Goal: Feedback & Contribution: Contribute content

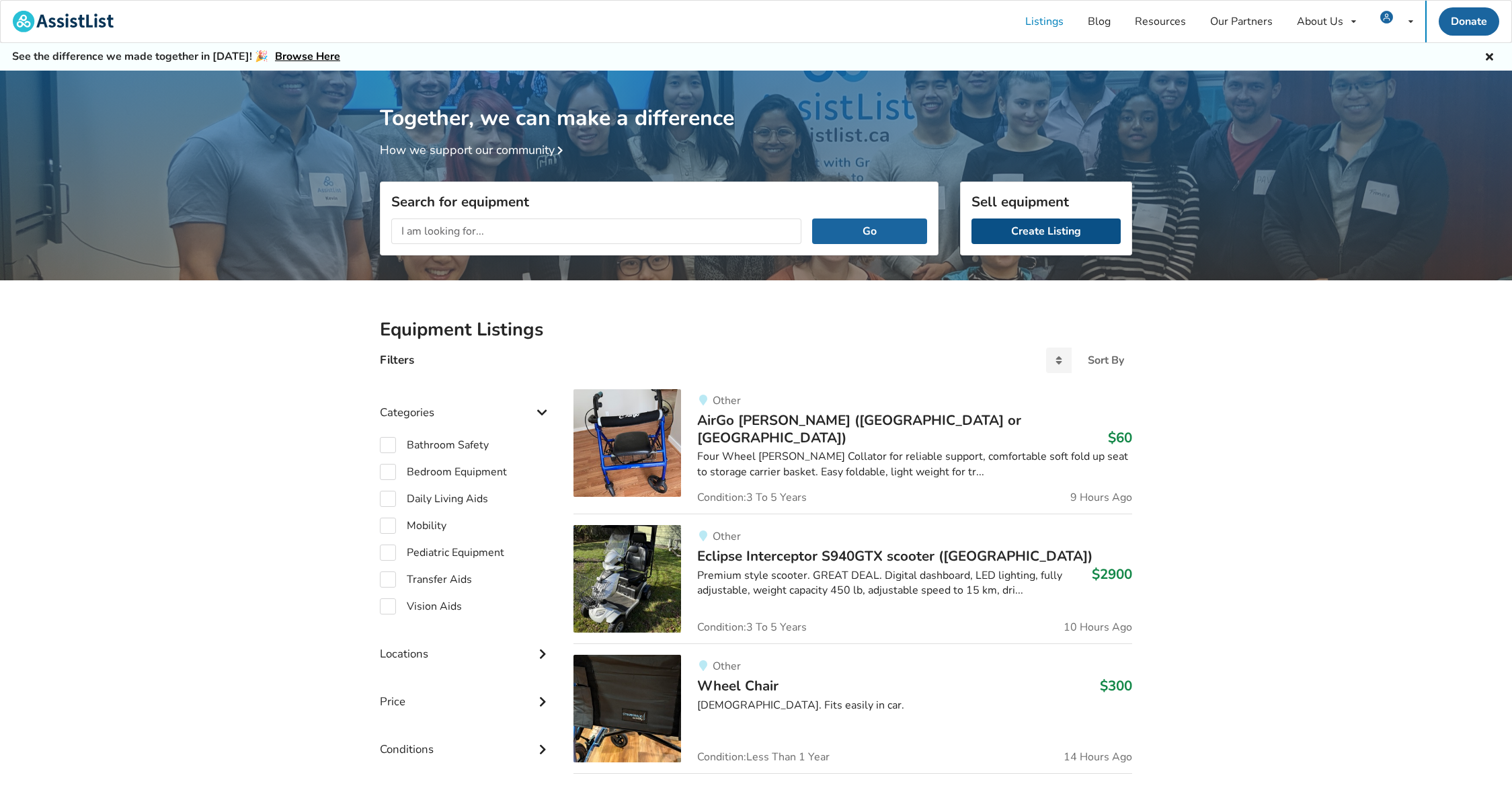
click at [1055, 230] on link "Create Listing" at bounding box center [1046, 231] width 149 height 26
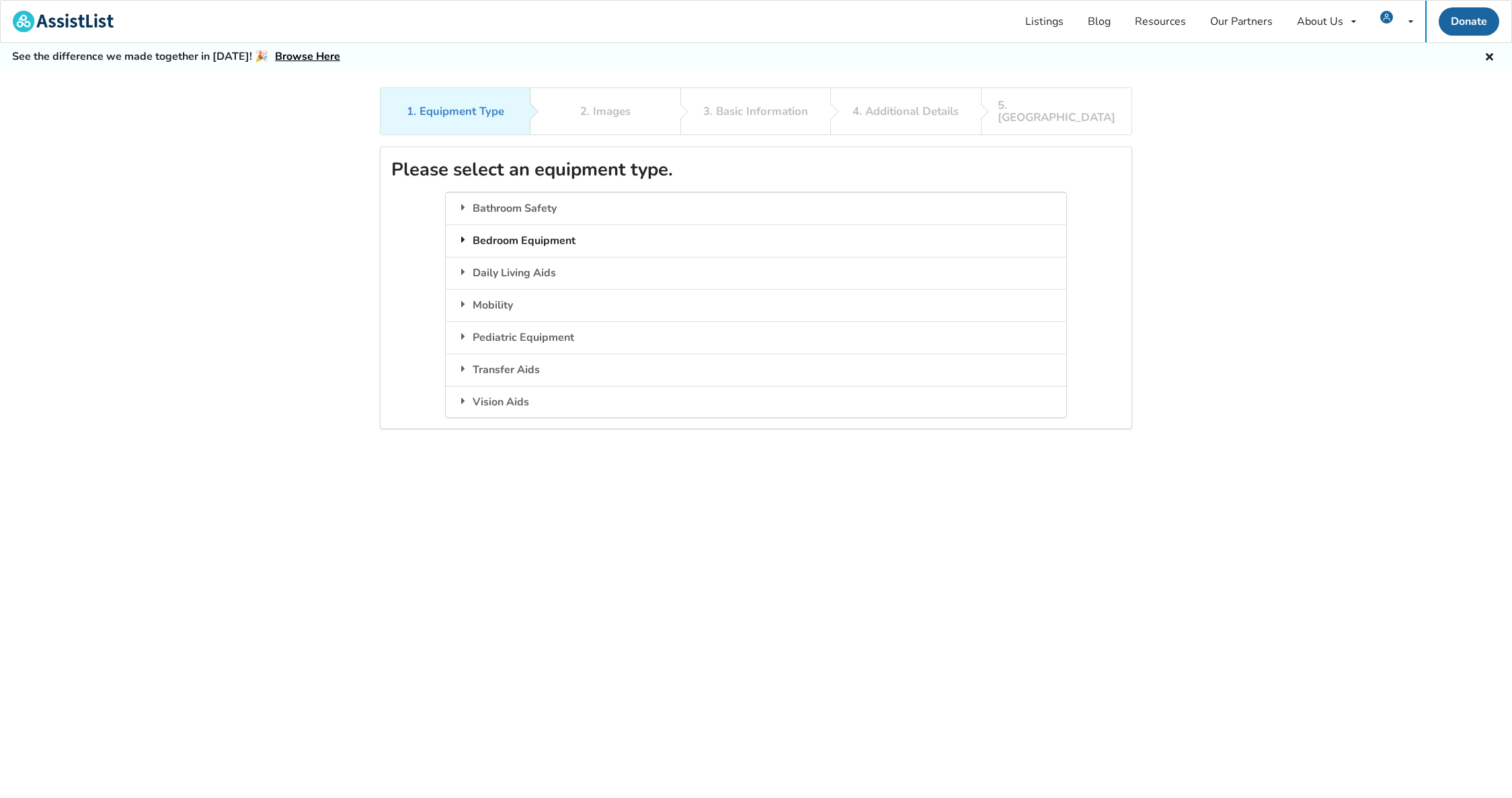
click at [462, 234] on icon at bounding box center [463, 239] width 14 height 11
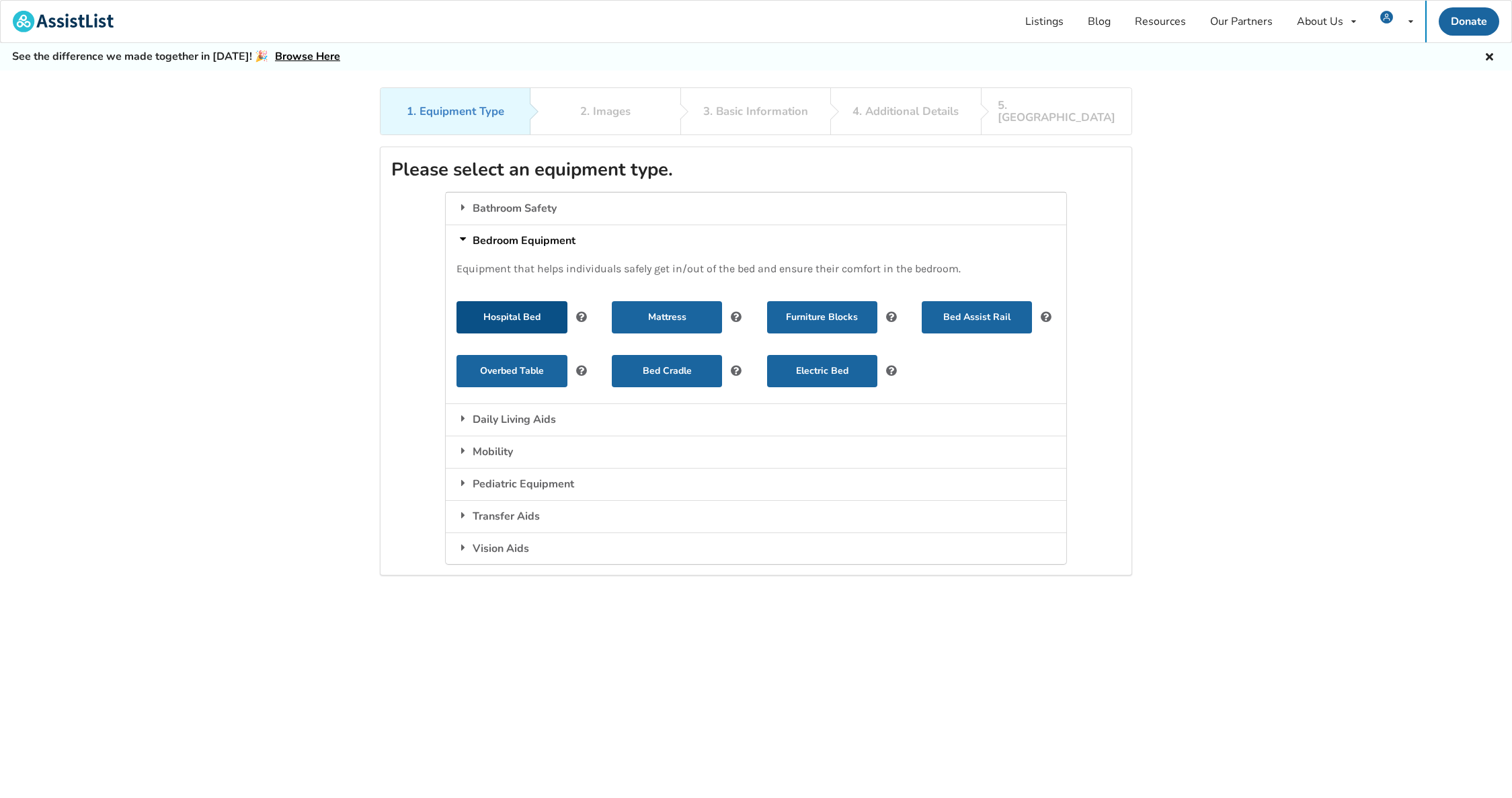
click at [527, 302] on button "Hospital Bed" at bounding box center [511, 317] width 110 height 32
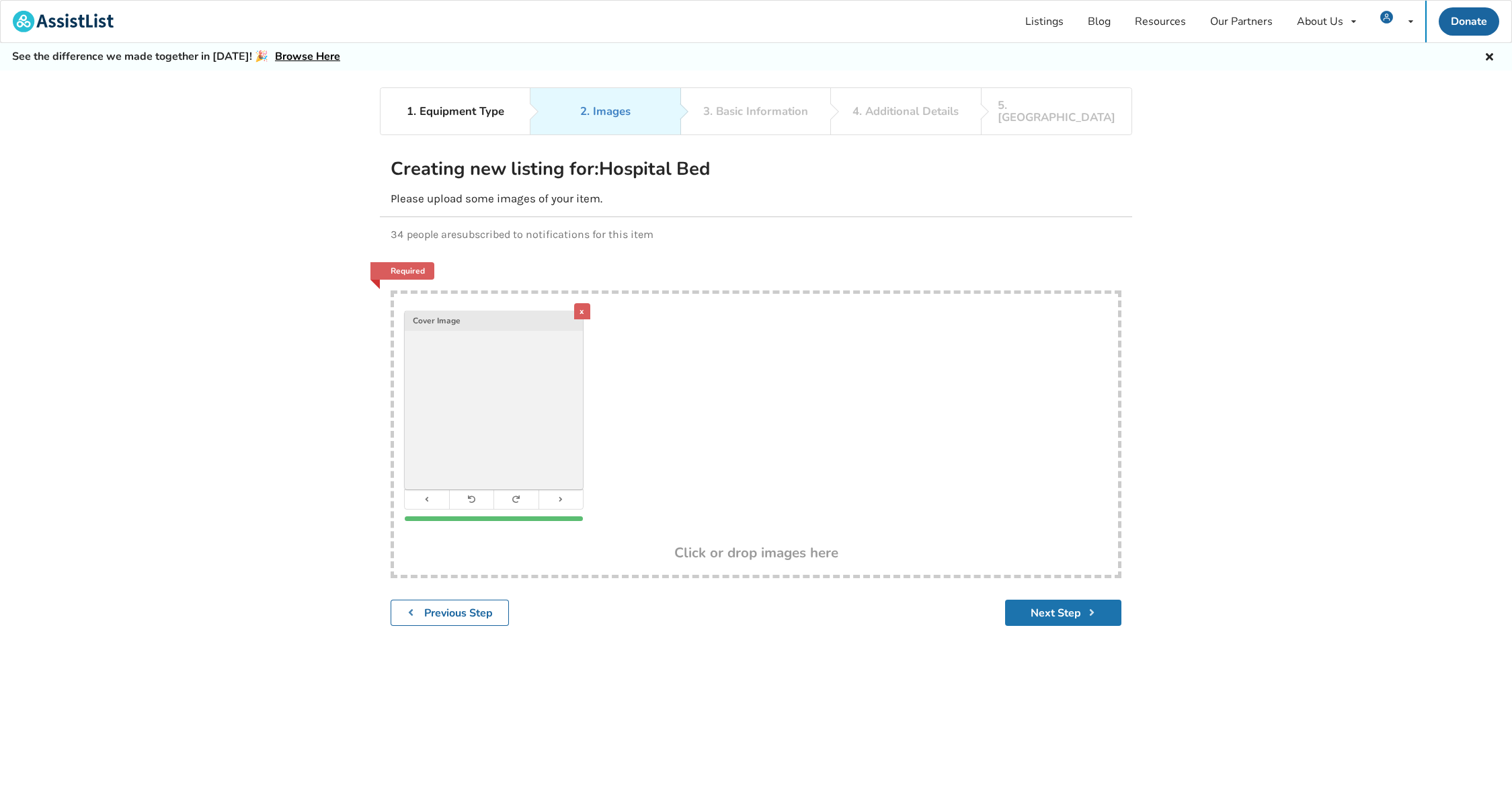
click at [1065, 604] on button "Next Step" at bounding box center [1063, 613] width 116 height 26
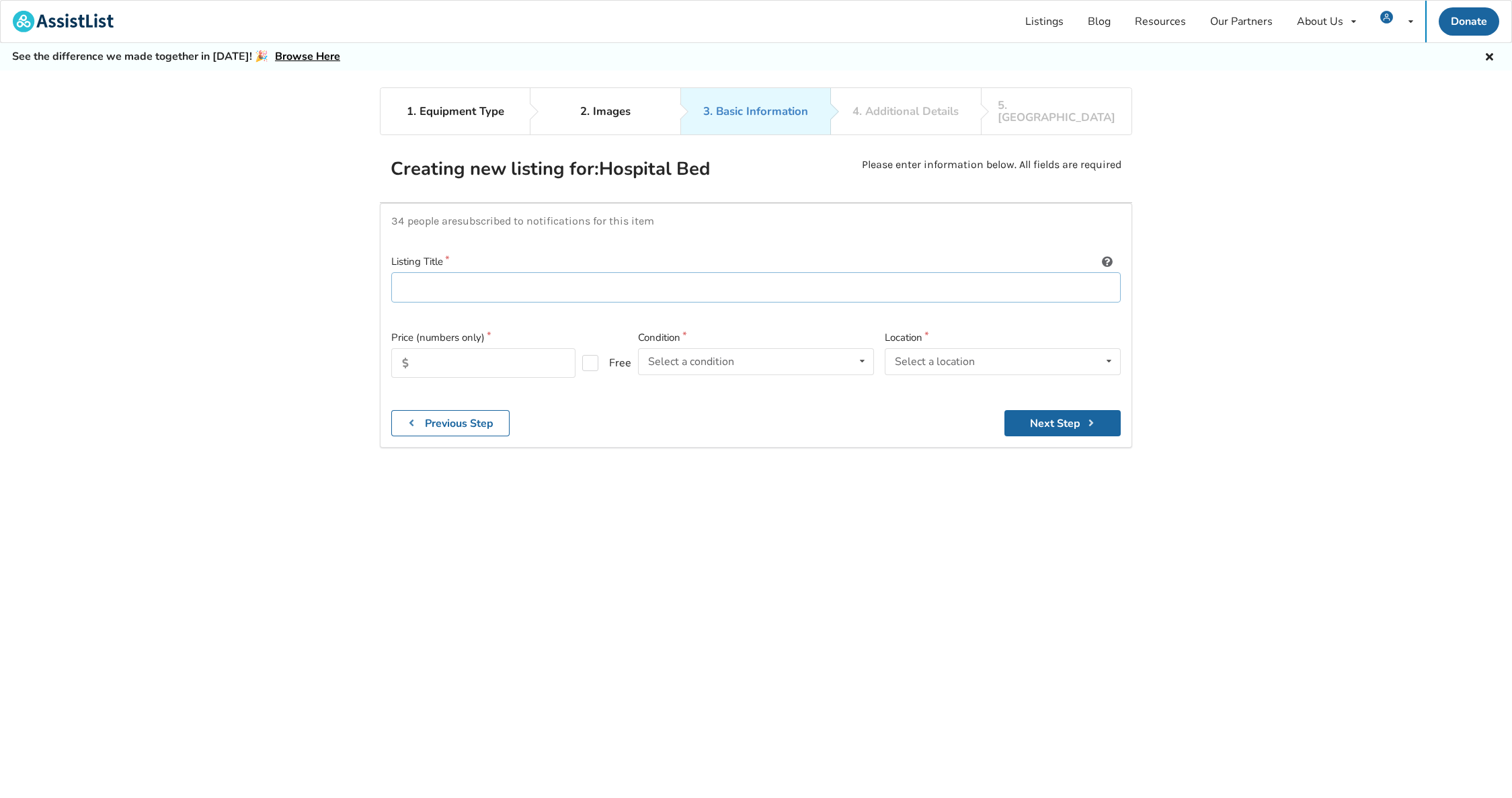
click at [593, 279] on input at bounding box center [756, 287] width 730 height 30
type input "Hospital Bed"
click at [591, 355] on label "Free" at bounding box center [601, 363] width 38 height 16
checkbox input "true"
click at [873, 352] on div "Select a condition Brand New Less Than 1 Year 1 To 2 Years 3 To 5 Years Over 5 …" at bounding box center [756, 361] width 236 height 27
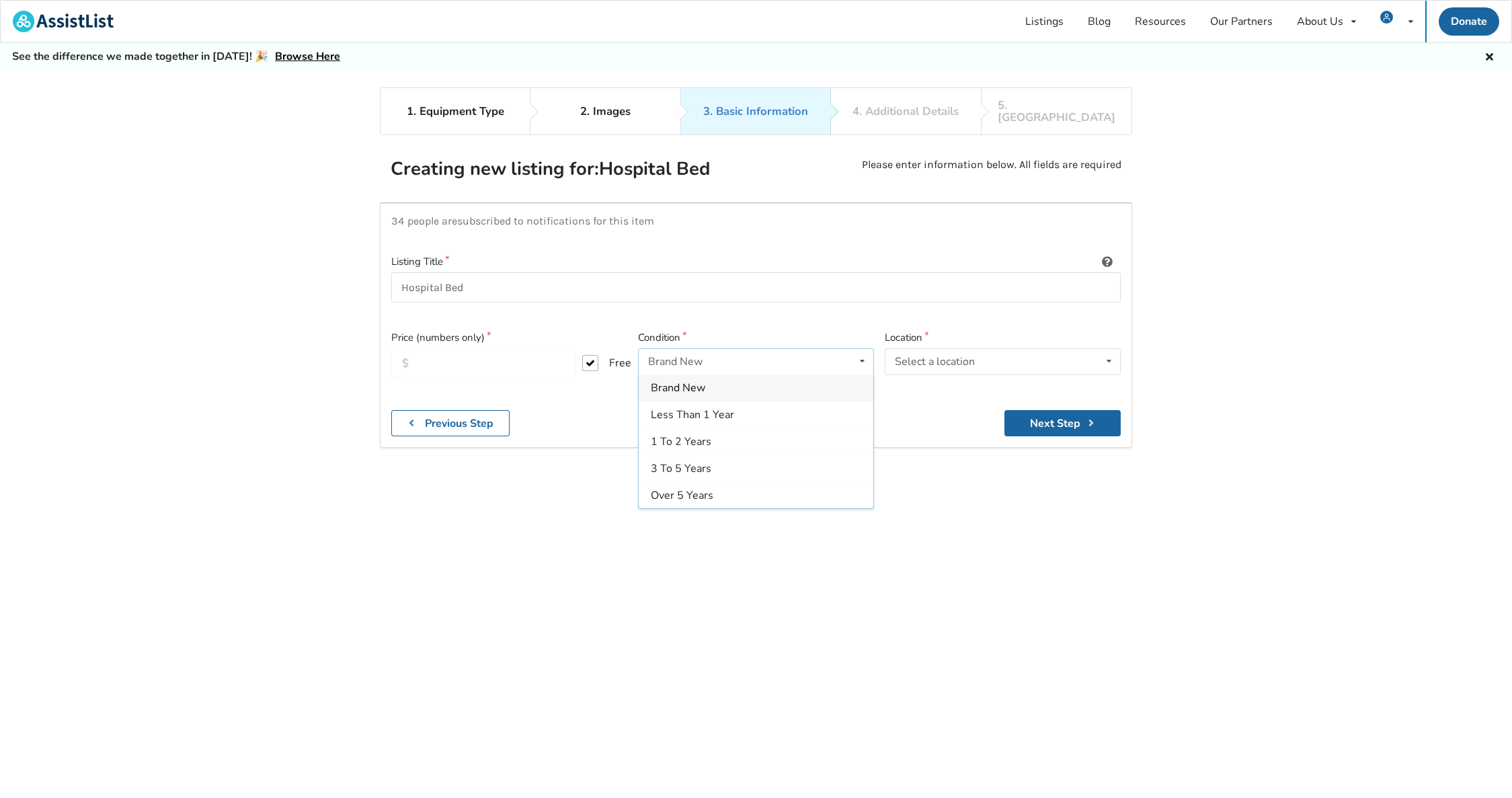
click at [717, 456] on div "3 To 5 Years" at bounding box center [756, 469] width 235 height 27
click at [1103, 349] on icon at bounding box center [1109, 361] width 19 height 25
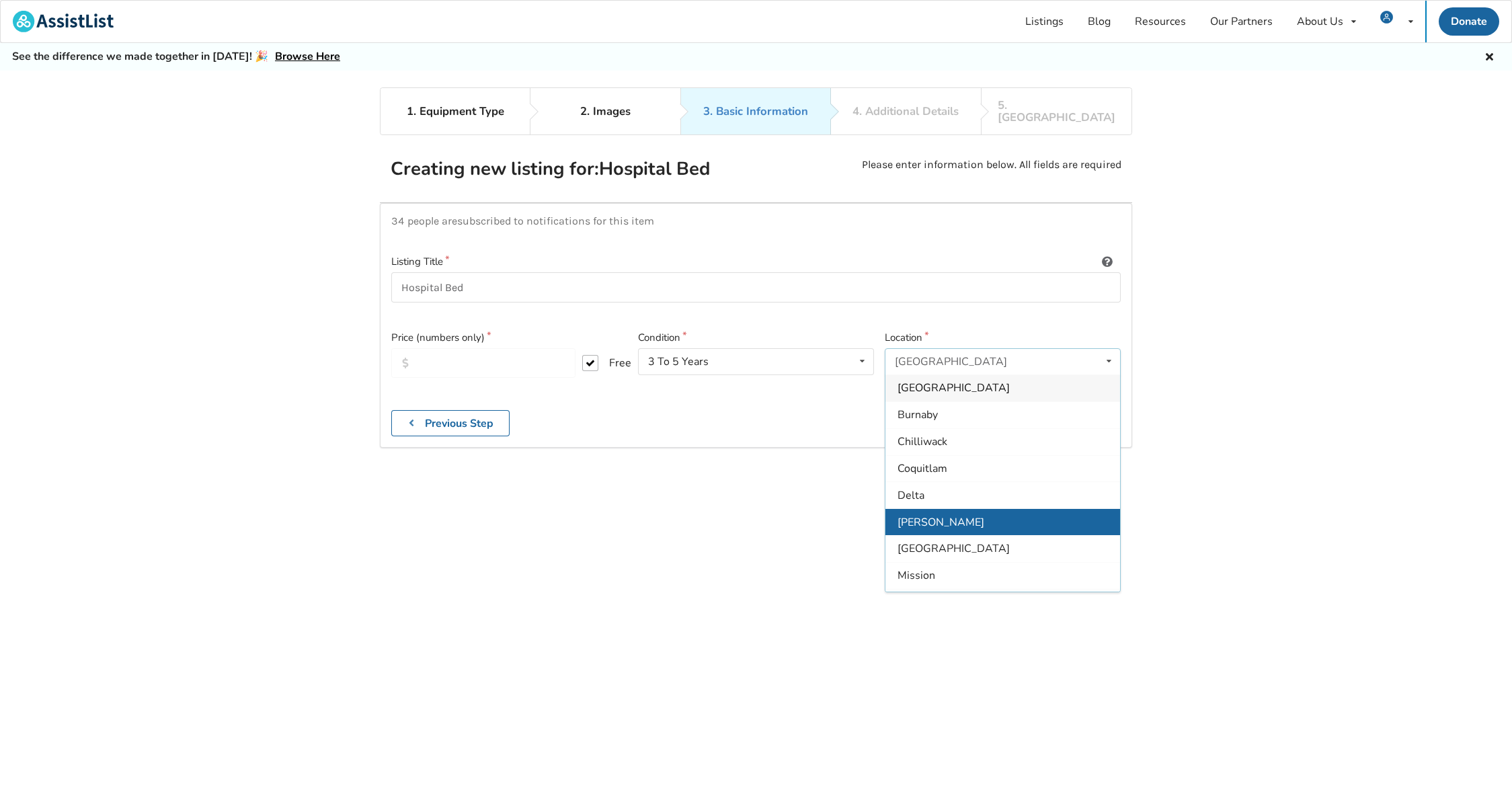
click at [953, 508] on div "[PERSON_NAME]" at bounding box center [1002, 521] width 235 height 27
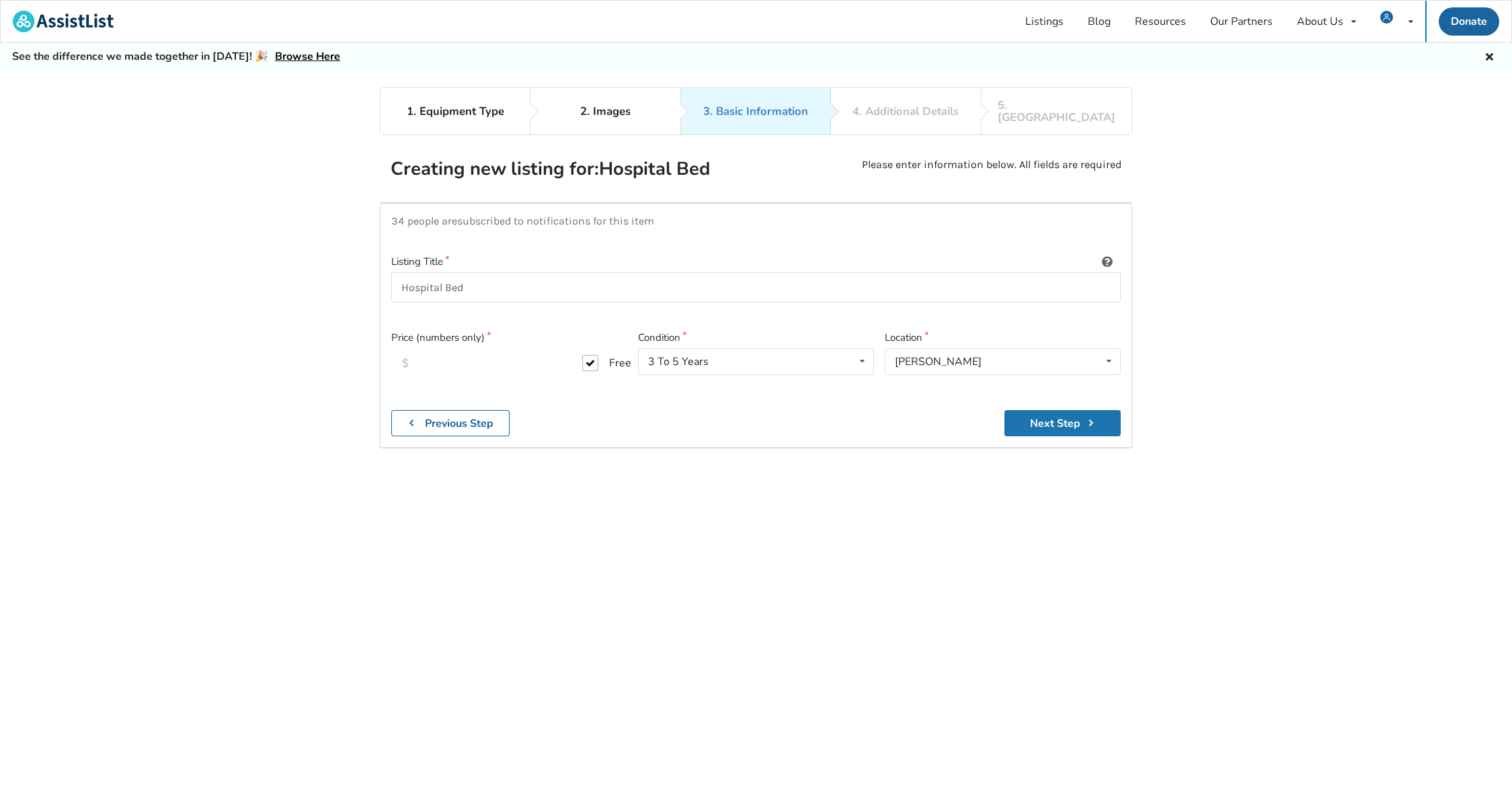
click at [1057, 414] on button "Next Step" at bounding box center [1063, 423] width 116 height 26
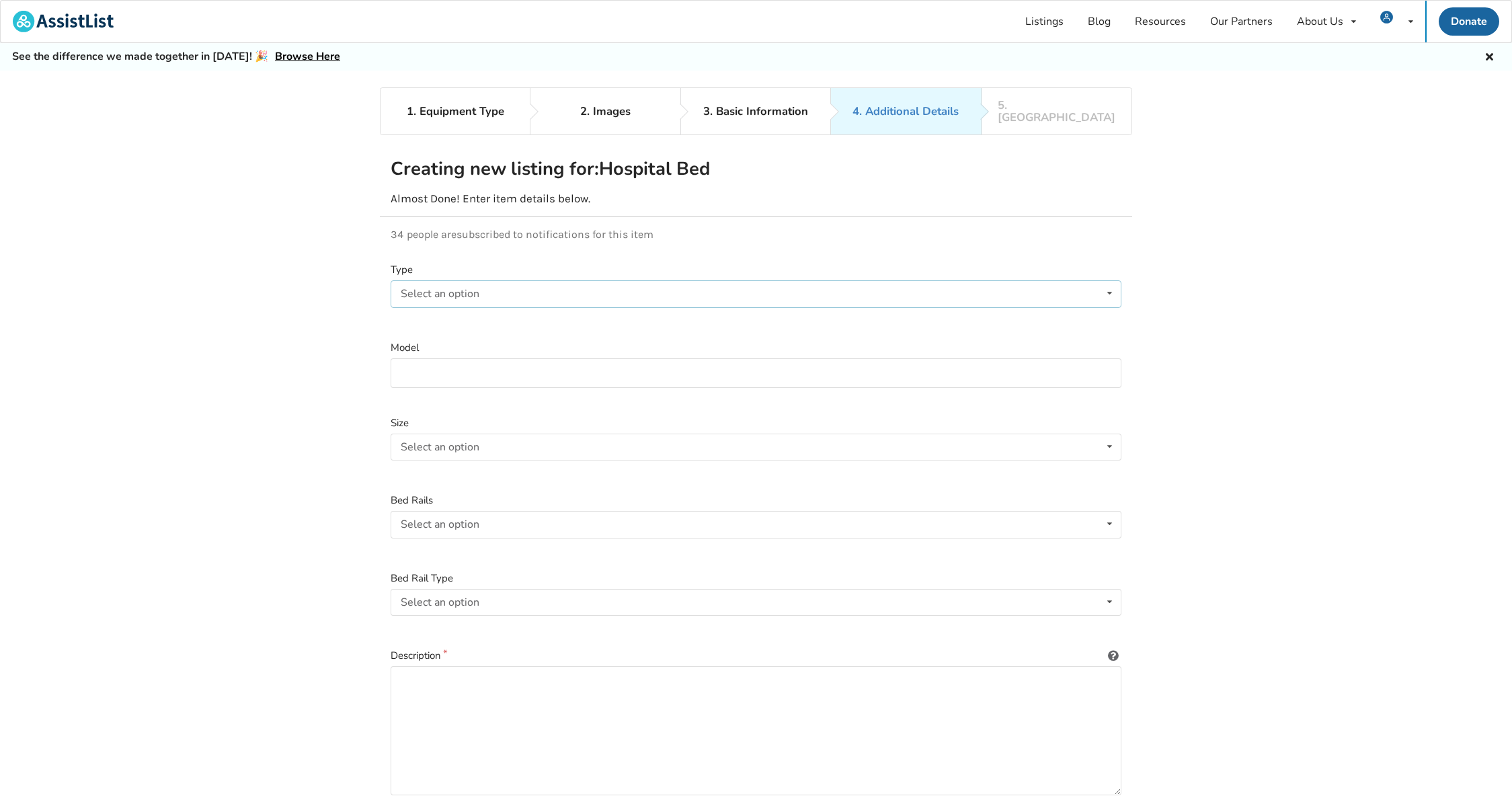
click at [690, 281] on div "Select an option Electric Manual" at bounding box center [756, 294] width 731 height 27
click at [426, 313] on span "Electric" at bounding box center [421, 320] width 36 height 15
click at [462, 359] on input at bounding box center [756, 373] width 731 height 30
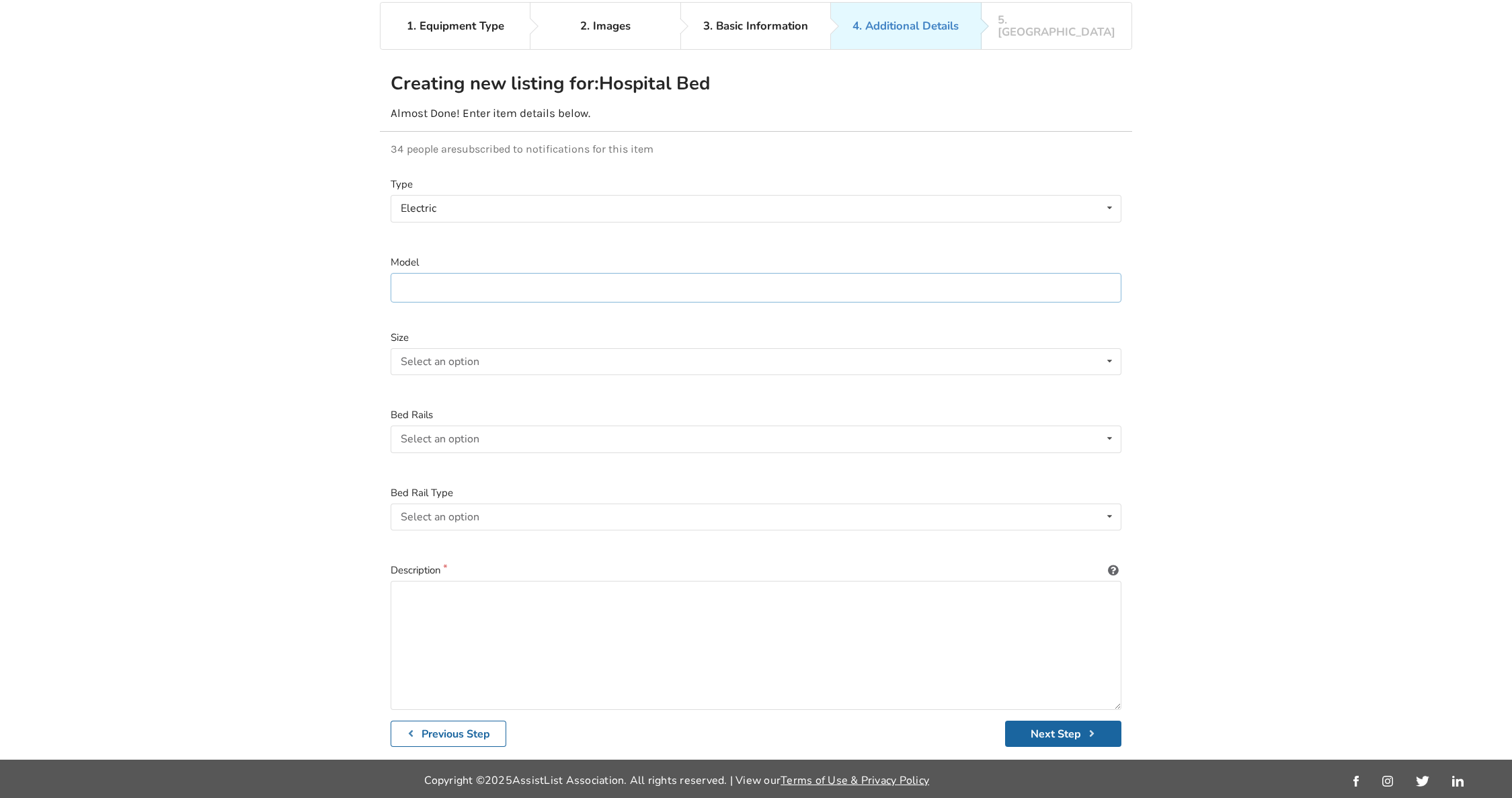
scroll to position [87, 0]
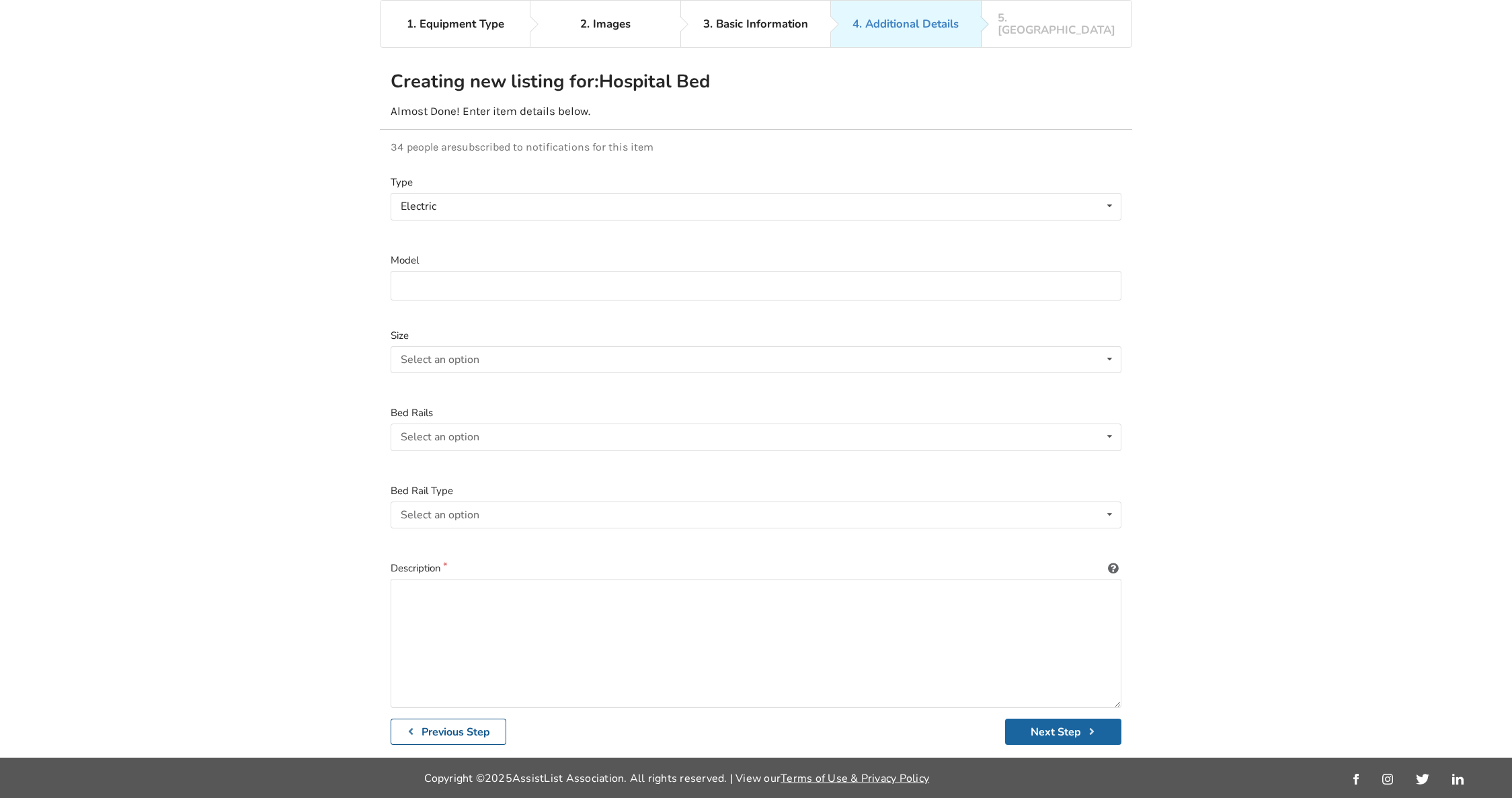
click at [471, 728] on button "Previous Step" at bounding box center [448, 732] width 116 height 26
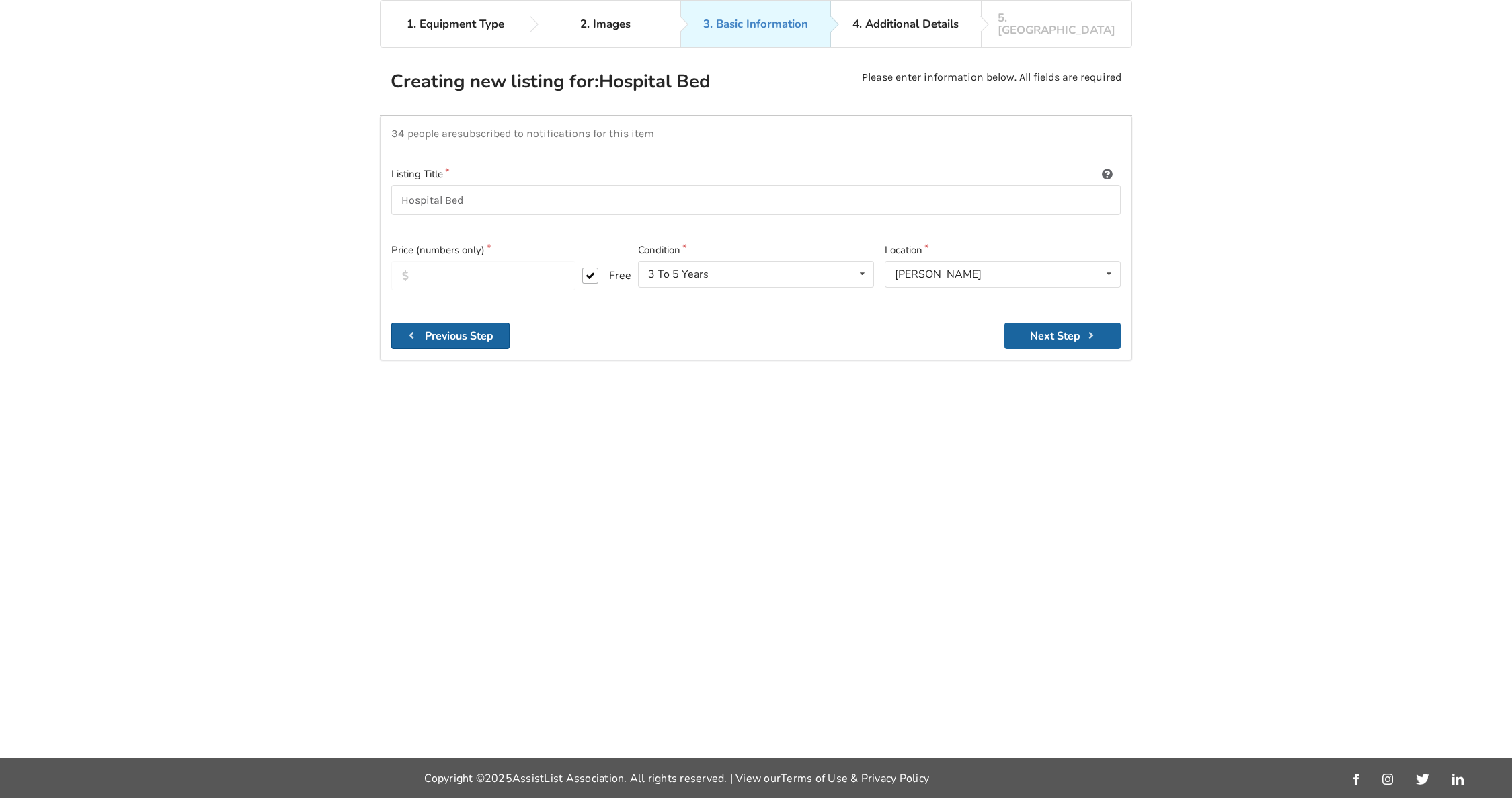
click at [481, 329] on b "Previous Step" at bounding box center [459, 336] width 69 height 15
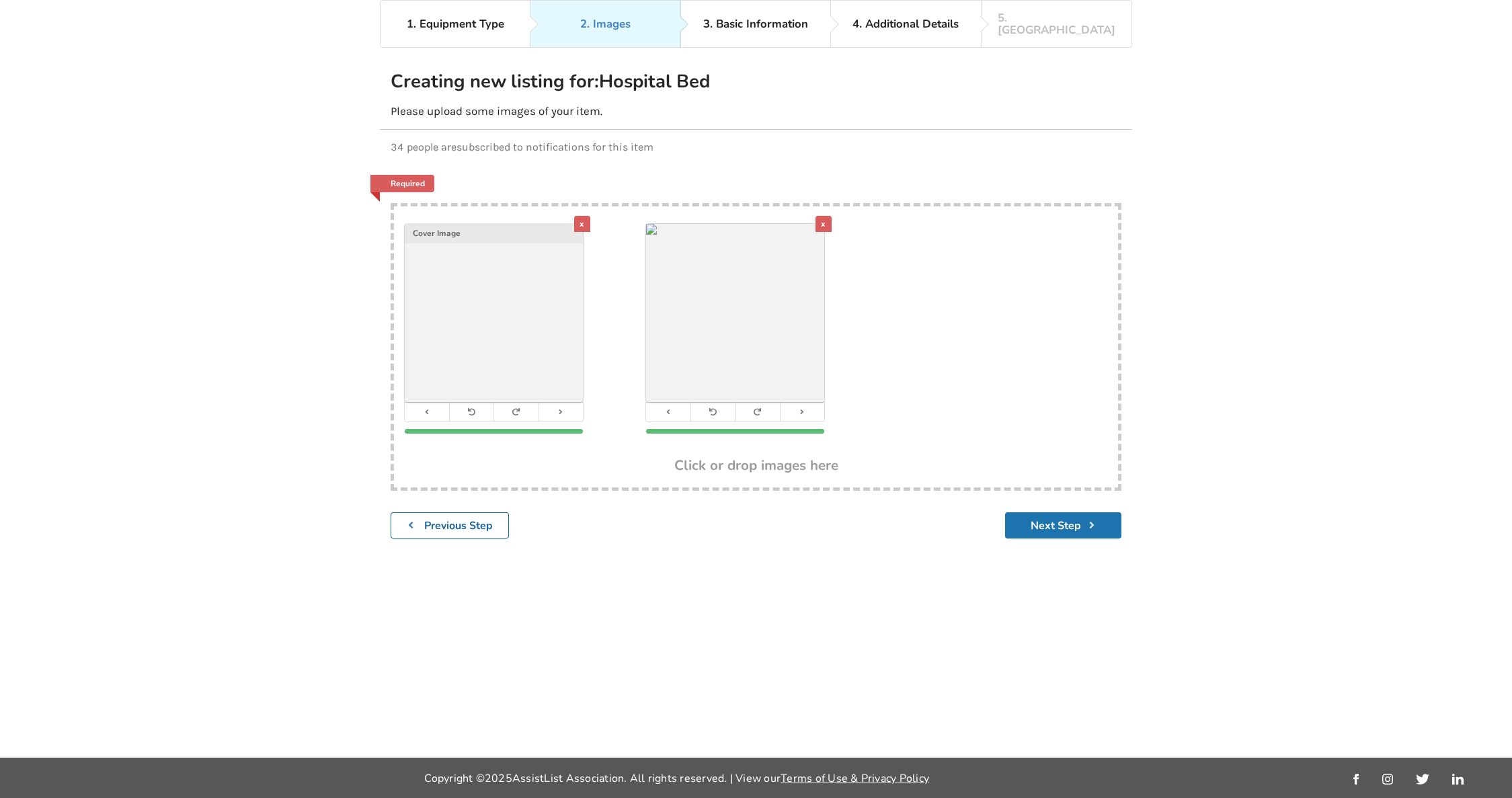
click at [1051, 512] on button "Next Step" at bounding box center [1063, 525] width 116 height 26
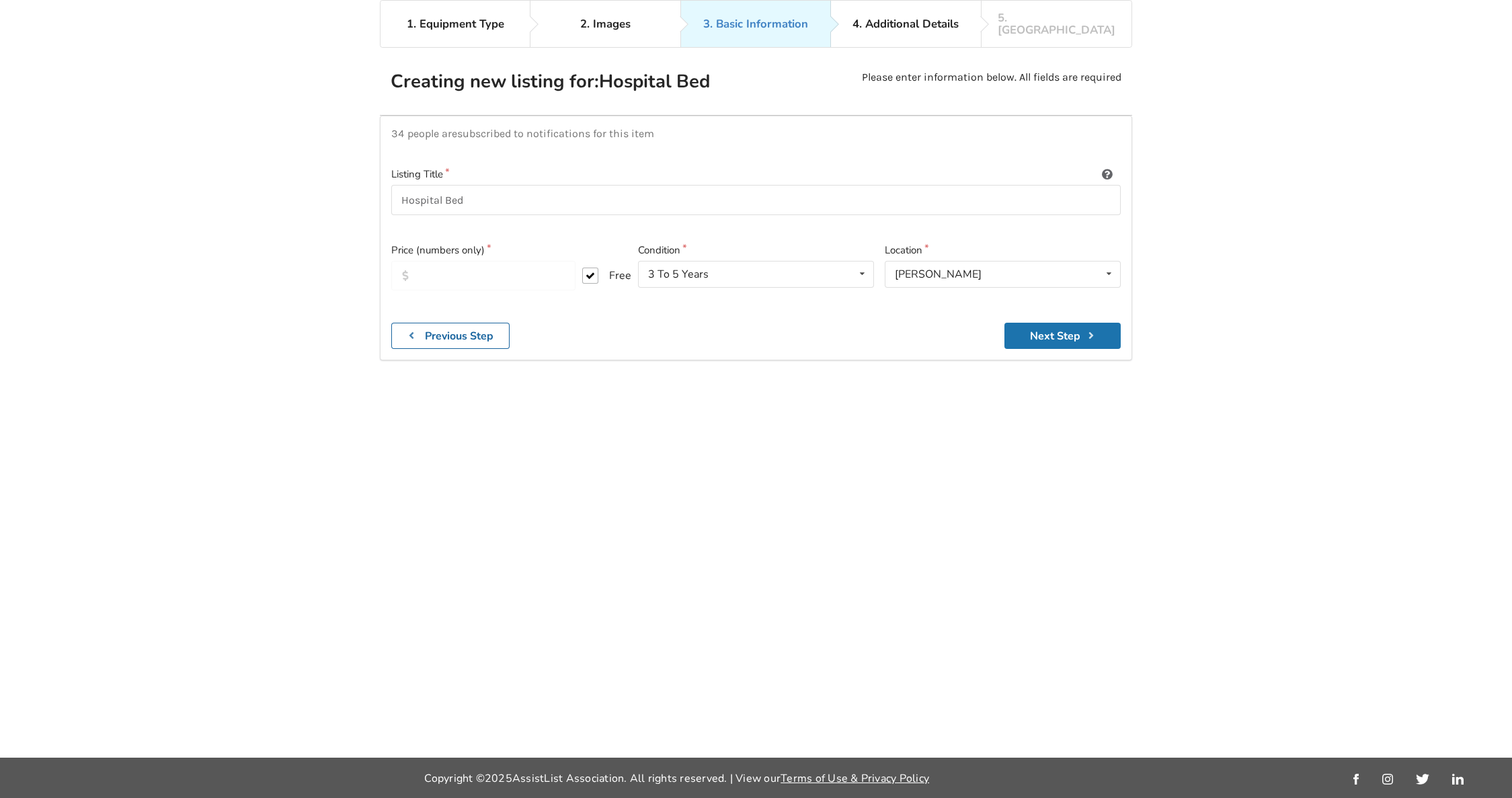
click at [1070, 326] on button "Next Step" at bounding box center [1063, 336] width 116 height 26
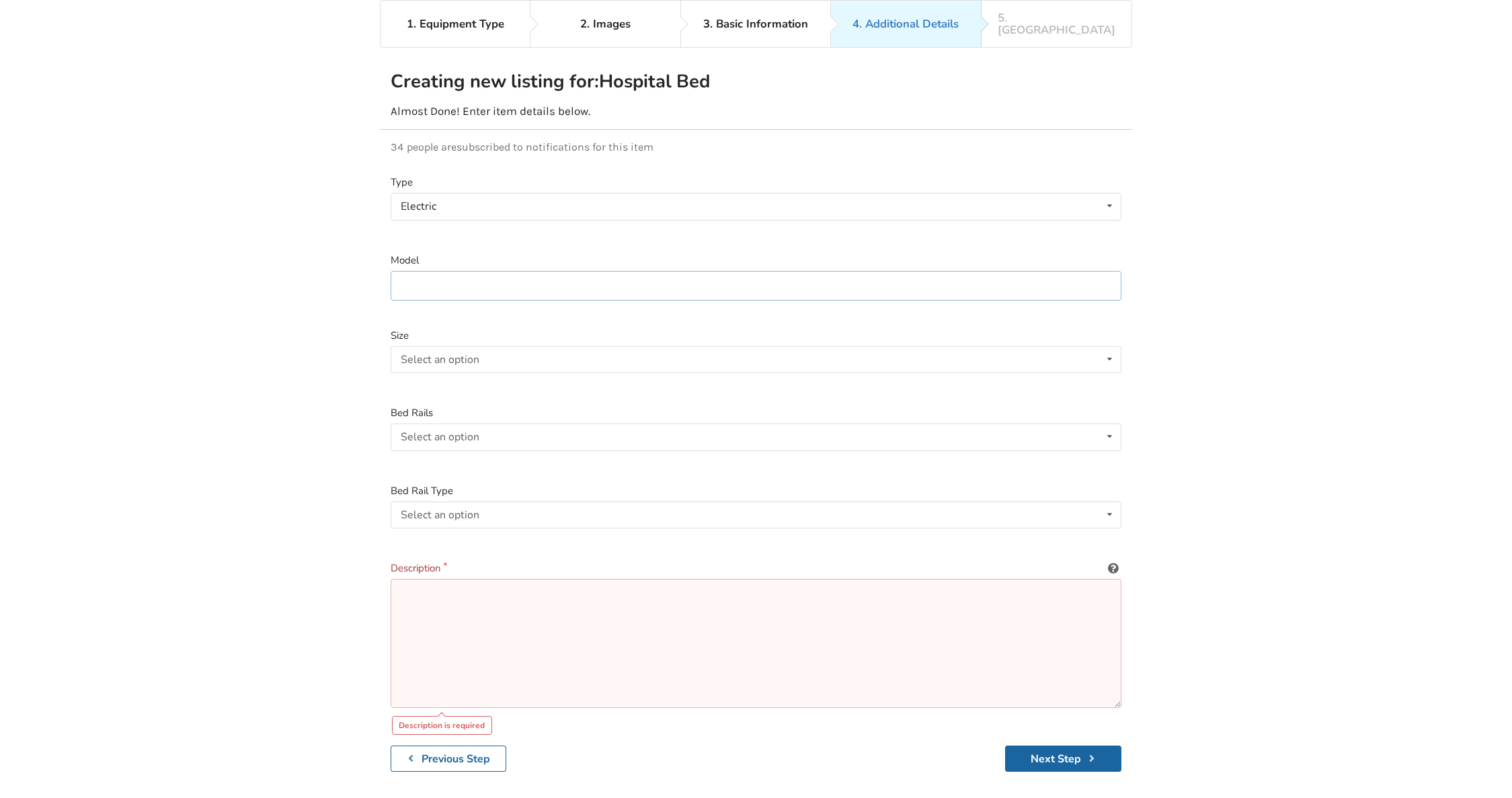
click at [532, 271] on input at bounding box center [756, 286] width 731 height 30
type input "Drive"
click at [637, 354] on div "Select an option Twin Double Queen" at bounding box center [756, 359] width 731 height 27
click at [437, 373] on div "Twin" at bounding box center [756, 385] width 730 height 27
click at [504, 424] on div "Select an option Included Not included" at bounding box center [756, 437] width 731 height 27
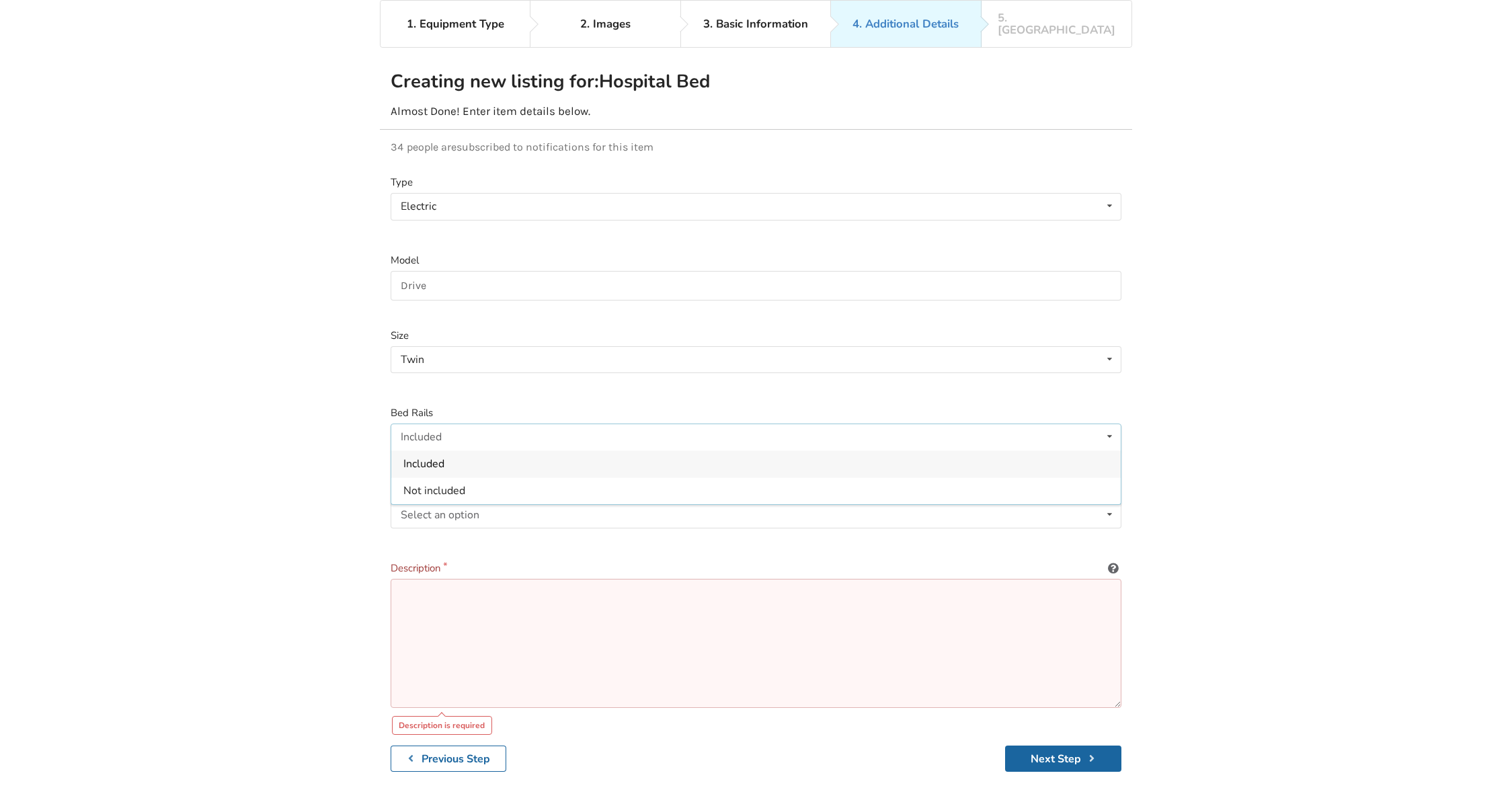
click at [449, 451] on div "Included" at bounding box center [756, 464] width 730 height 27
click at [491, 502] on div "Select an option Full-length Half-length Not Applicable" at bounding box center [756, 515] width 731 height 27
click at [466, 558] on div "Half-length" at bounding box center [756, 568] width 730 height 27
click at [507, 593] on textarea at bounding box center [756, 644] width 731 height 129
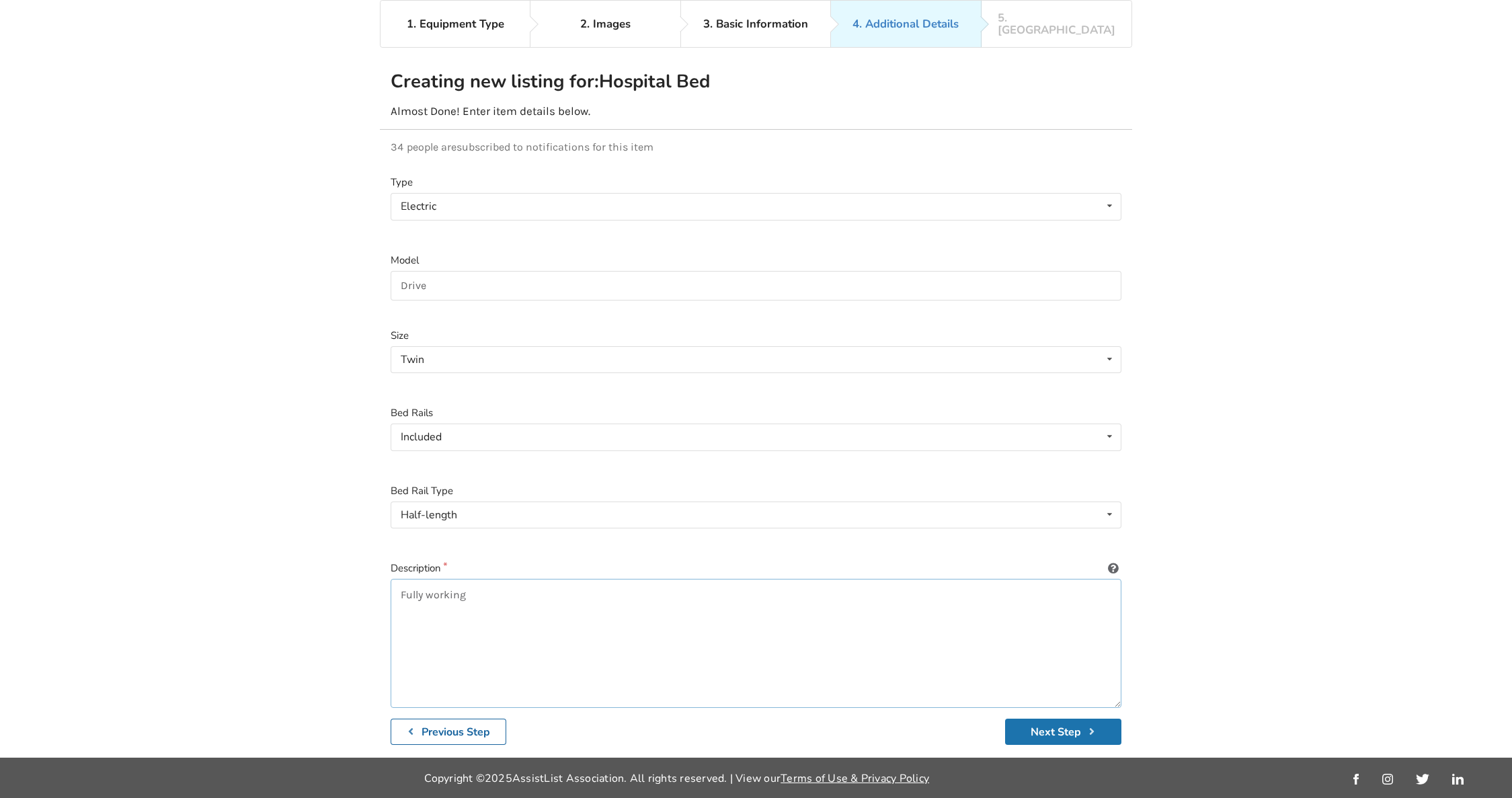
type textarea "Fully working"
click at [1073, 719] on button "Next Step" at bounding box center [1063, 732] width 116 height 26
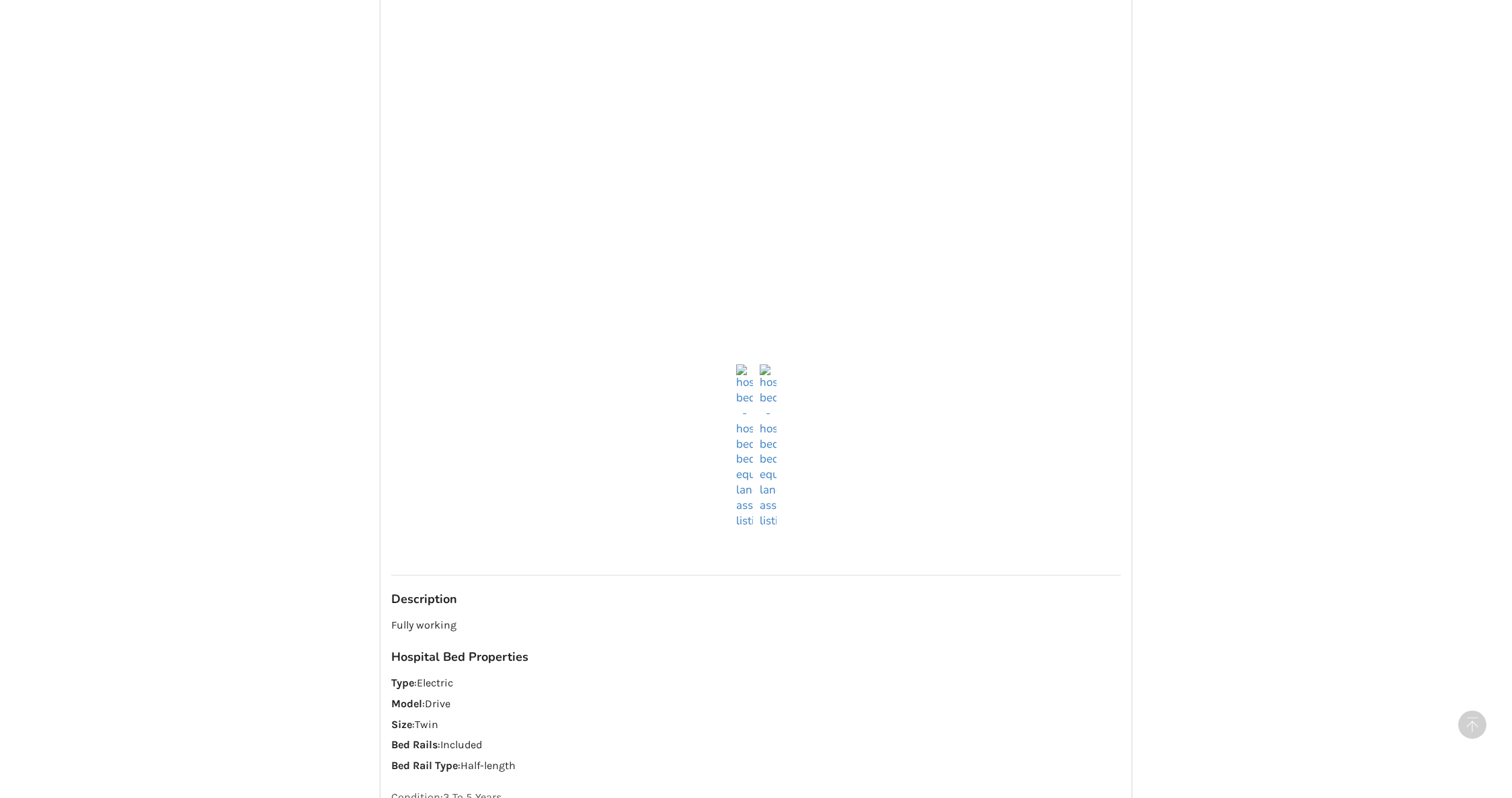
scroll to position [969, 0]
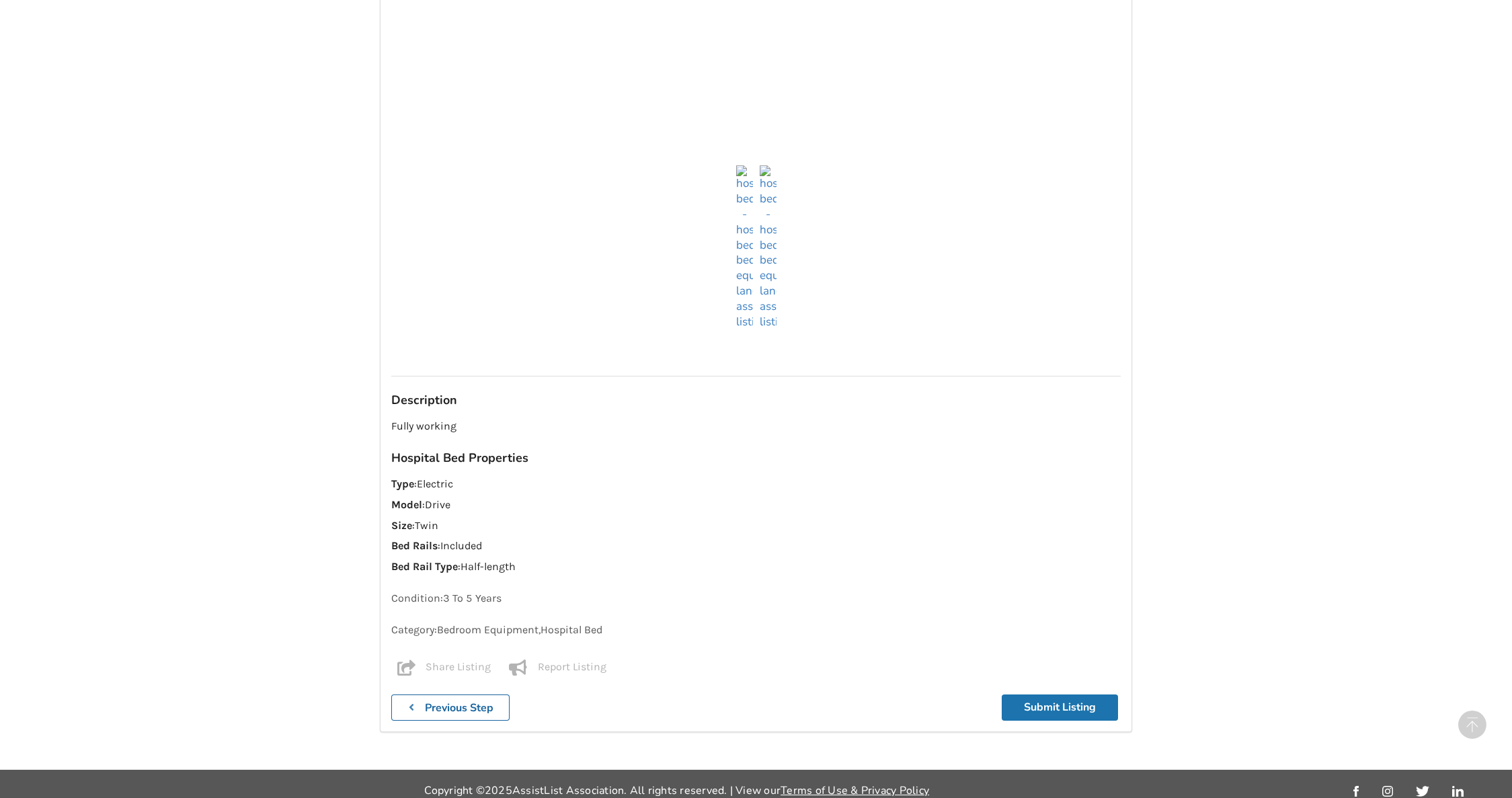
click at [1057, 694] on button "Submit Listing" at bounding box center [1060, 707] width 116 height 26
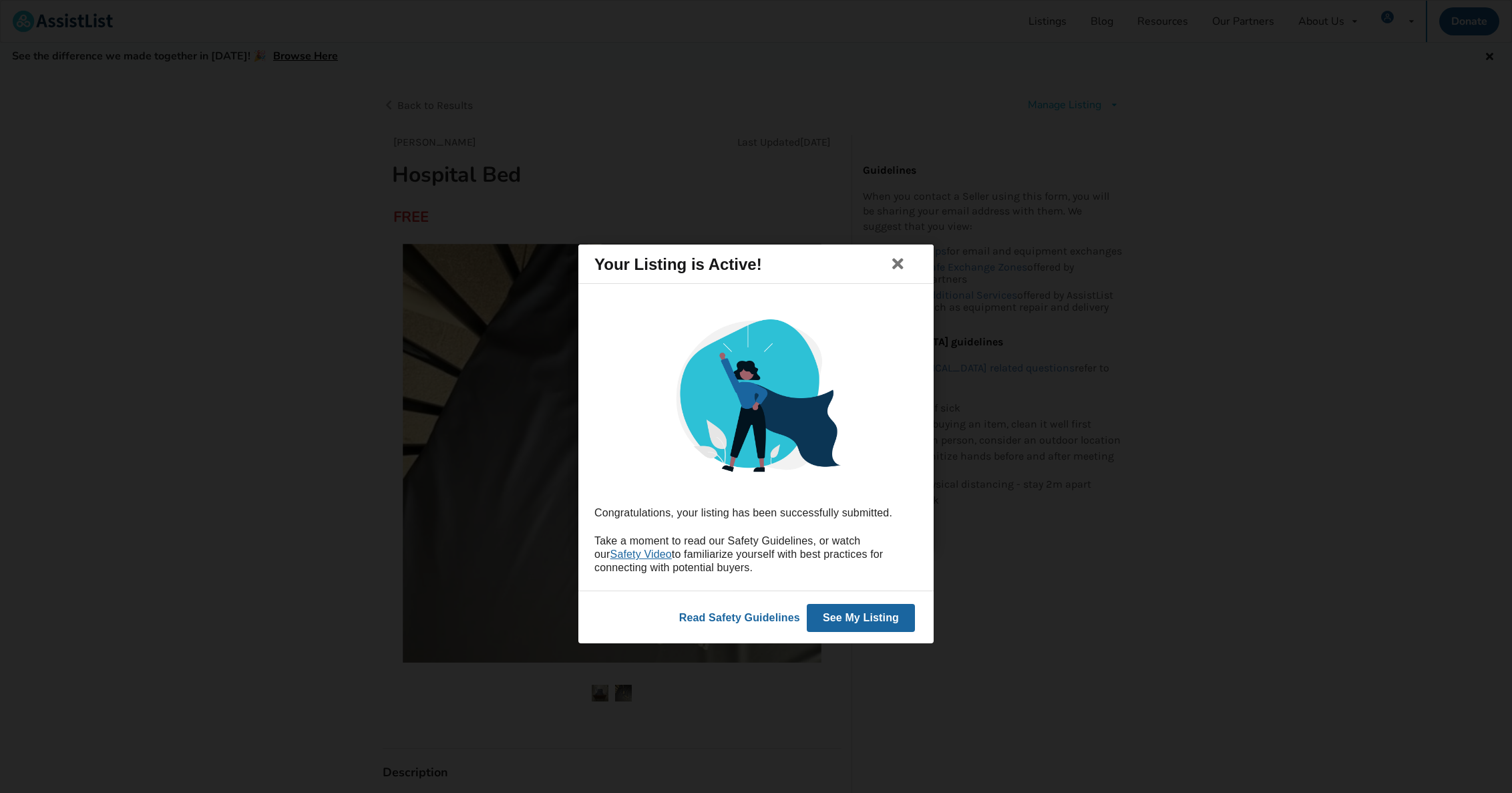
click at [851, 623] on button "See My Listing" at bounding box center [861, 617] width 109 height 28
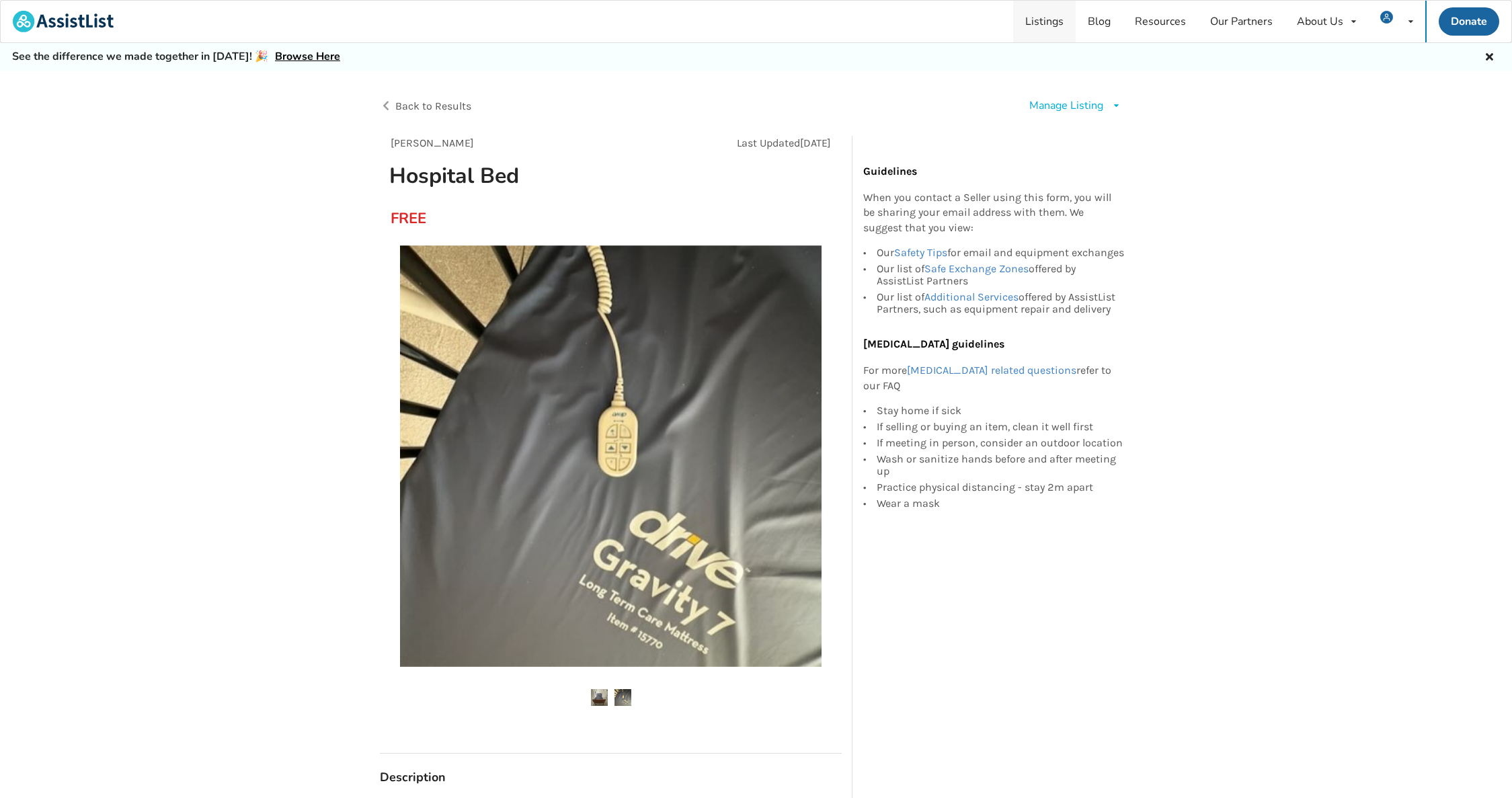
click at [1053, 22] on link "Listings" at bounding box center [1044, 22] width 62 height 42
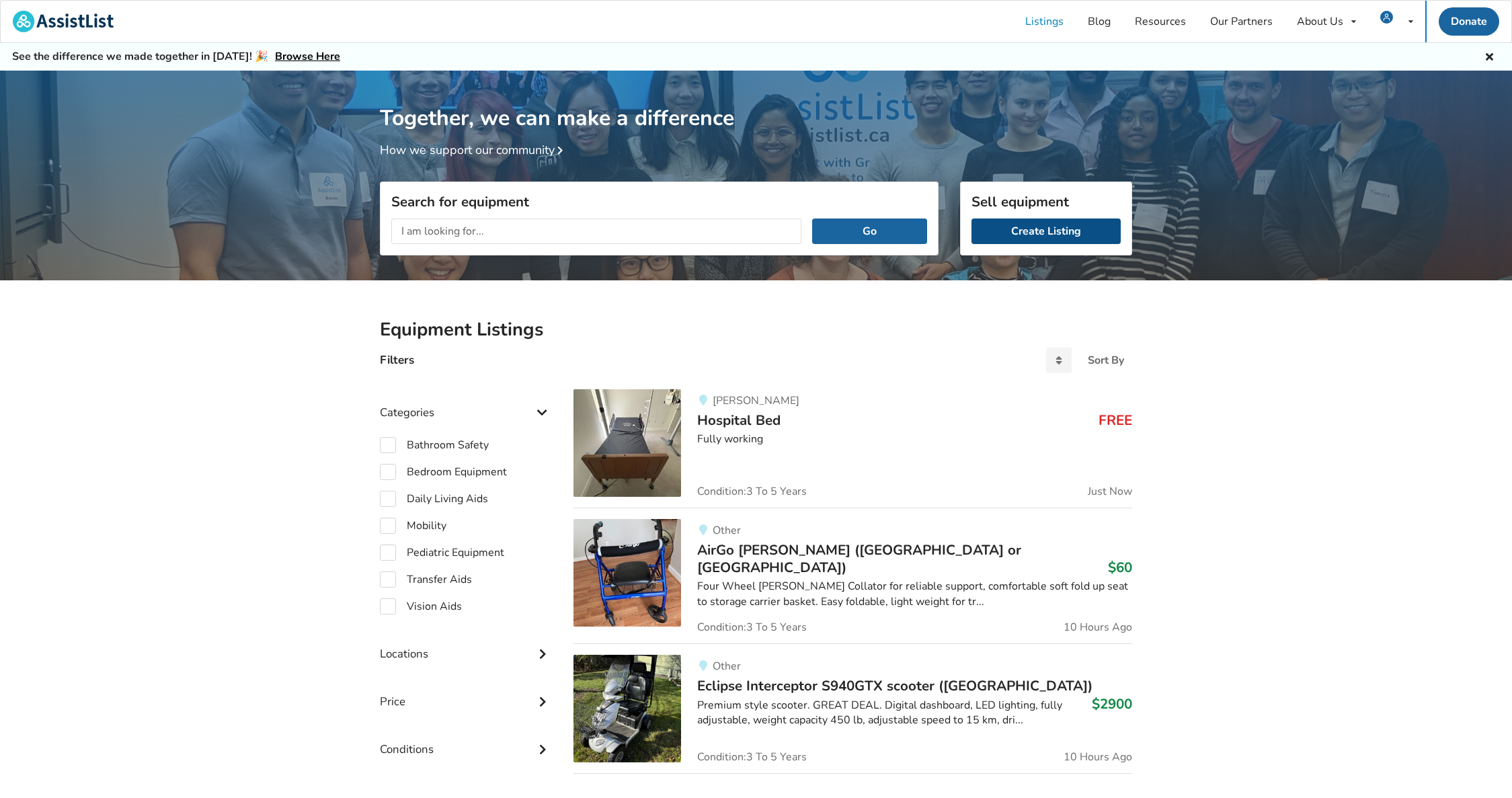
click at [1042, 230] on link "Create Listing" at bounding box center [1046, 231] width 149 height 26
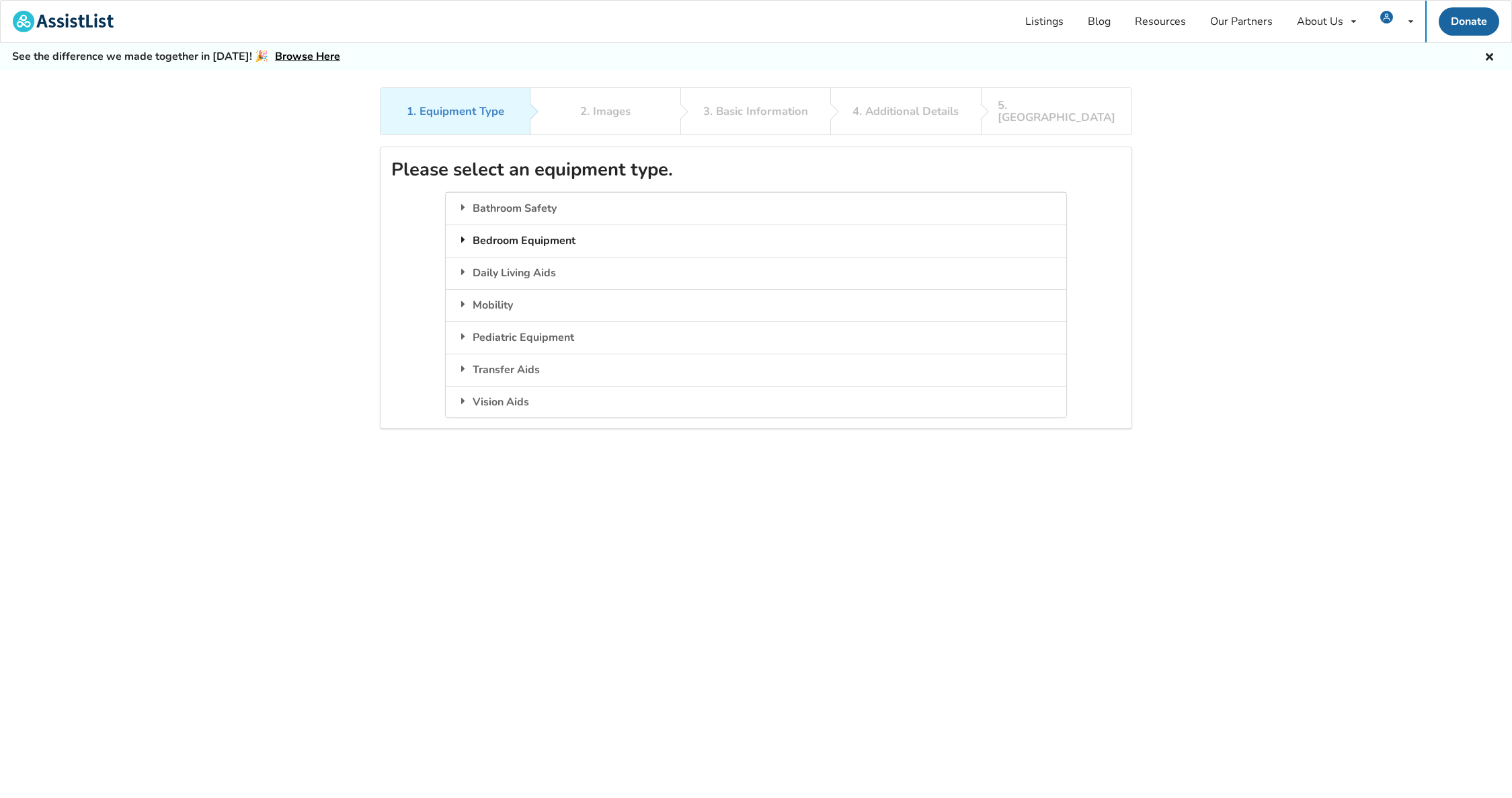
click at [513, 225] on div "Bedroom Equipment" at bounding box center [756, 241] width 620 height 32
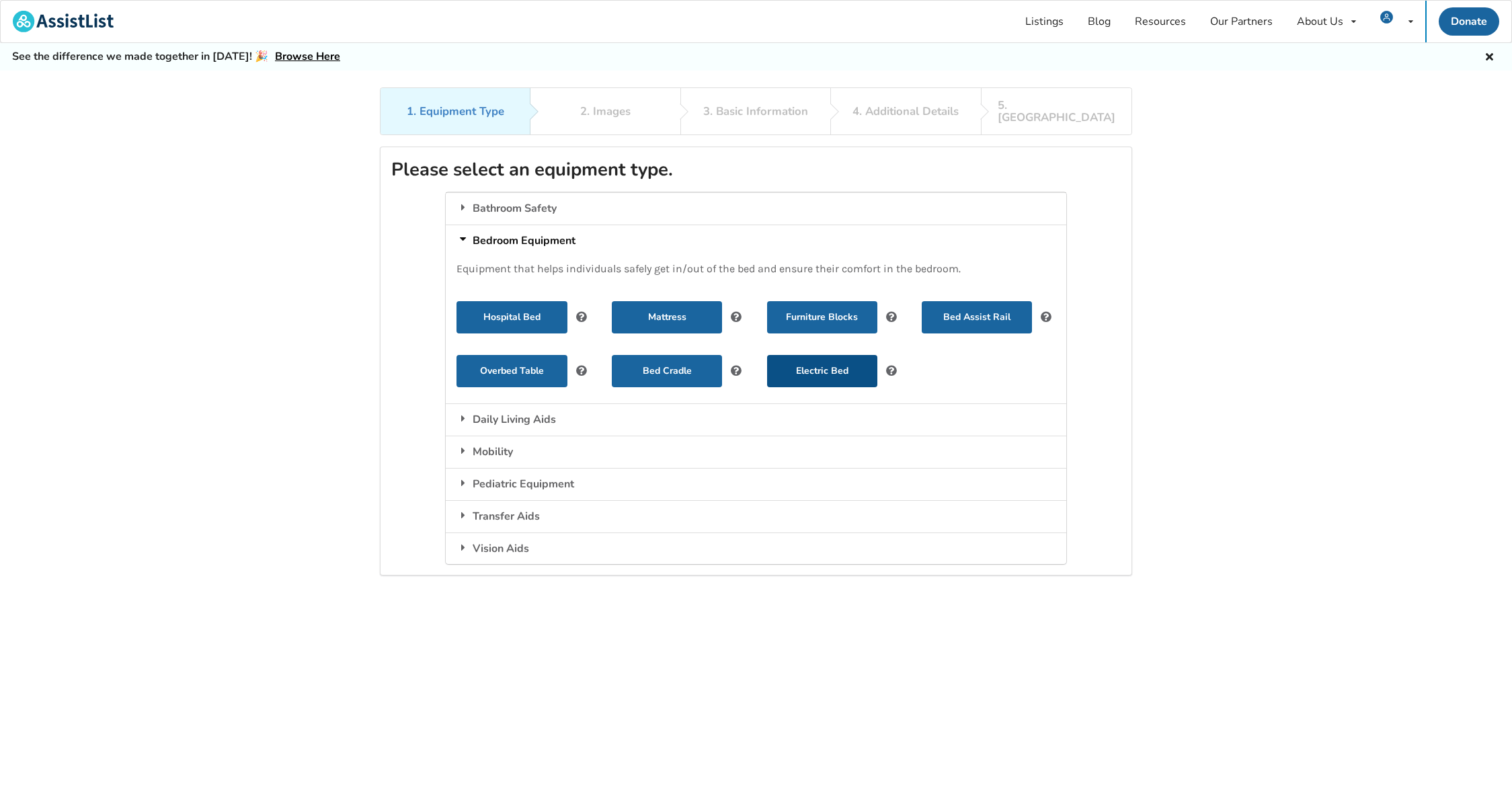
click at [808, 361] on button "Electric Bed" at bounding box center [822, 371] width 110 height 32
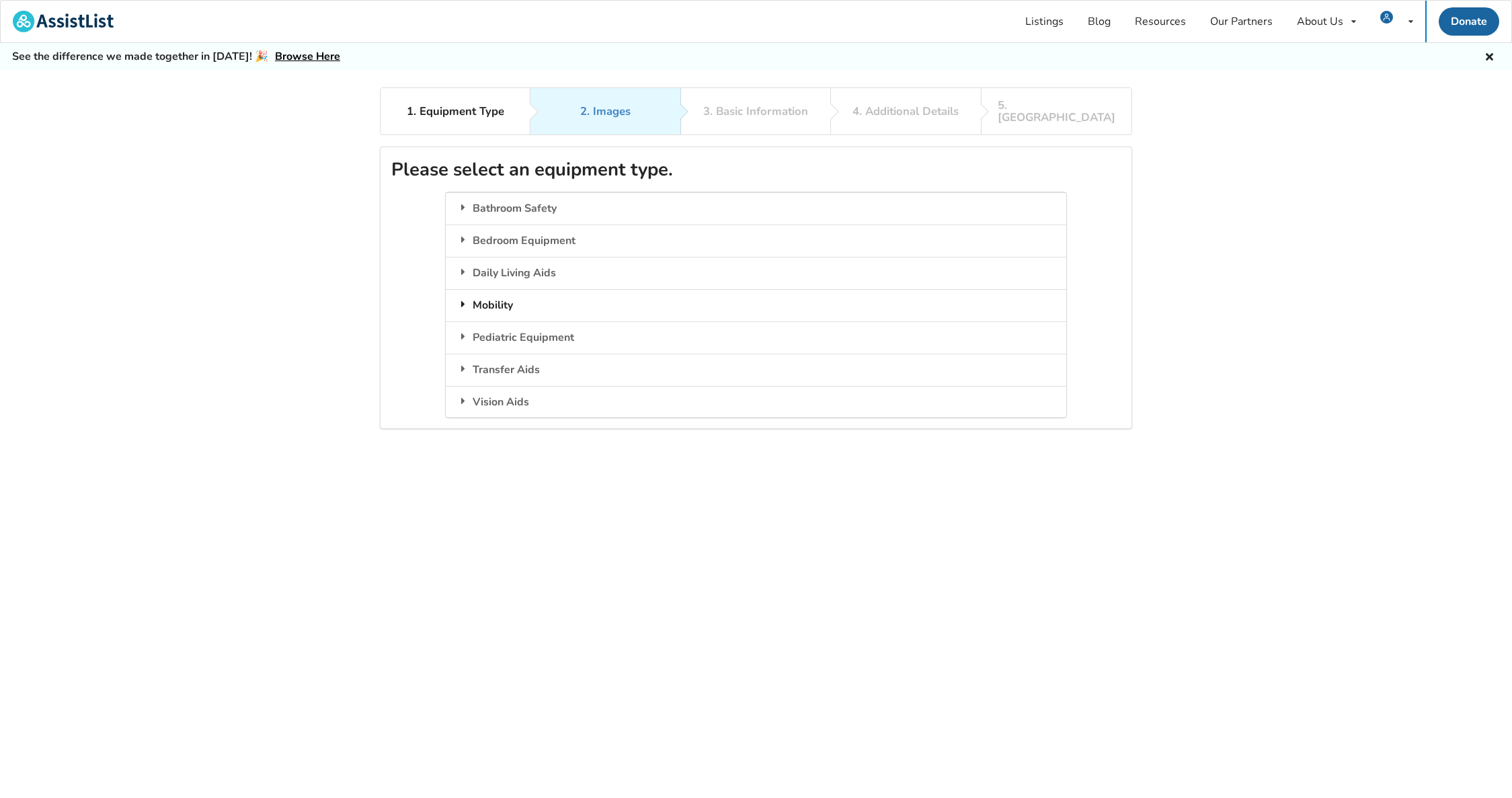
click at [507, 296] on div "Mobility" at bounding box center [756, 305] width 620 height 32
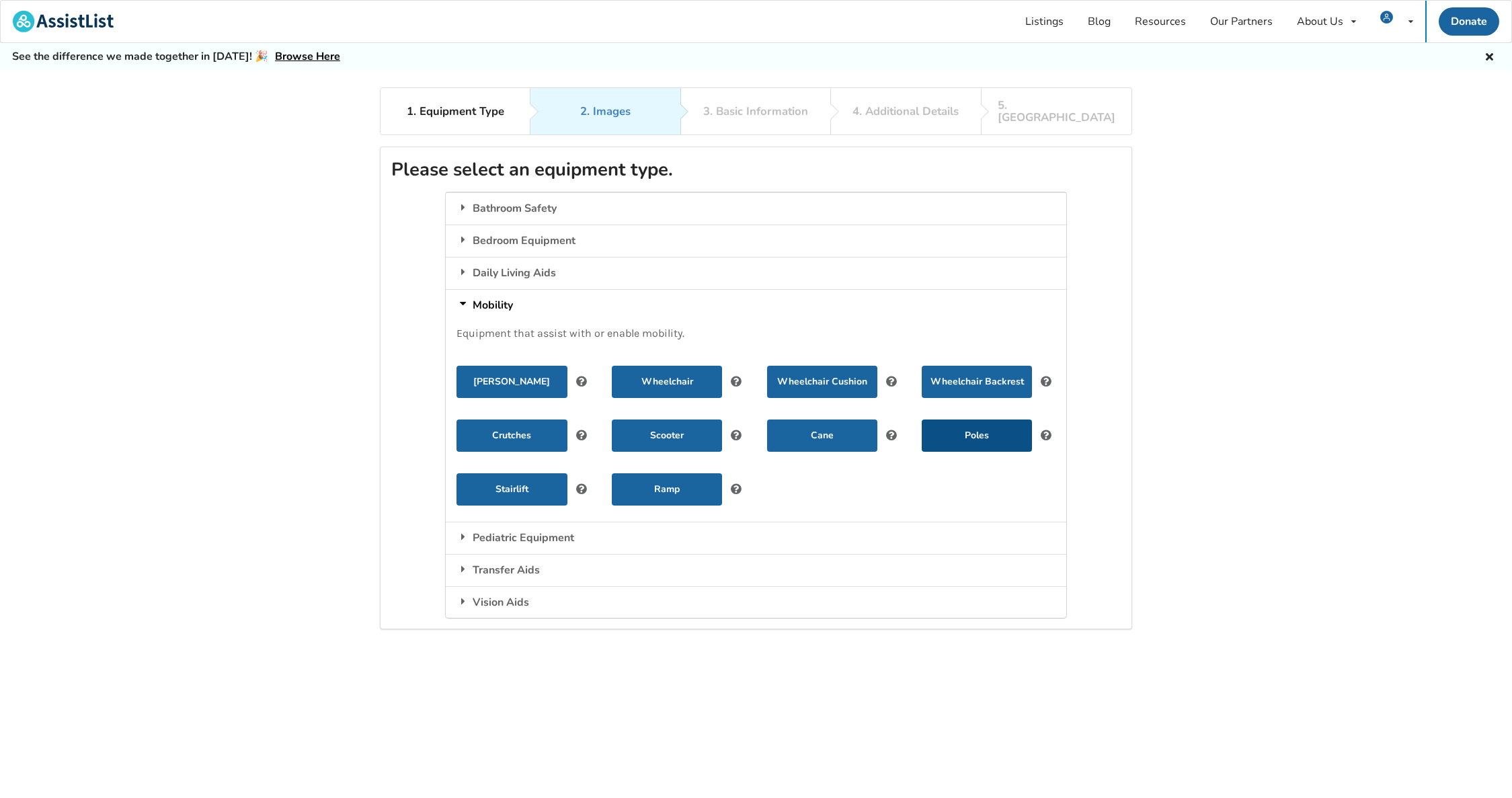
click at [972, 422] on button "Poles" at bounding box center [976, 436] width 110 height 32
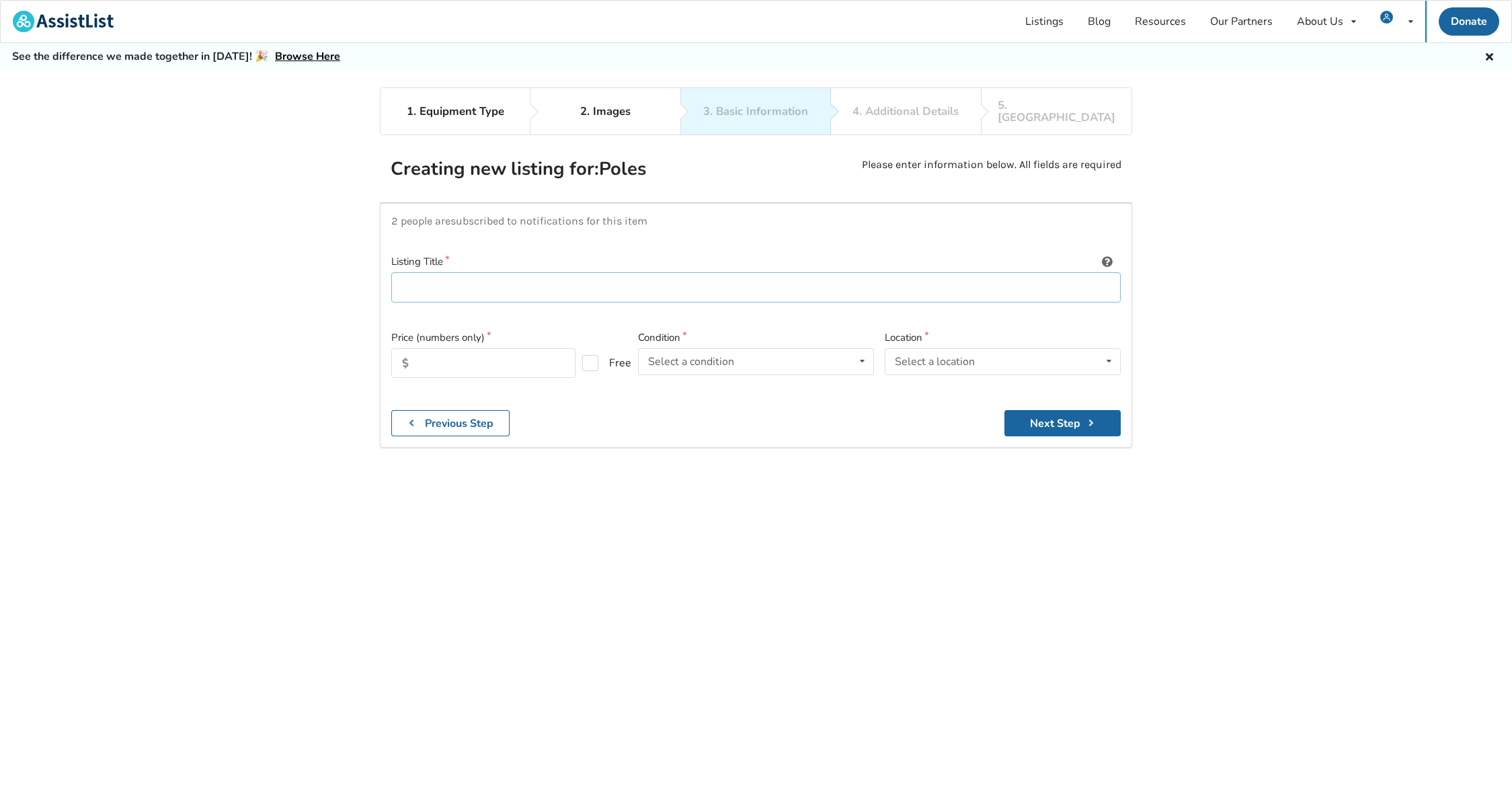
click at [598, 278] on input at bounding box center [756, 287] width 730 height 30
type input "P"
type input "Pressure fit pole"
click at [589, 356] on label "Free" at bounding box center [601, 363] width 38 height 16
checkbox input "true"
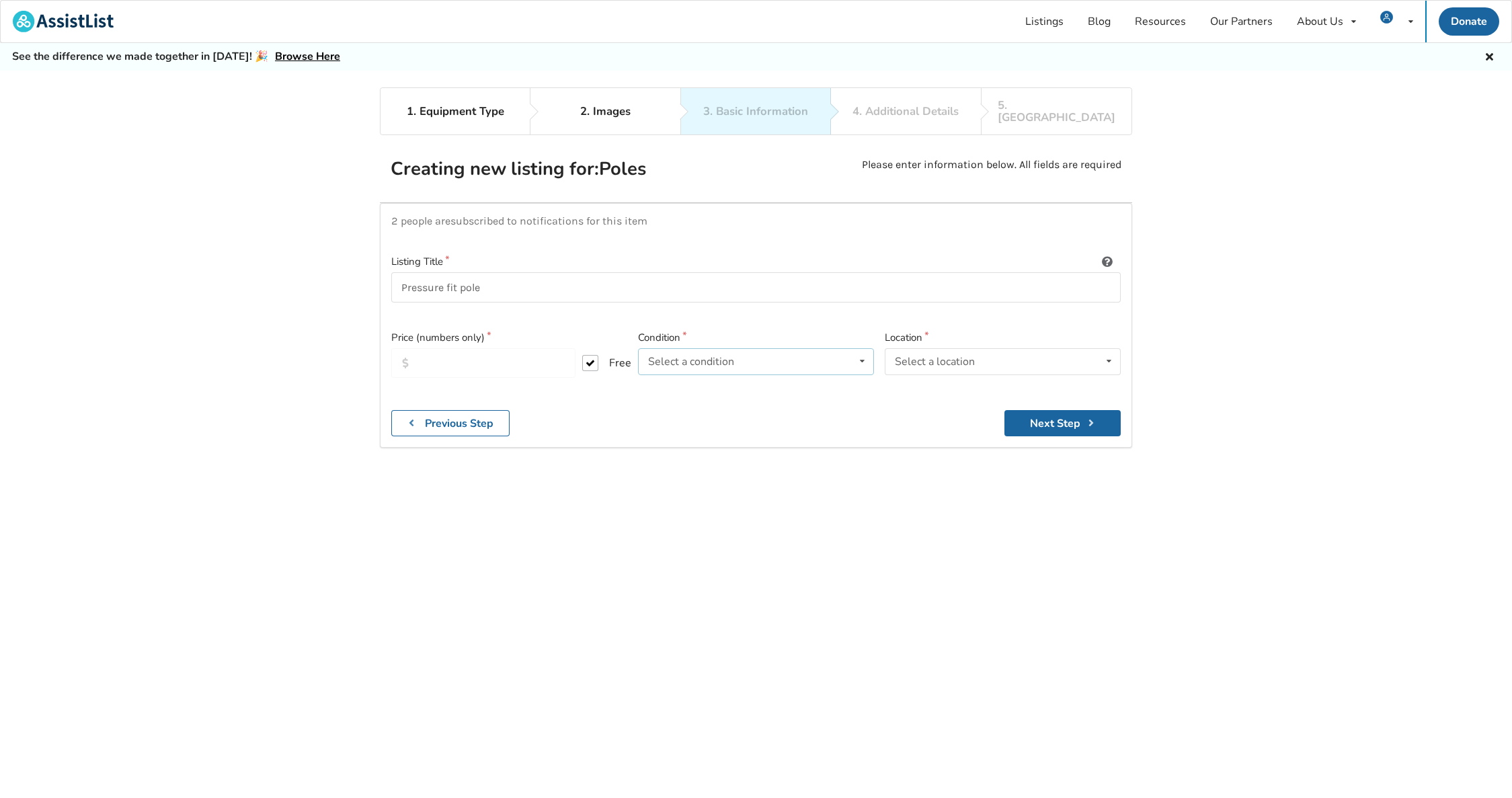
click at [841, 351] on div "Select a condition Brand New Less Than 1 Year 1 To 2 Years 3 To 5 Years Over 5 …" at bounding box center [756, 361] width 236 height 27
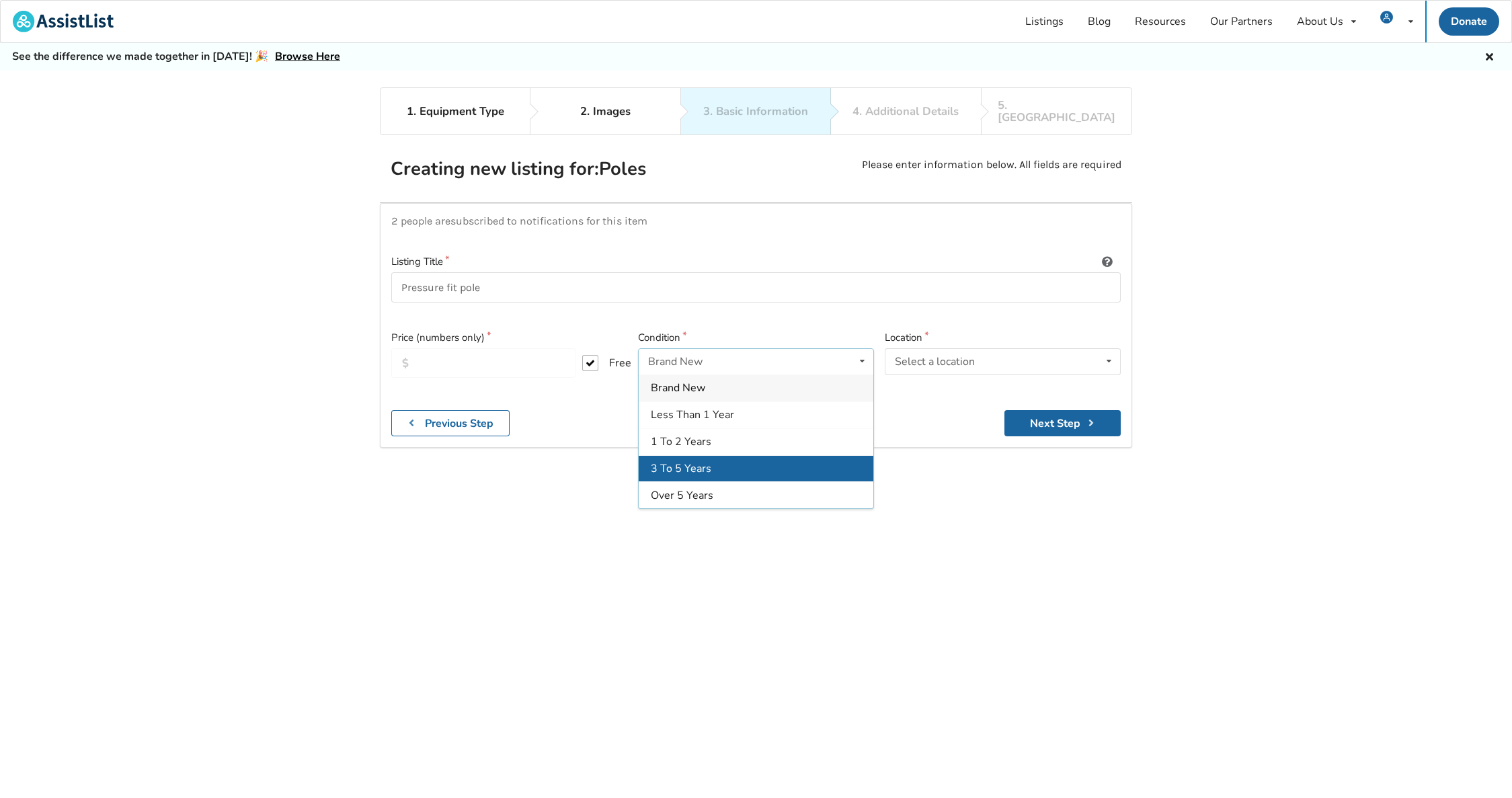
click at [706, 456] on div "3 To 5 Years" at bounding box center [756, 469] width 235 height 27
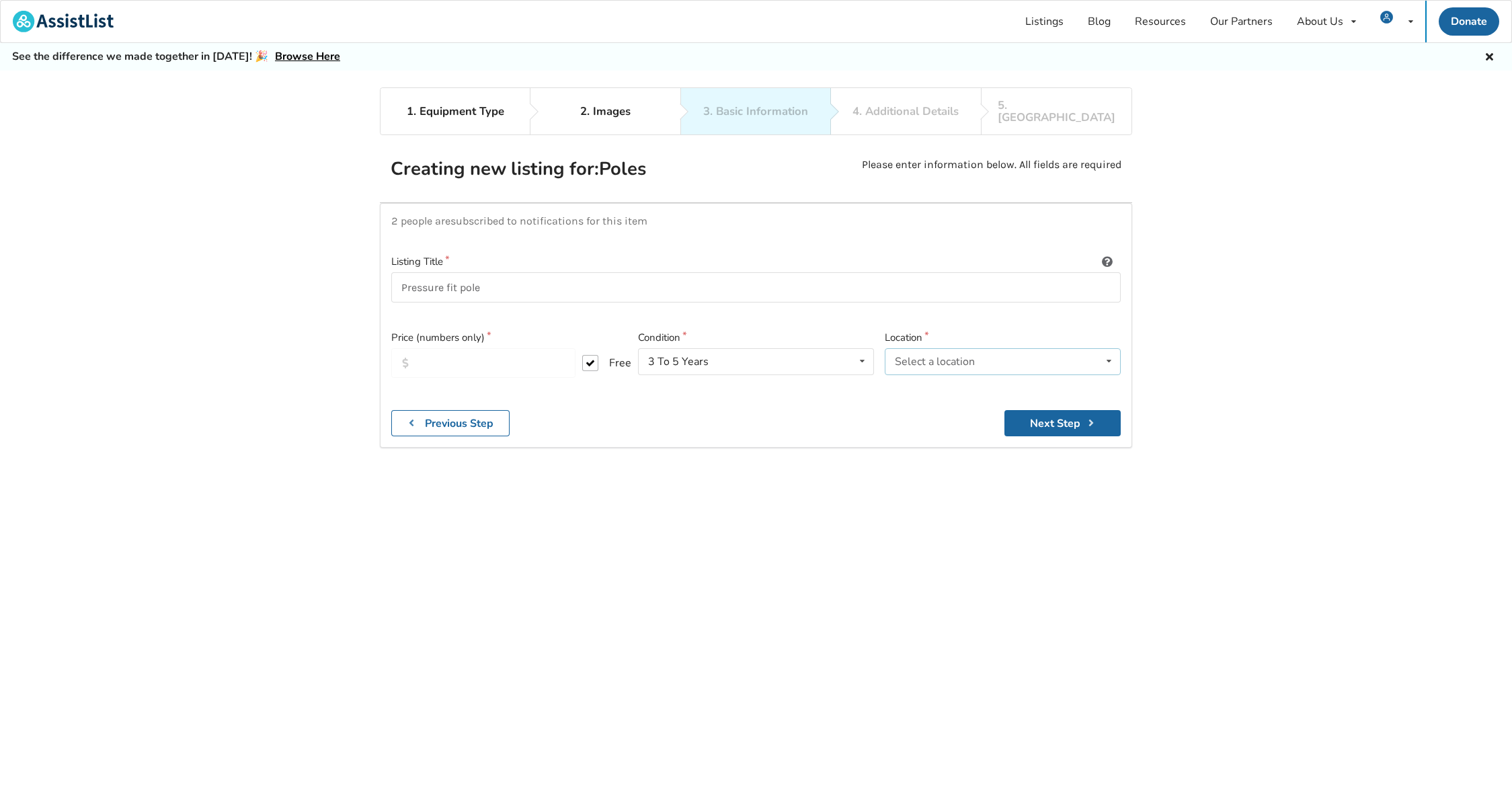
click at [987, 356] on div "Select a location [GEOGRAPHIC_DATA] [GEOGRAPHIC_DATA] [GEOGRAPHIC_DATA] [GEOGRA…" at bounding box center [1003, 361] width 236 height 27
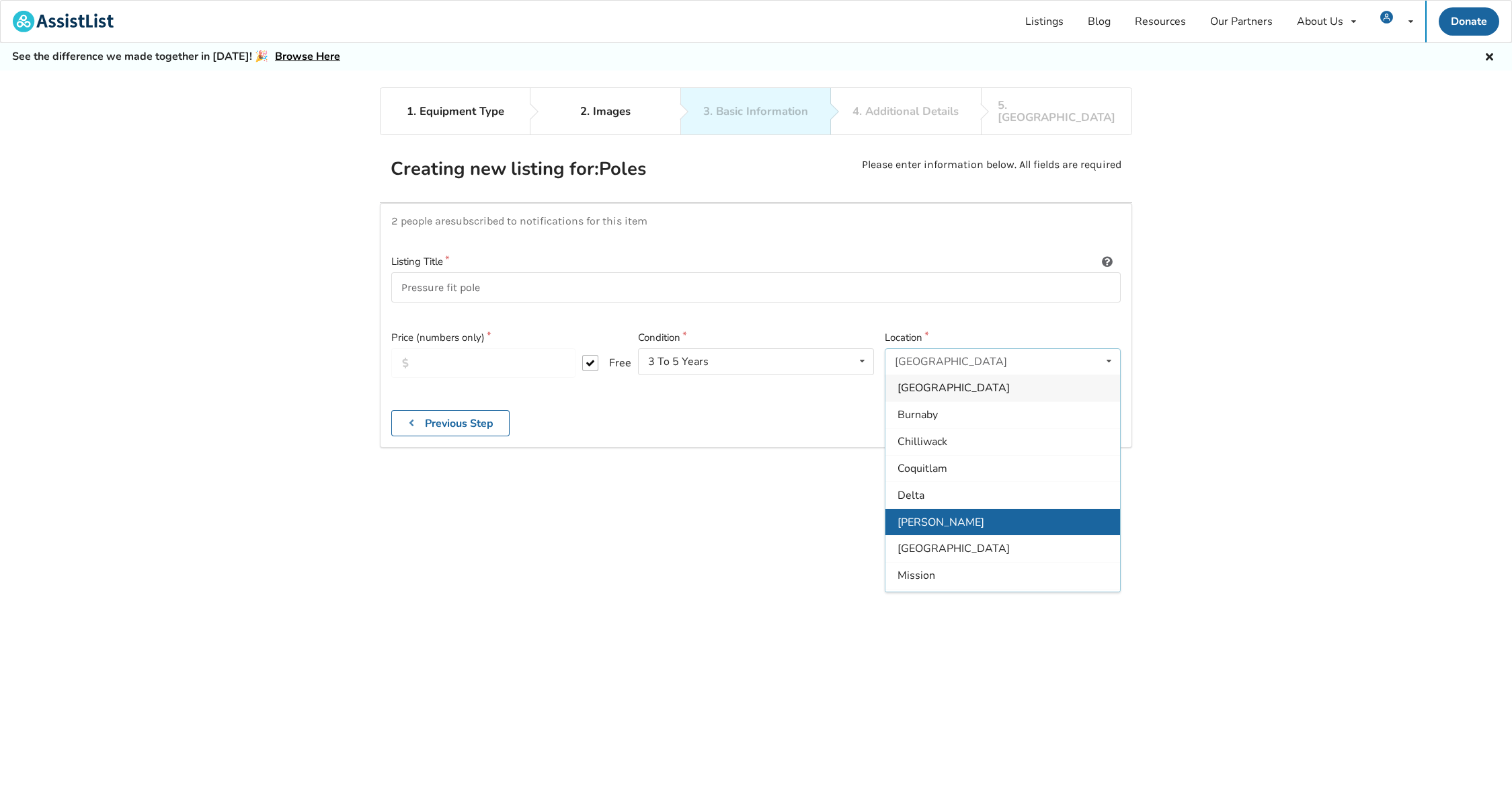
click at [930, 516] on span "[PERSON_NAME]" at bounding box center [940, 523] width 87 height 15
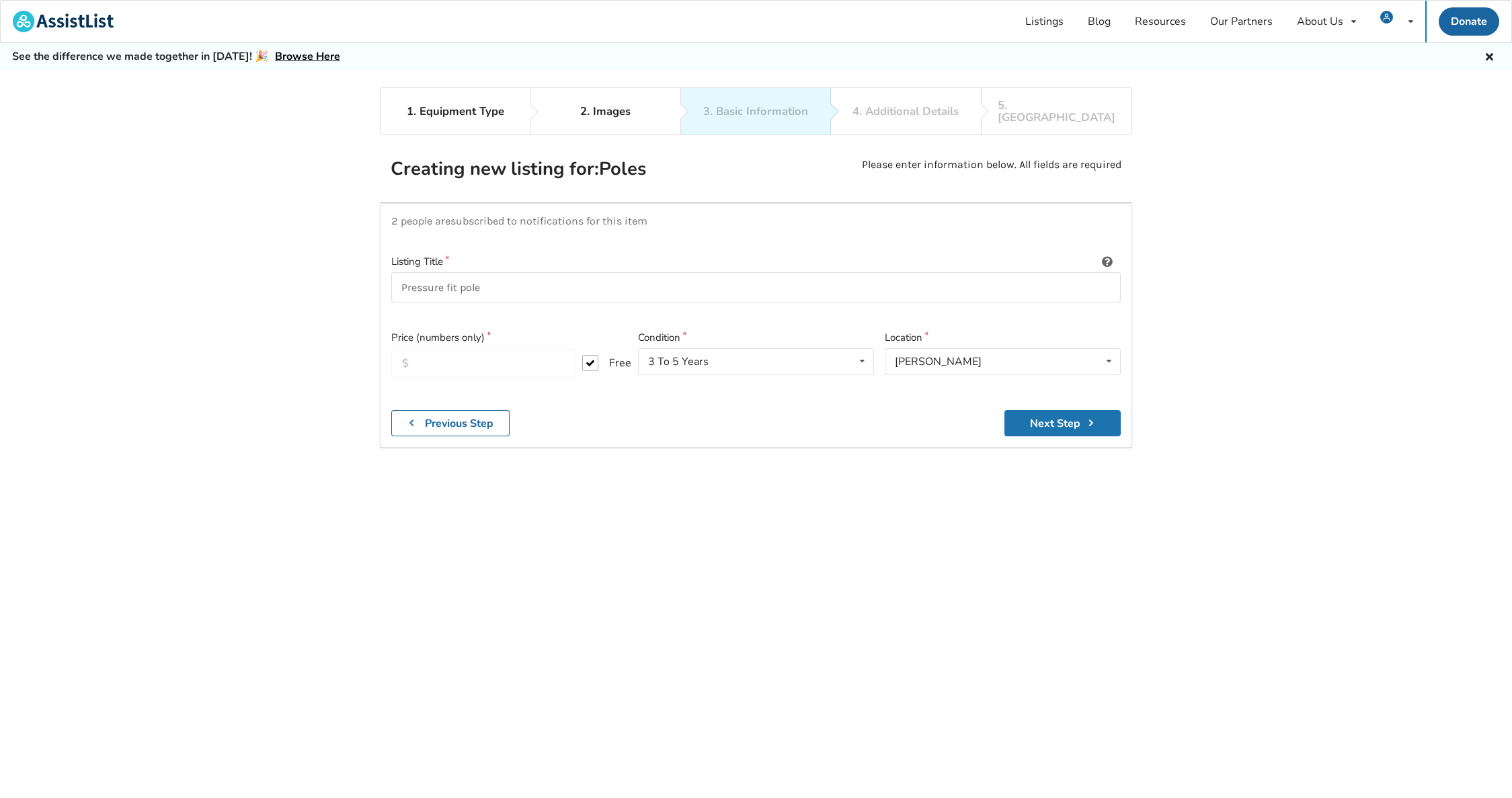
click at [1052, 414] on button "Next Step" at bounding box center [1063, 423] width 116 height 26
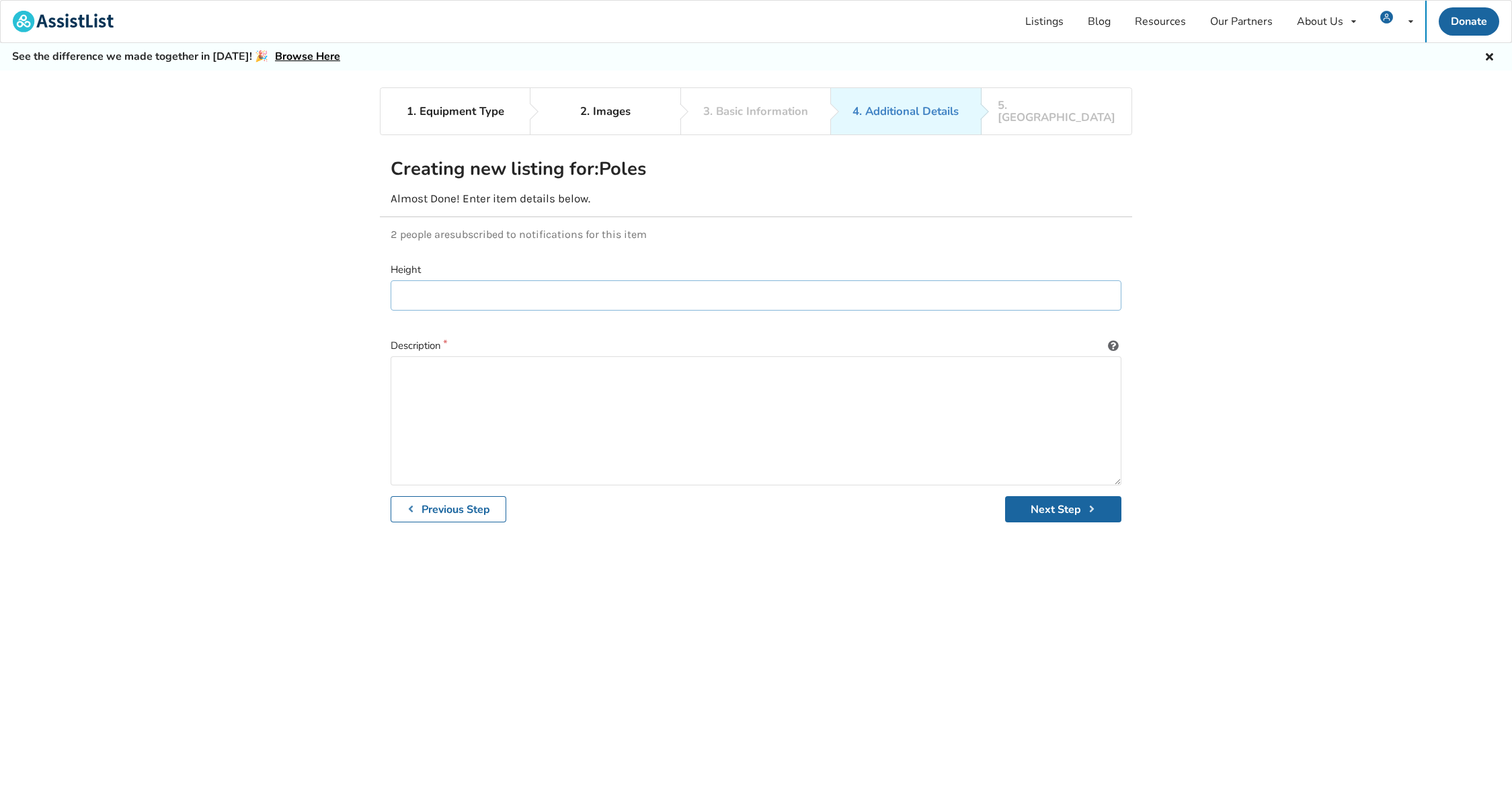
click at [518, 287] on input at bounding box center [756, 295] width 731 height 30
type input "Adjustable 8 - 10 ft?"
click at [428, 373] on textarea at bounding box center [756, 421] width 731 height 129
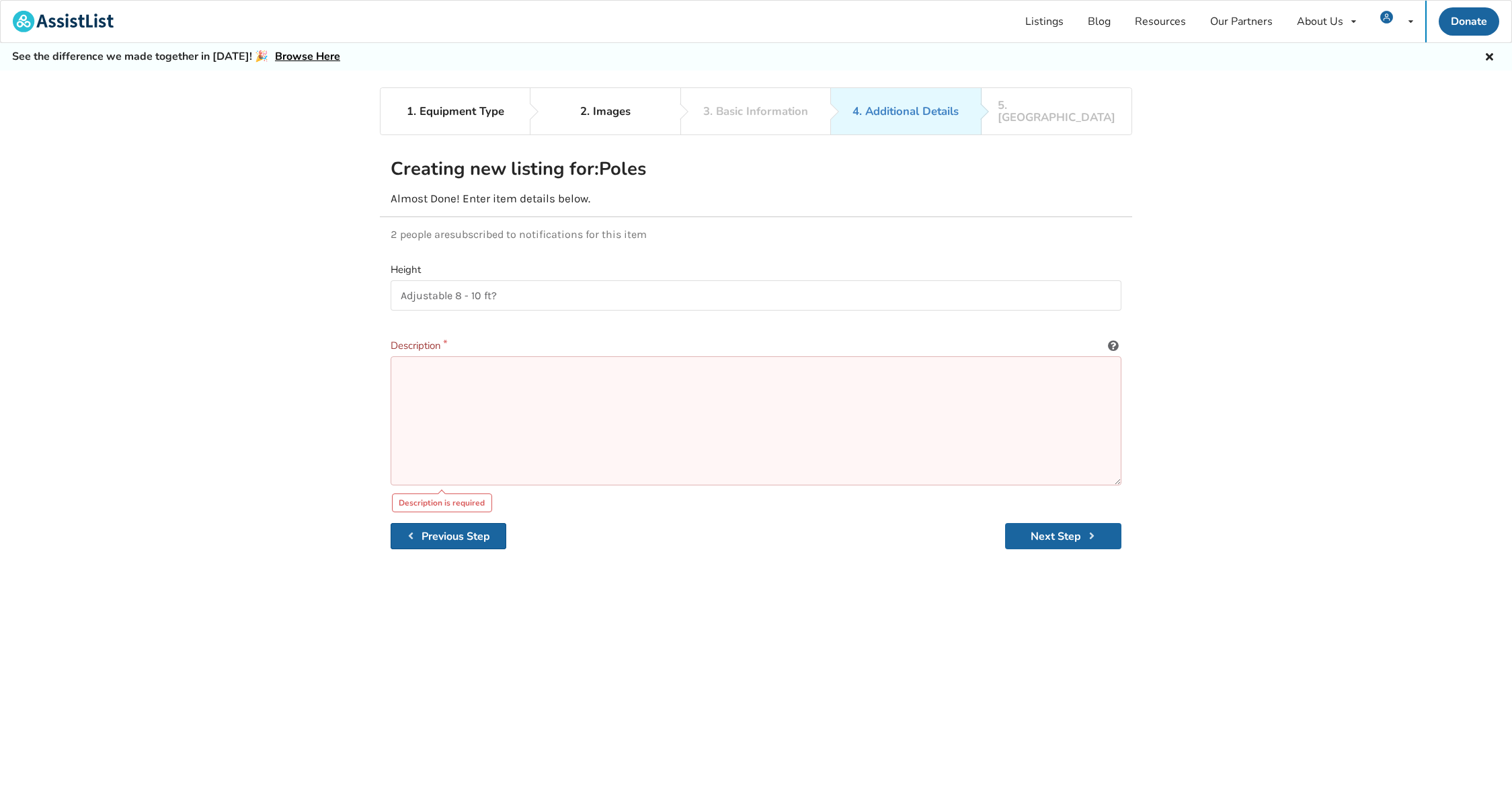
click at [463, 491] on div "Height Adjustable 8 - 10 ft? Description Description is required Previous Step …" at bounding box center [756, 405] width 752 height 308
click at [455, 358] on textarea at bounding box center [756, 421] width 731 height 129
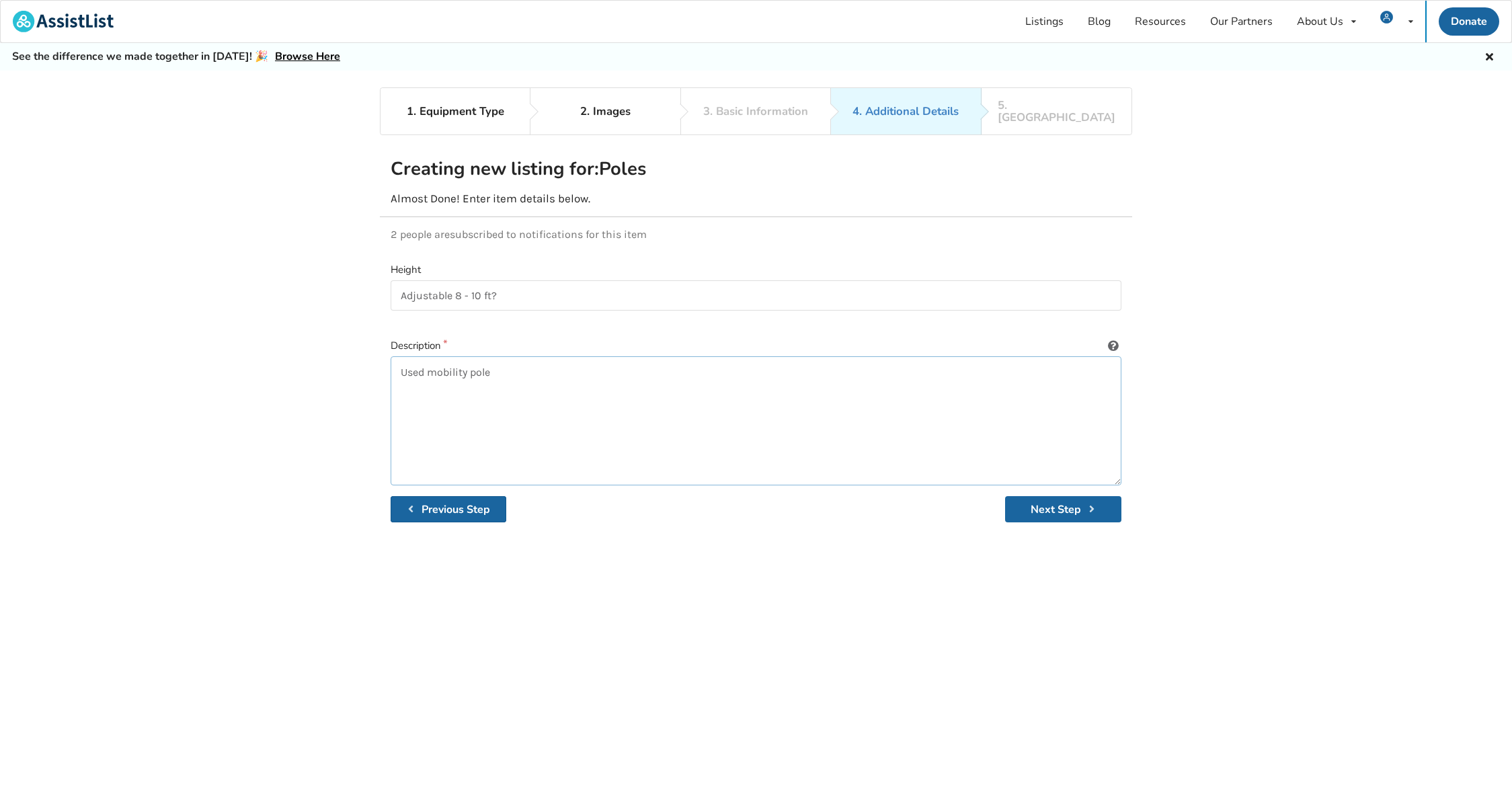
type textarea "Used mobility pole"
click at [484, 503] on b "Previous Step" at bounding box center [455, 510] width 69 height 15
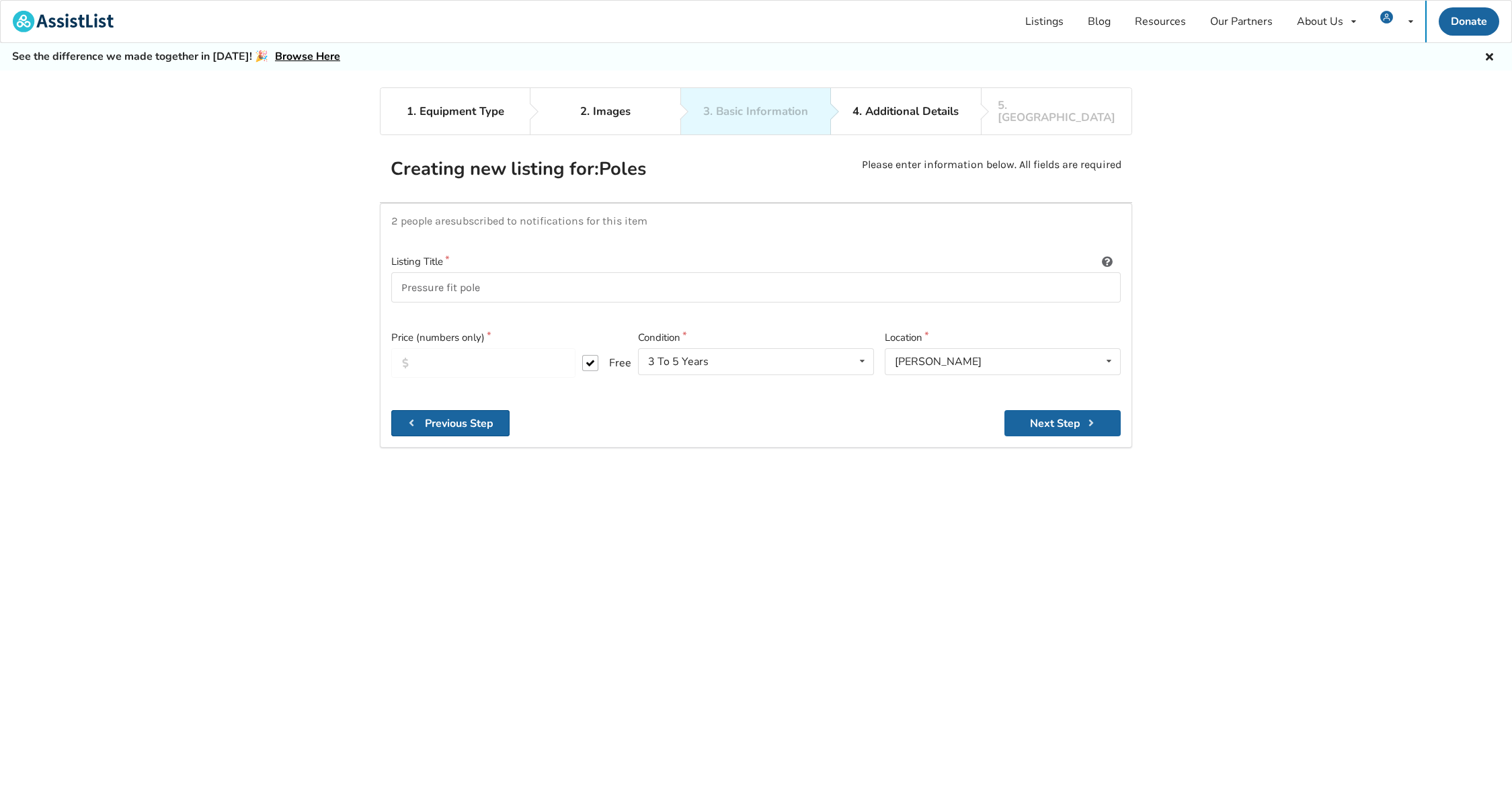
click at [463, 416] on b "Previous Step" at bounding box center [459, 423] width 69 height 15
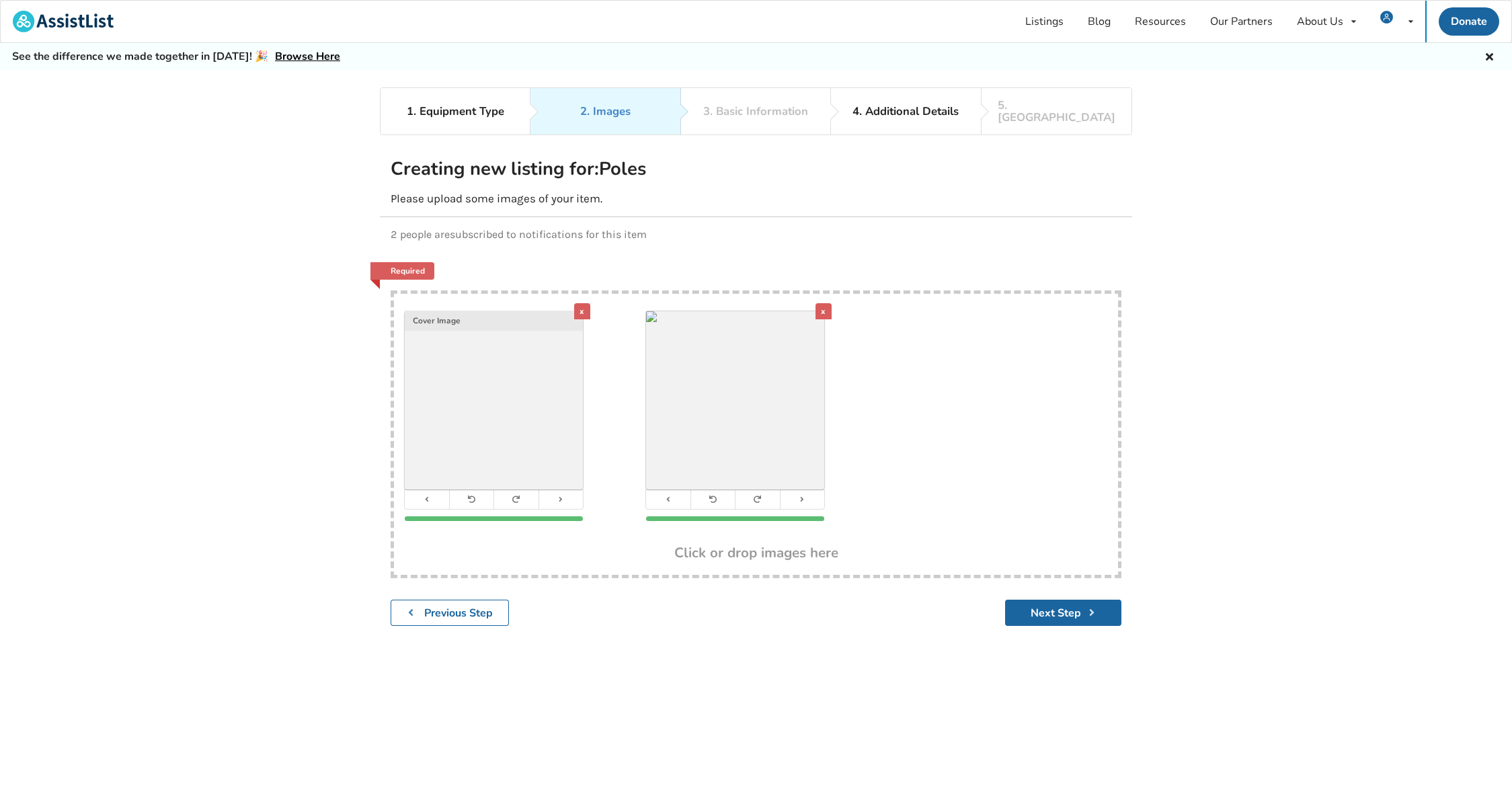
click at [826, 303] on div "x" at bounding box center [824, 312] width 16 height 16
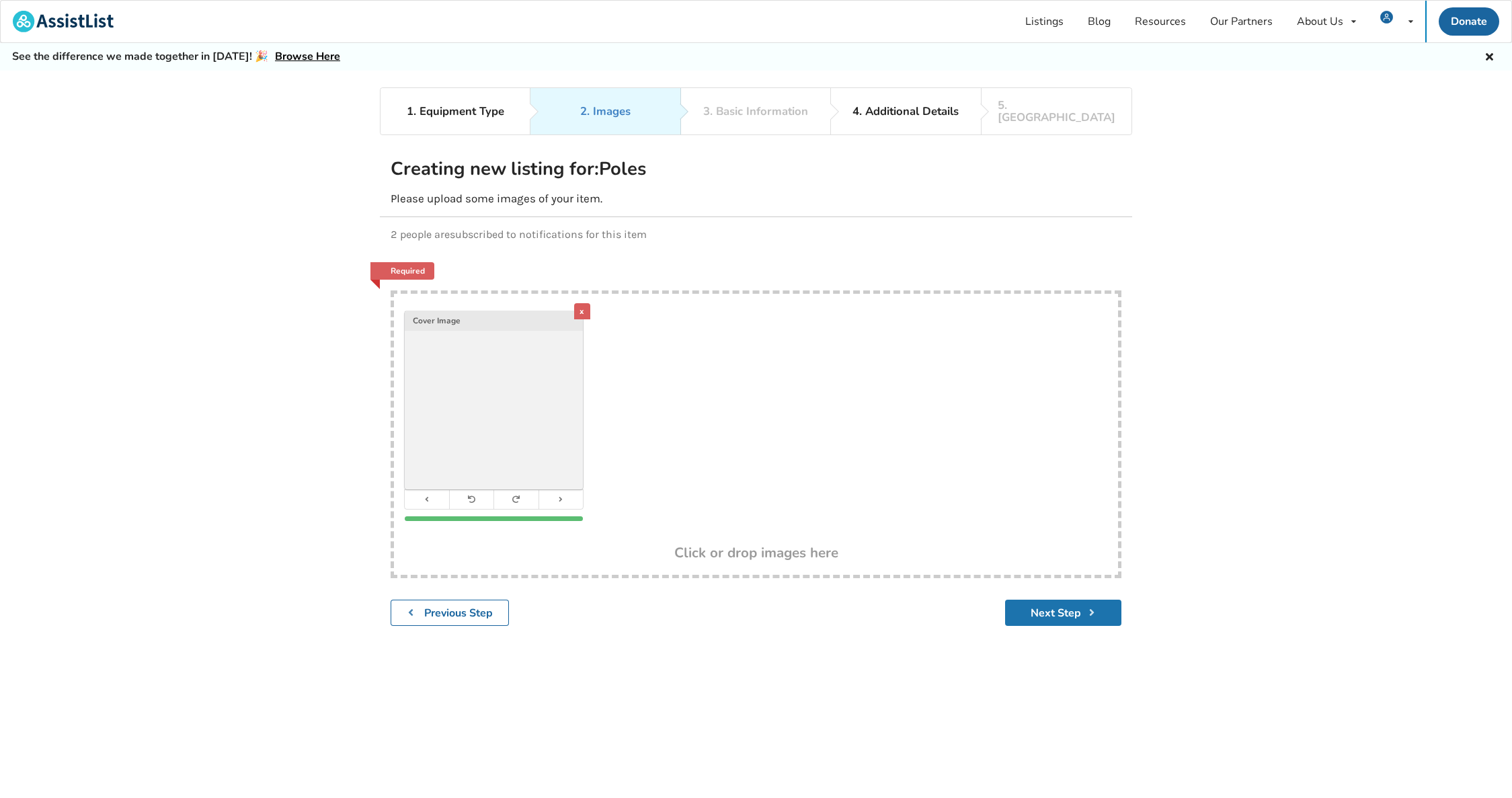
click at [1074, 603] on button "Next Step" at bounding box center [1063, 613] width 116 height 26
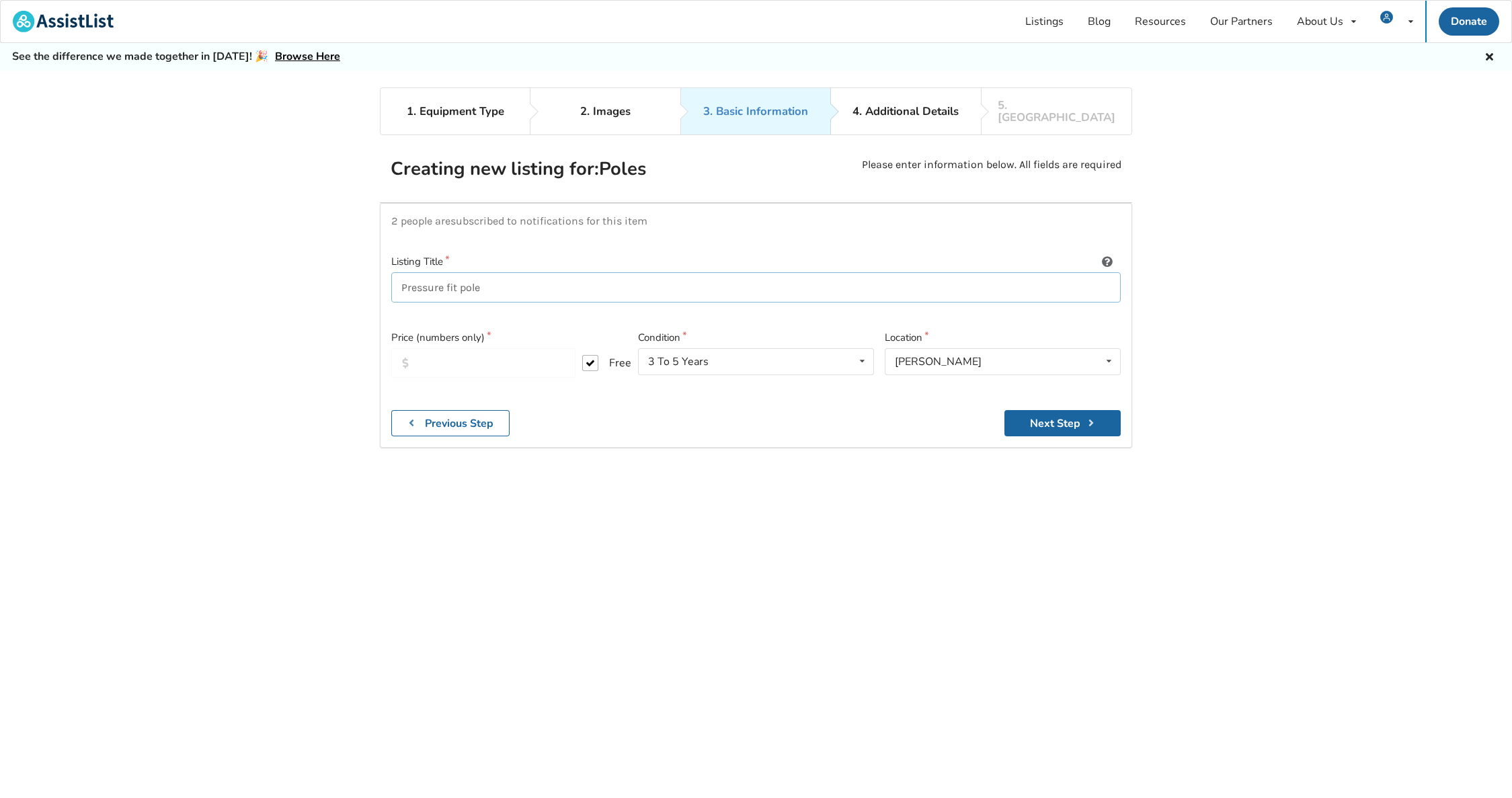
drag, startPoint x: 398, startPoint y: 274, endPoint x: 503, endPoint y: 274, distance: 105.0
click at [489, 273] on input "Pressure fit pole" at bounding box center [756, 287] width 730 height 30
type input "Adjustable pole"
click at [1076, 414] on button "Next Step" at bounding box center [1063, 423] width 116 height 26
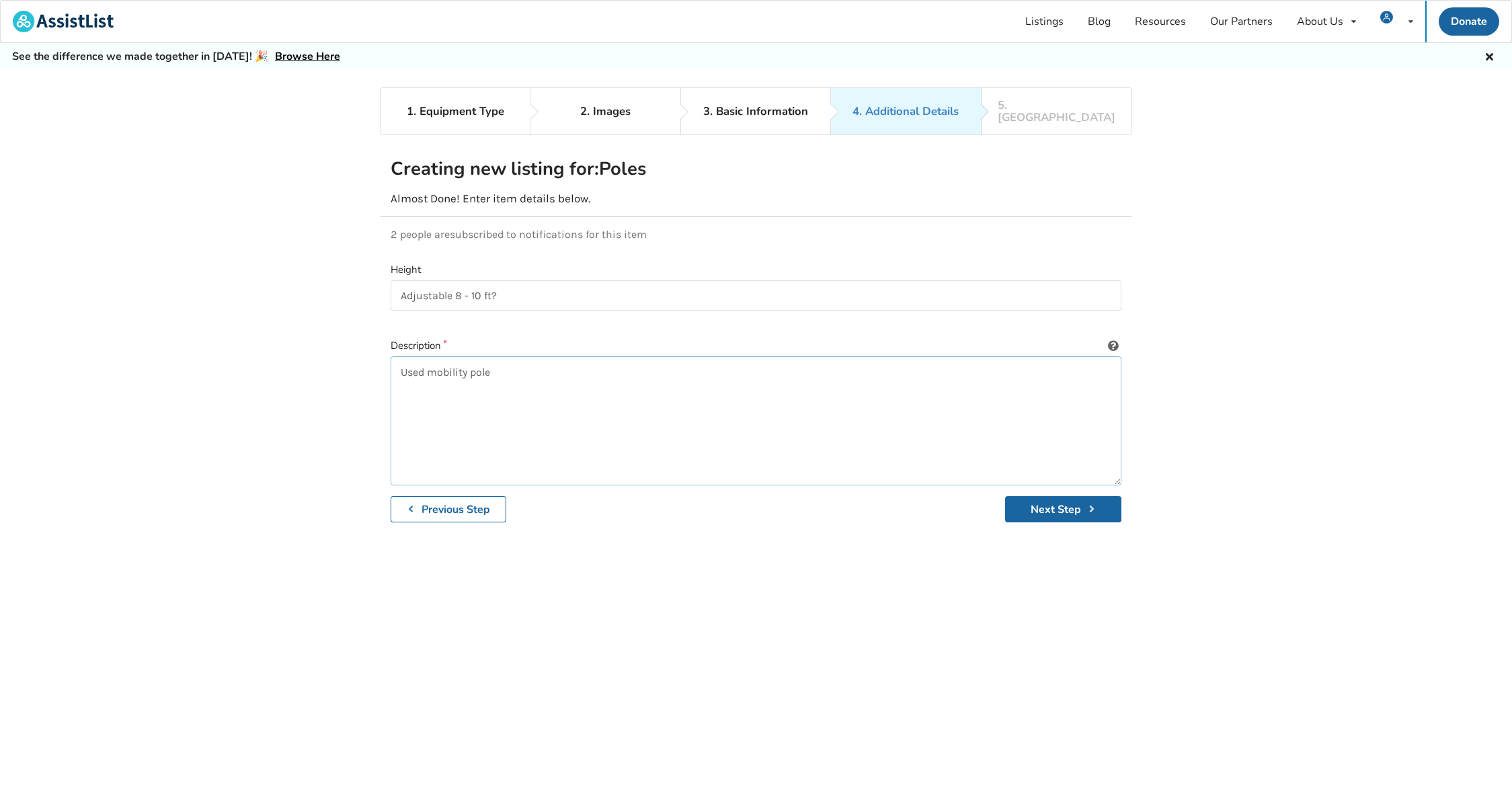
click at [523, 359] on textarea "Used mobility pole" at bounding box center [756, 421] width 731 height 129
type textarea "Used mobility pole - pressure fits between floor and ceiling."
click at [1086, 503] on button "Next Step" at bounding box center [1063, 509] width 116 height 26
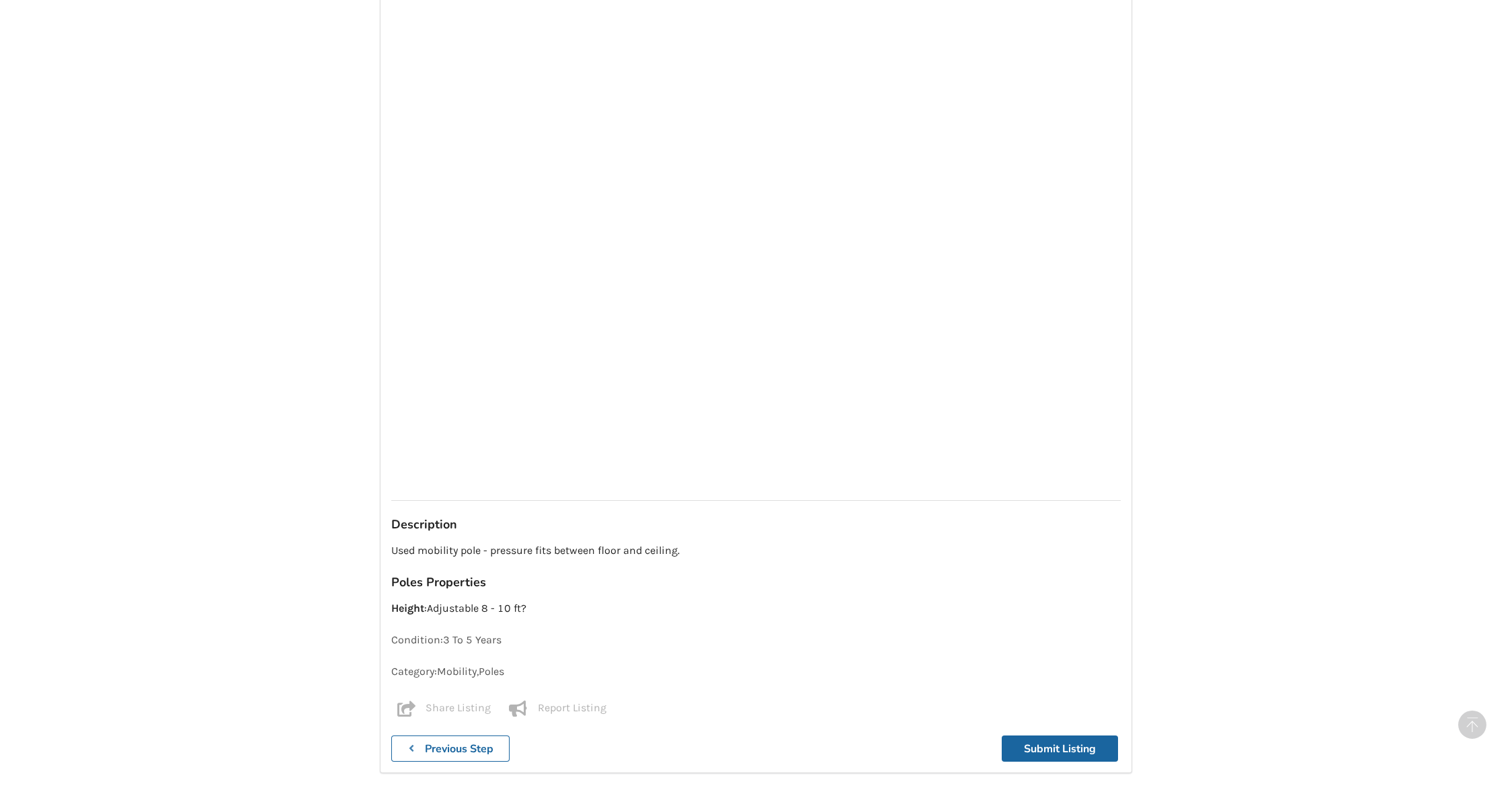
scroll to position [885, 0]
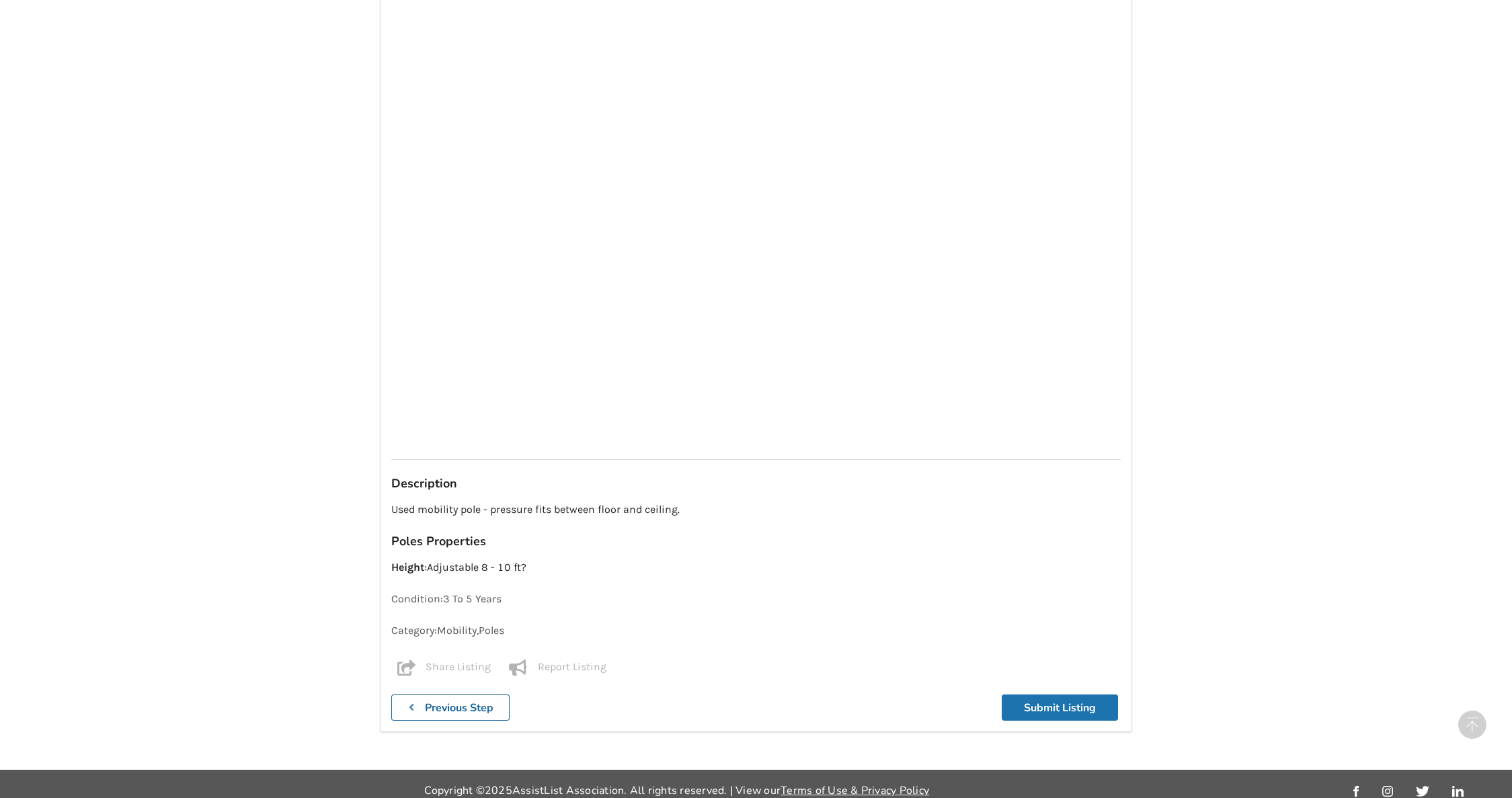
click at [1047, 698] on button "Submit Listing" at bounding box center [1060, 707] width 116 height 26
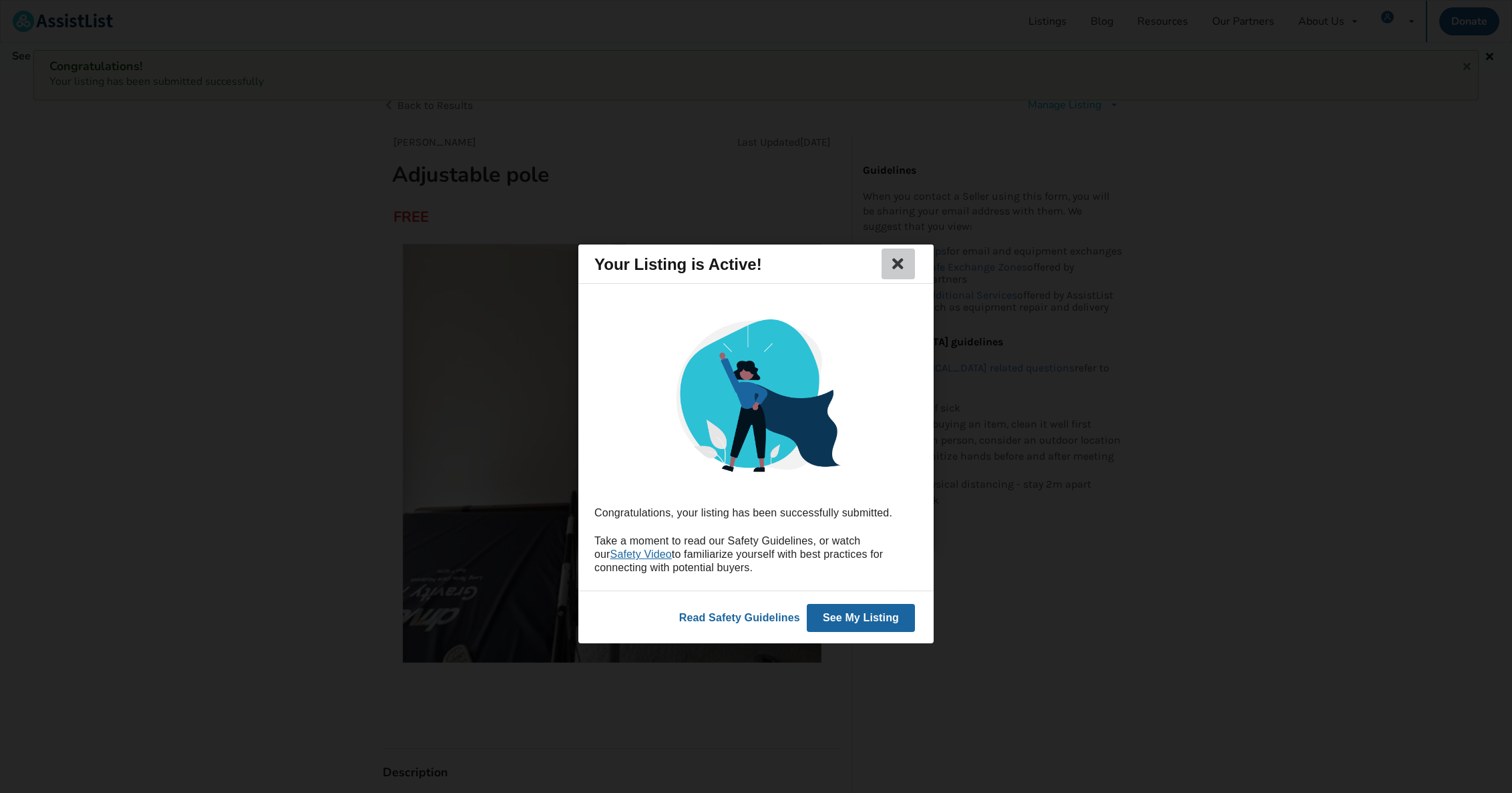
click at [899, 258] on icon at bounding box center [898, 264] width 18 height 16
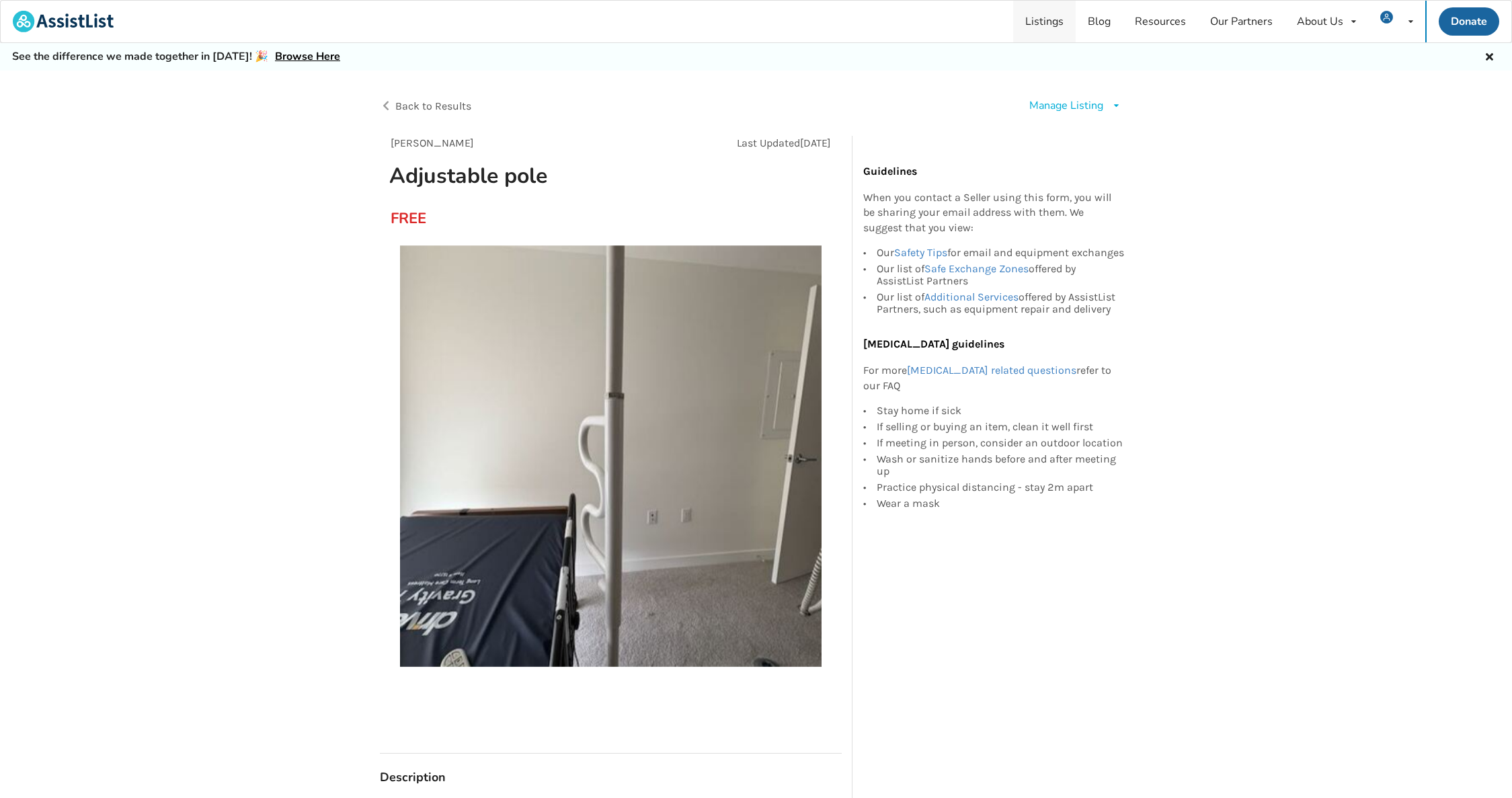
click at [1051, 23] on link "Listings" at bounding box center [1044, 22] width 62 height 42
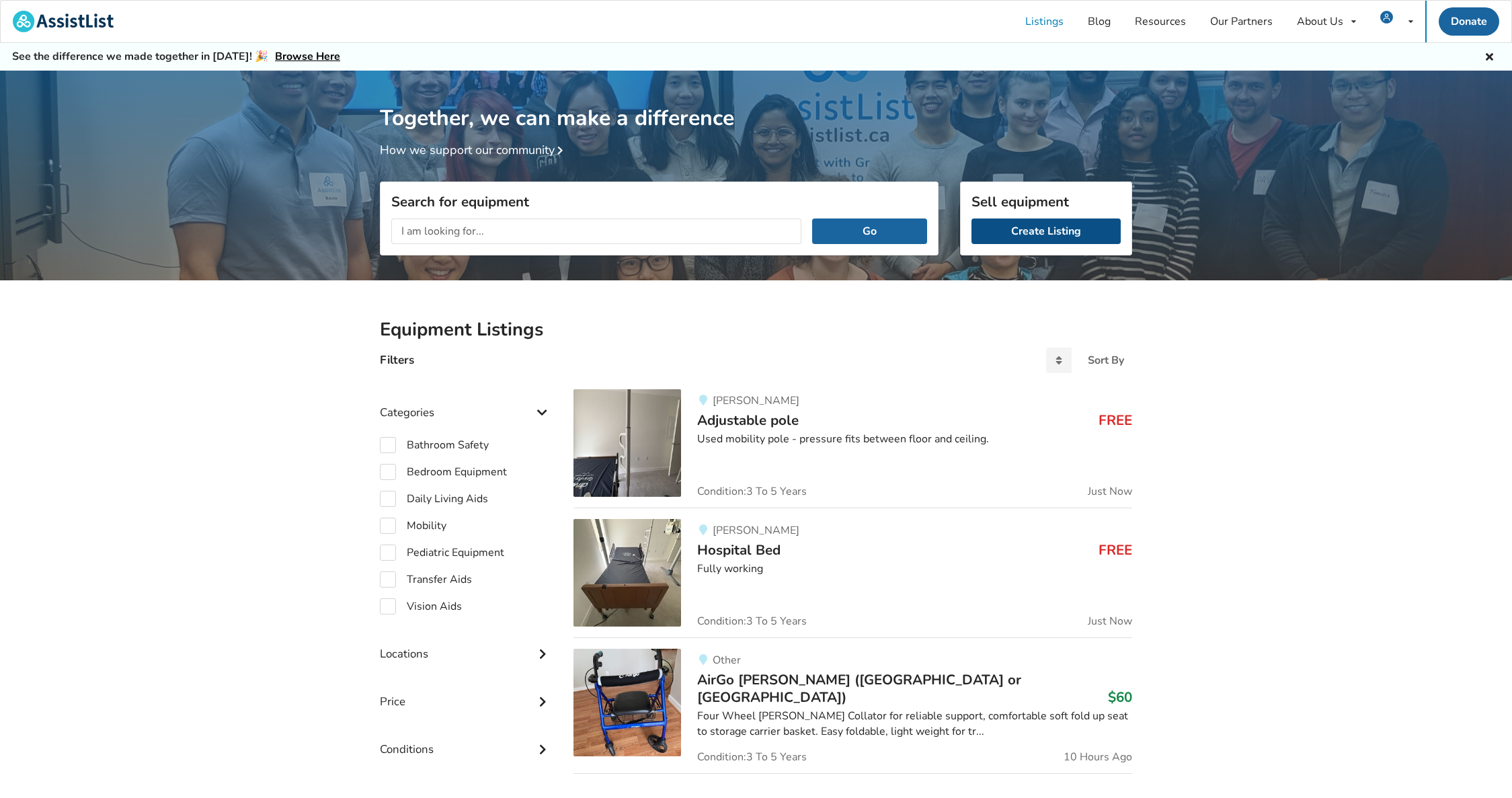
click at [1080, 232] on link "Create Listing" at bounding box center [1046, 231] width 149 height 26
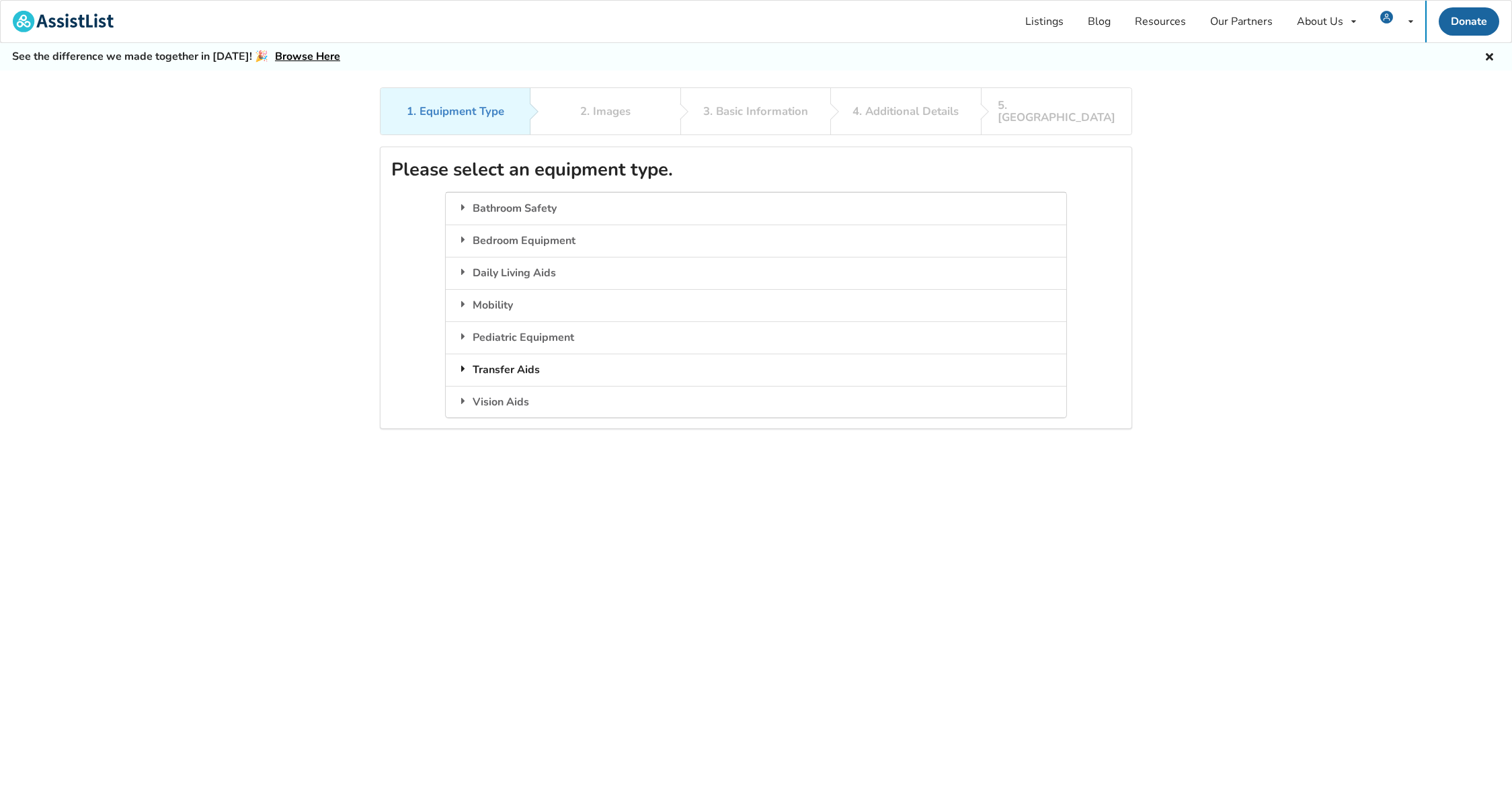
click at [505, 359] on div "Transfer Aids" at bounding box center [756, 370] width 620 height 32
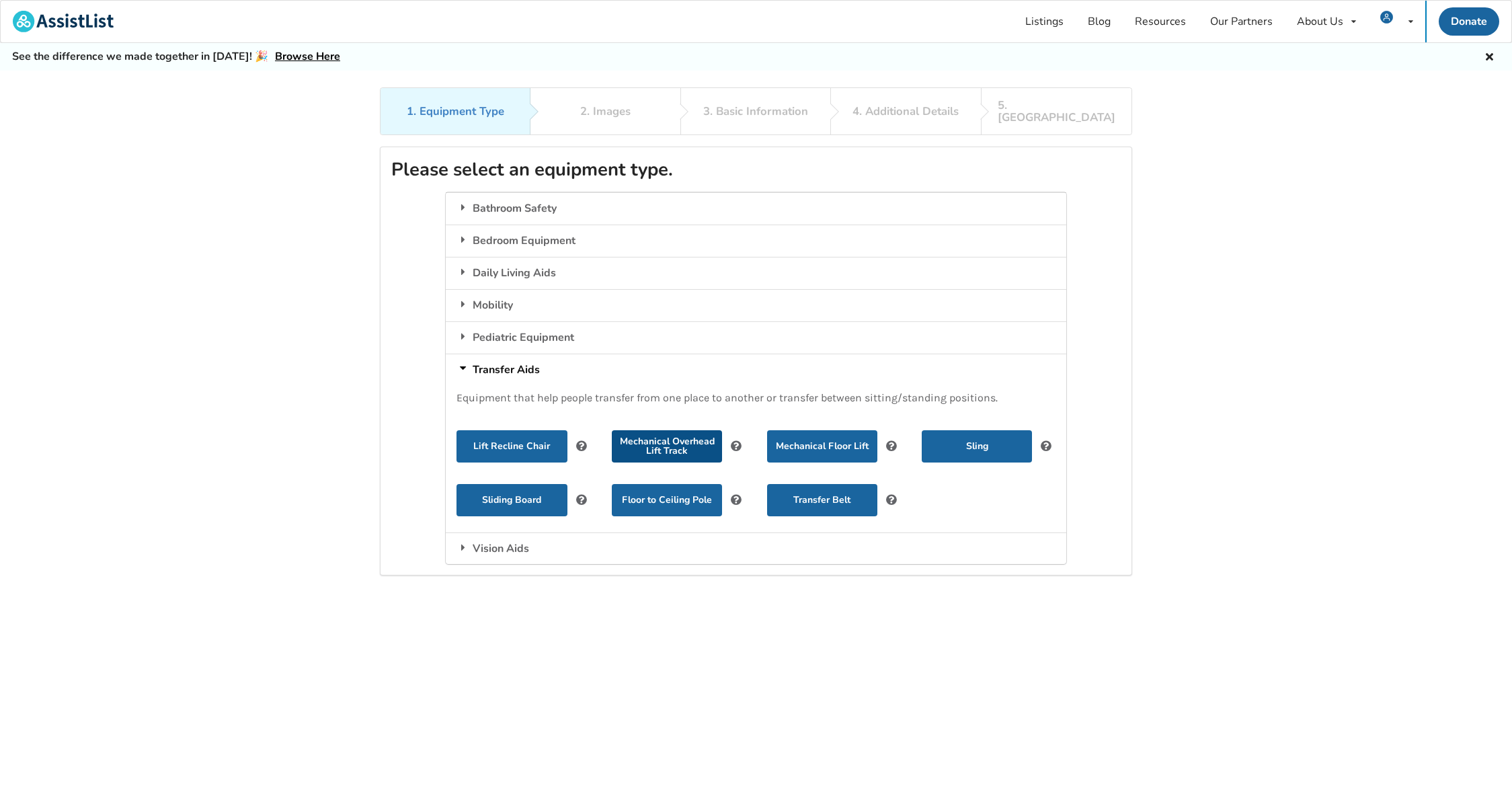
click at [680, 436] on button "Mechanical Overhead Lift Track" at bounding box center [667, 447] width 110 height 32
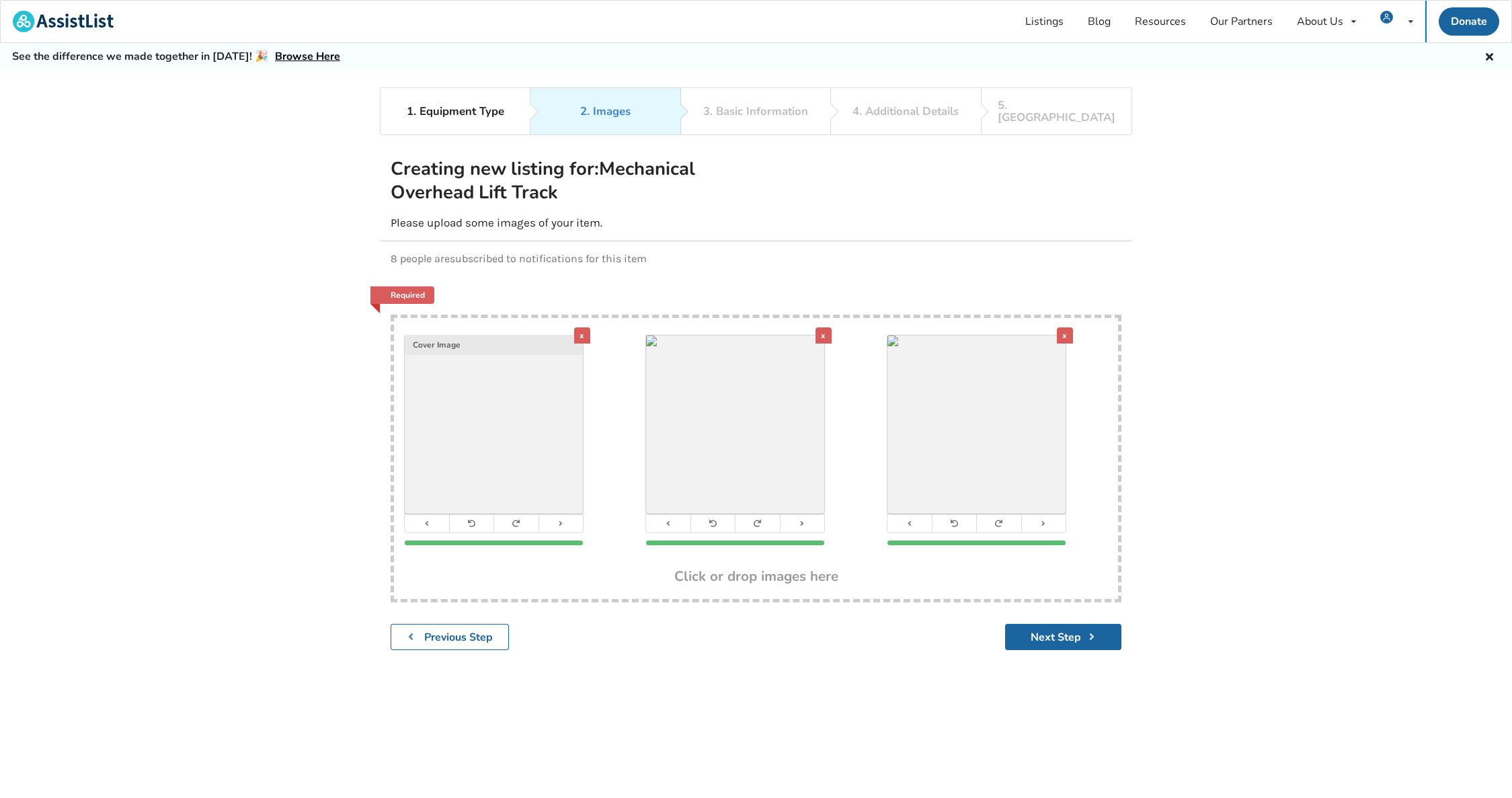
click at [1066, 328] on div "x" at bounding box center [1065, 336] width 16 height 16
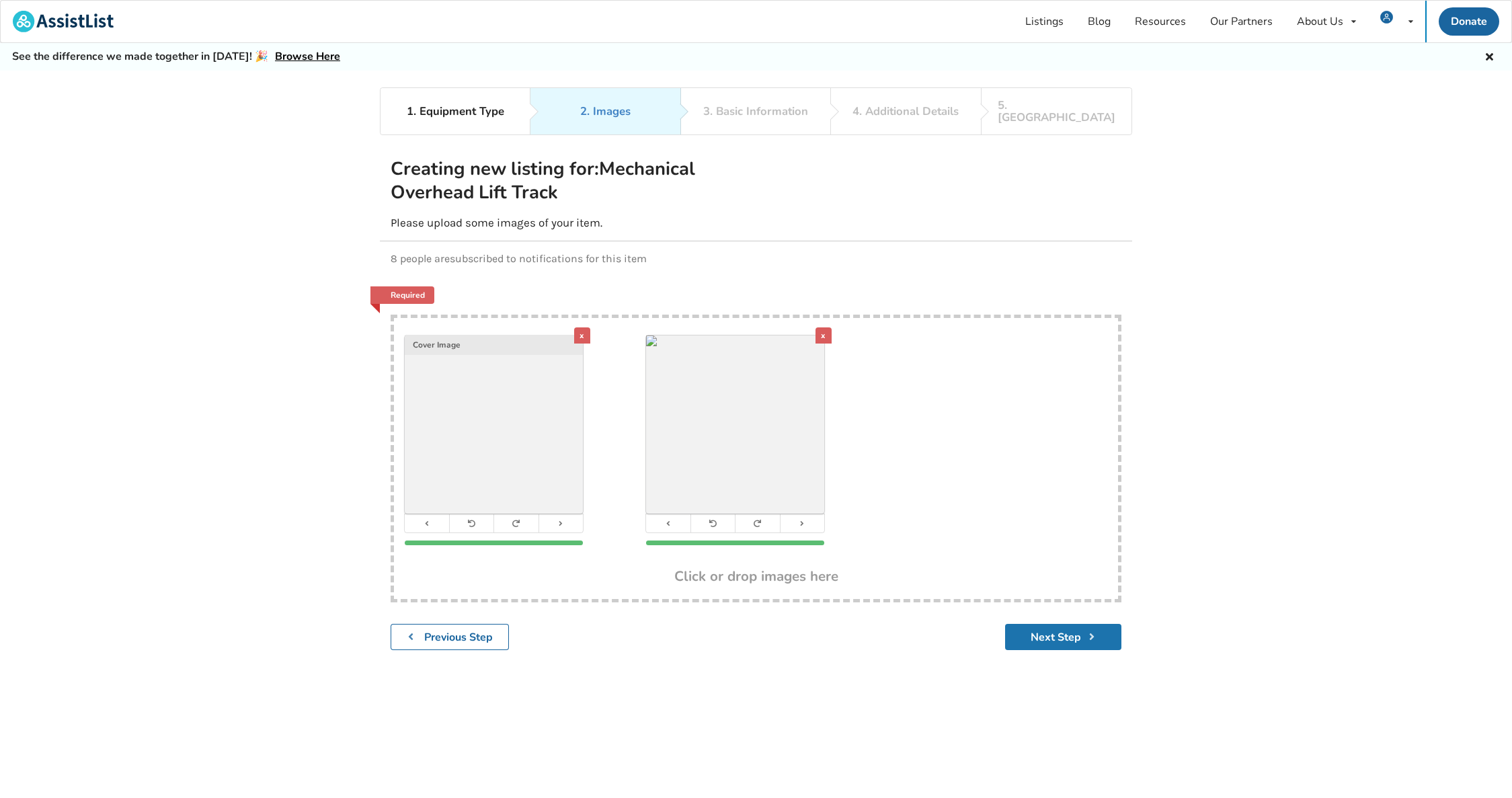
click at [1052, 625] on button "Next Step" at bounding box center [1063, 637] width 116 height 26
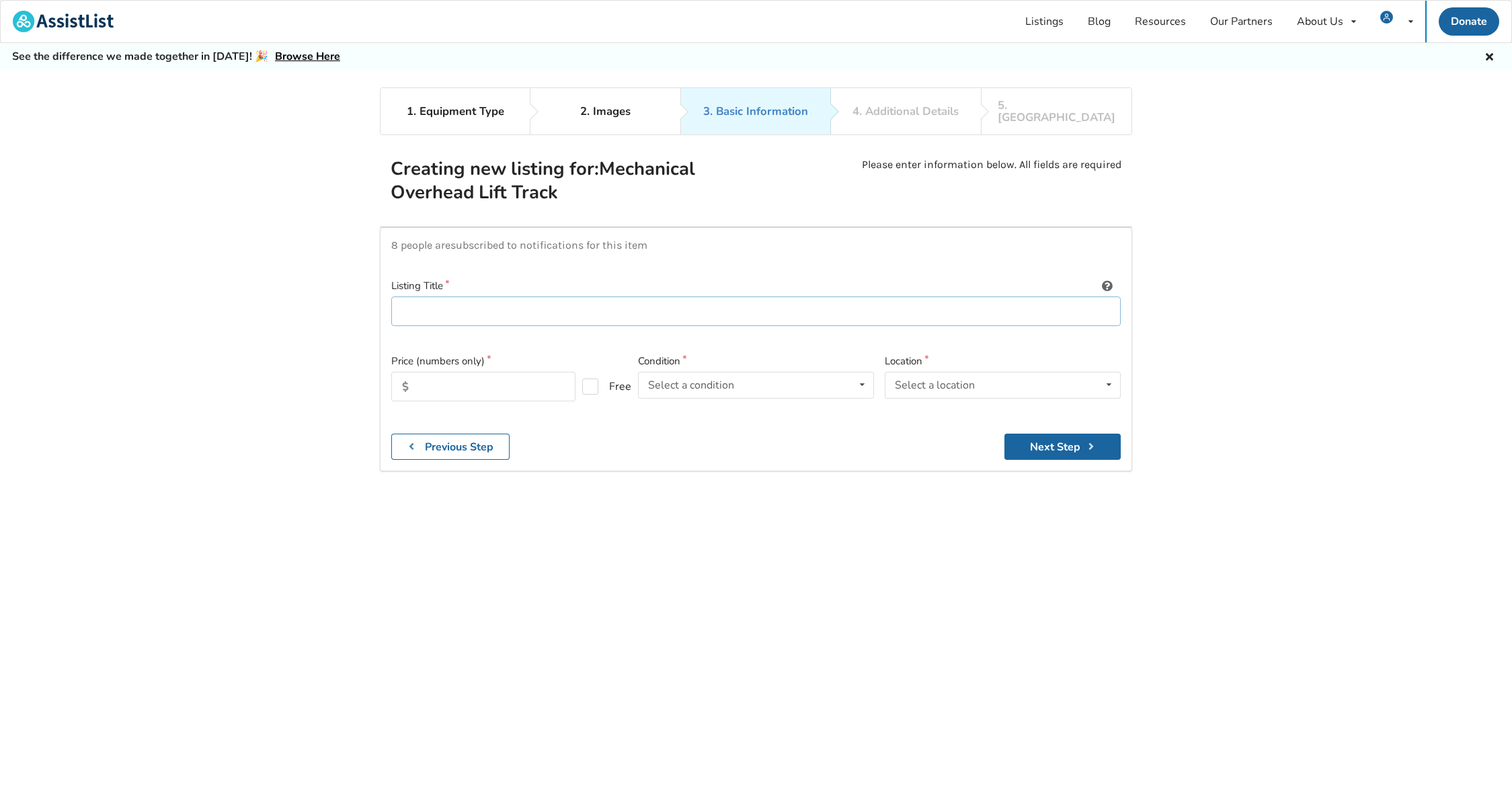
click at [546, 303] on input at bounding box center [756, 311] width 730 height 30
type input "Voyager Portable lift track"
click at [595, 379] on label "Free" at bounding box center [601, 387] width 38 height 16
checkbox input "true"
click at [857, 375] on icon at bounding box center [862, 384] width 19 height 25
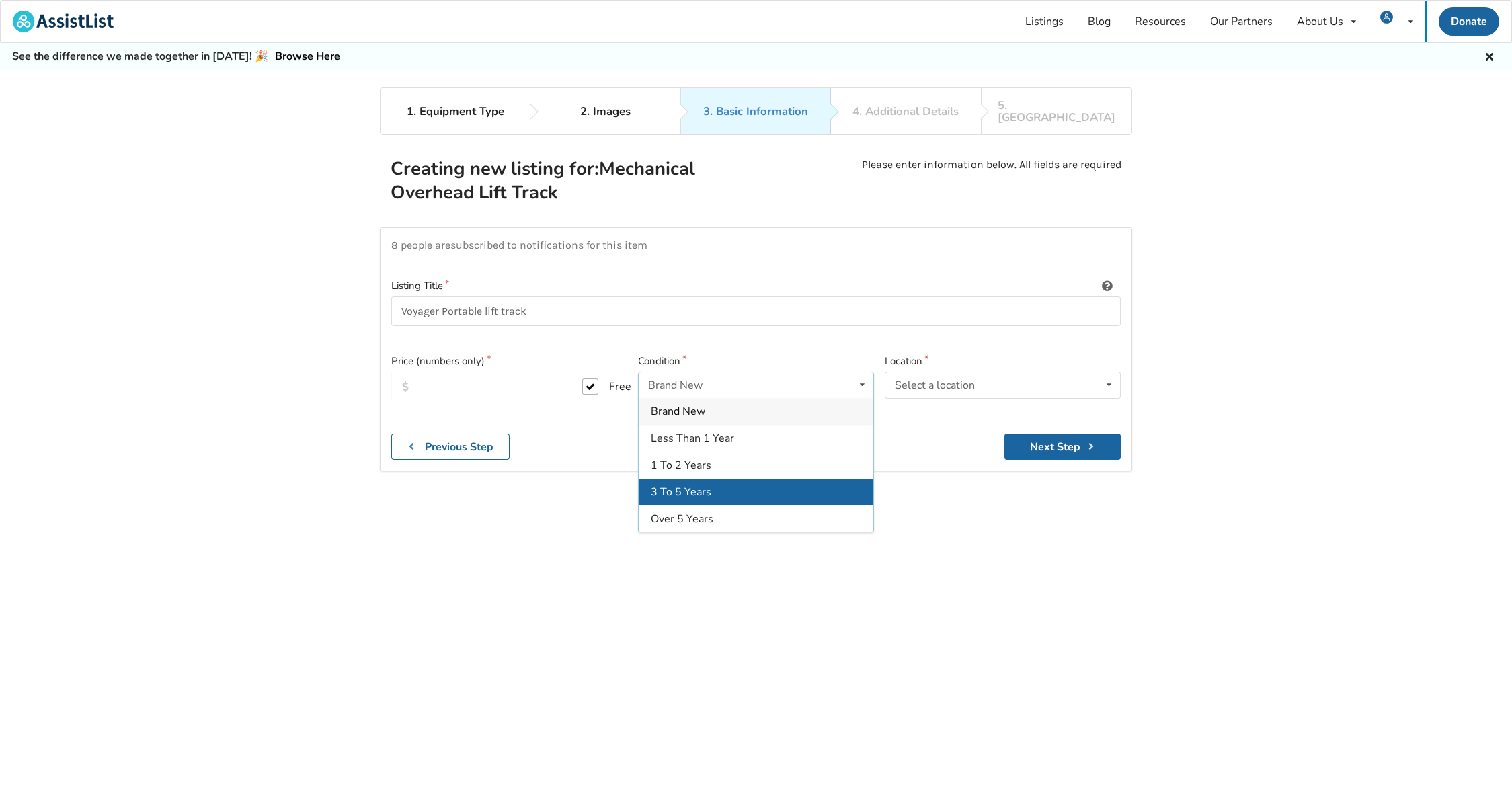
click at [690, 485] on span "3 To 5 Years" at bounding box center [680, 492] width 61 height 15
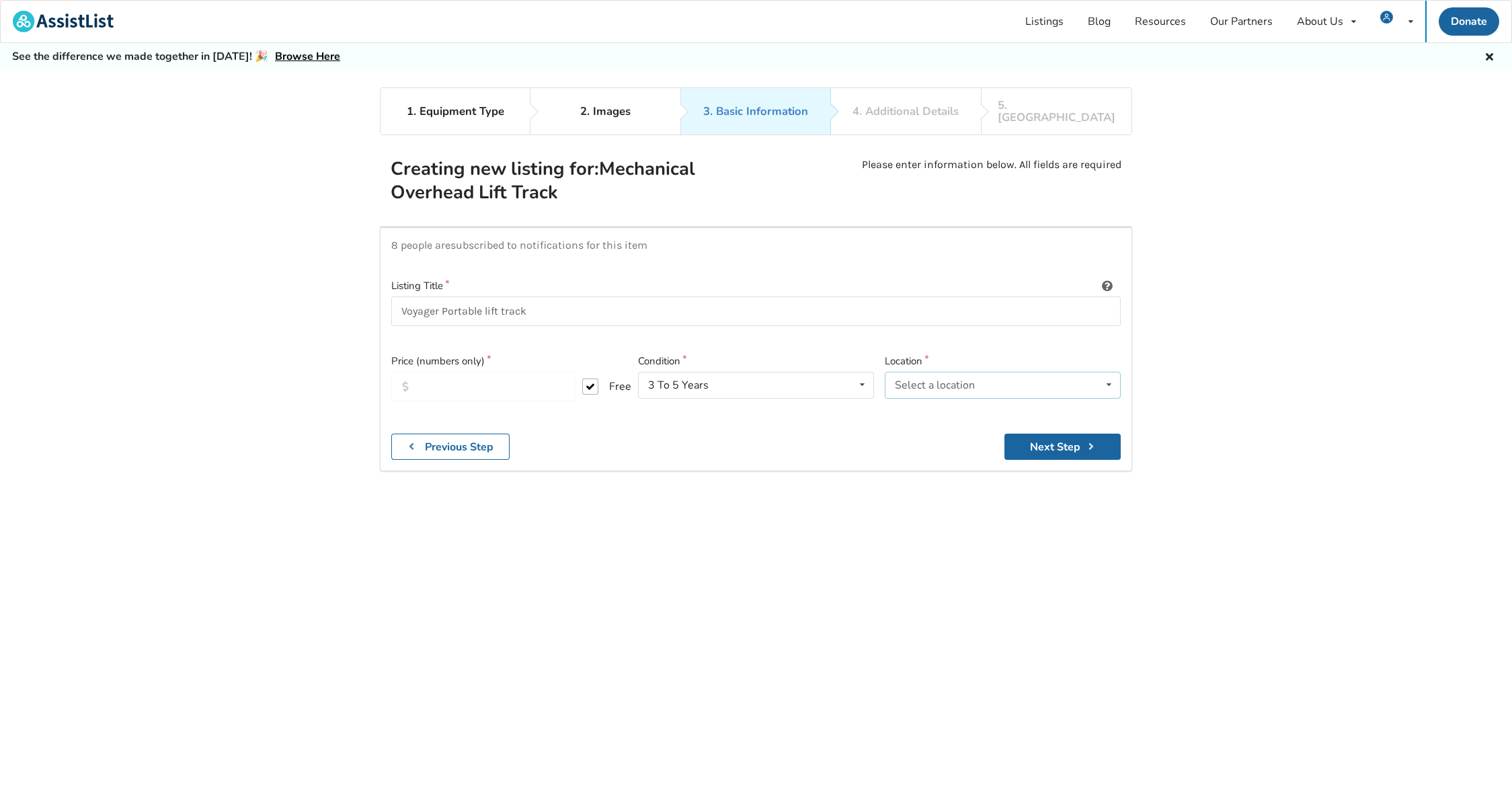
click at [1019, 372] on div "Select a location [GEOGRAPHIC_DATA] [GEOGRAPHIC_DATA] [GEOGRAPHIC_DATA] [GEOGRA…" at bounding box center [1003, 385] width 236 height 27
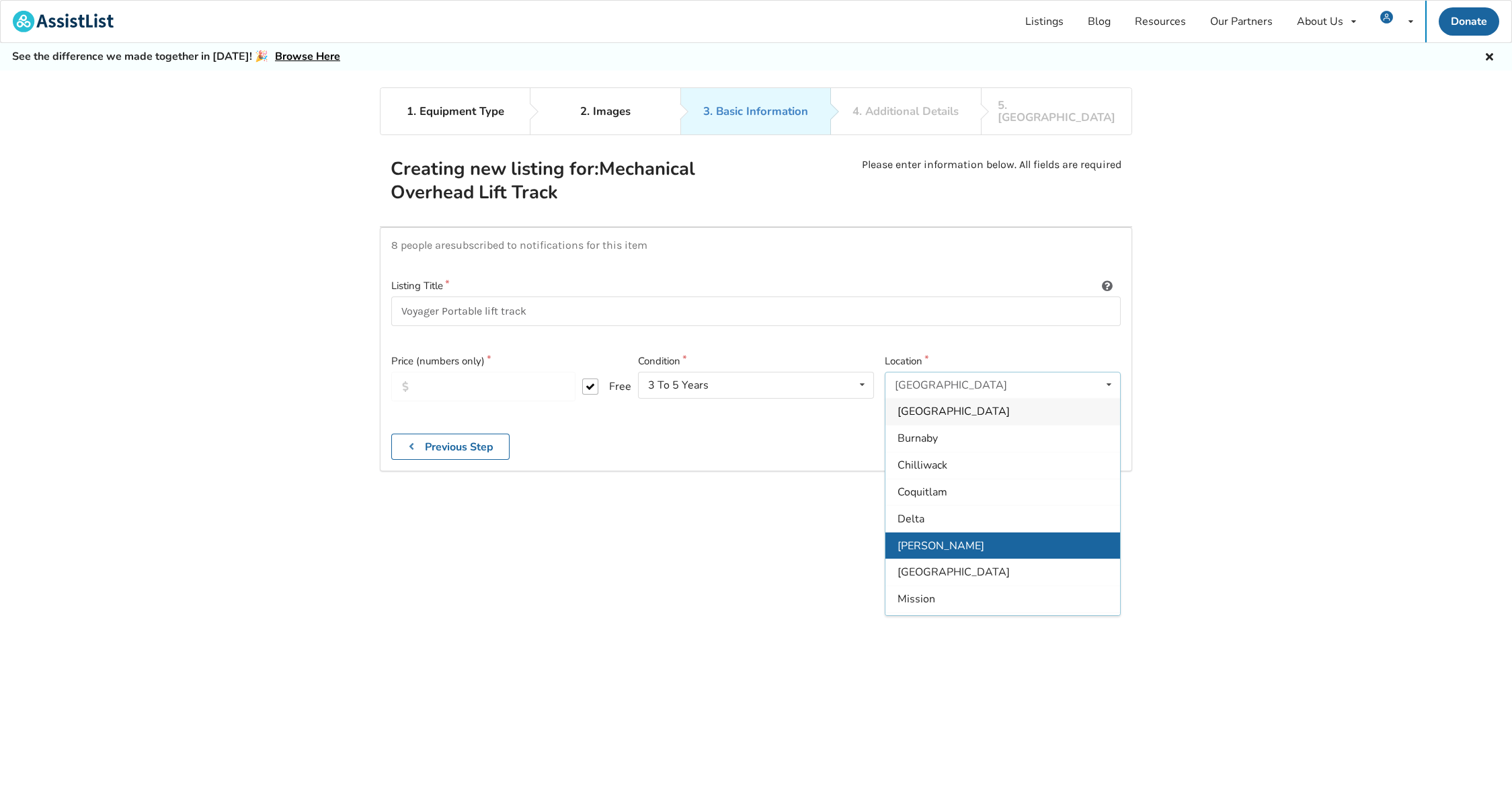
click at [959, 534] on div "[PERSON_NAME]" at bounding box center [1002, 545] width 235 height 27
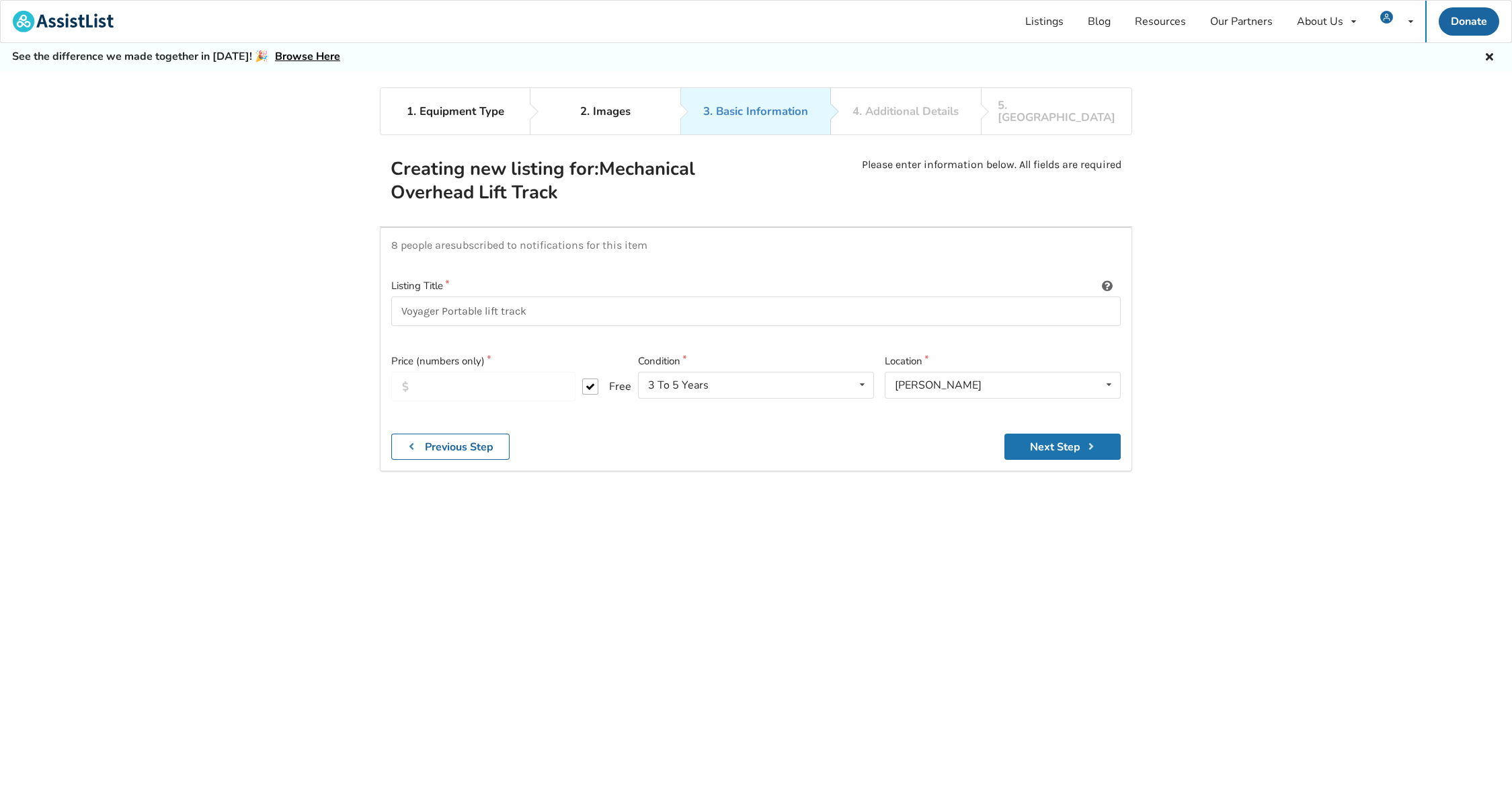
click at [1048, 439] on button "Next Step" at bounding box center [1063, 447] width 116 height 26
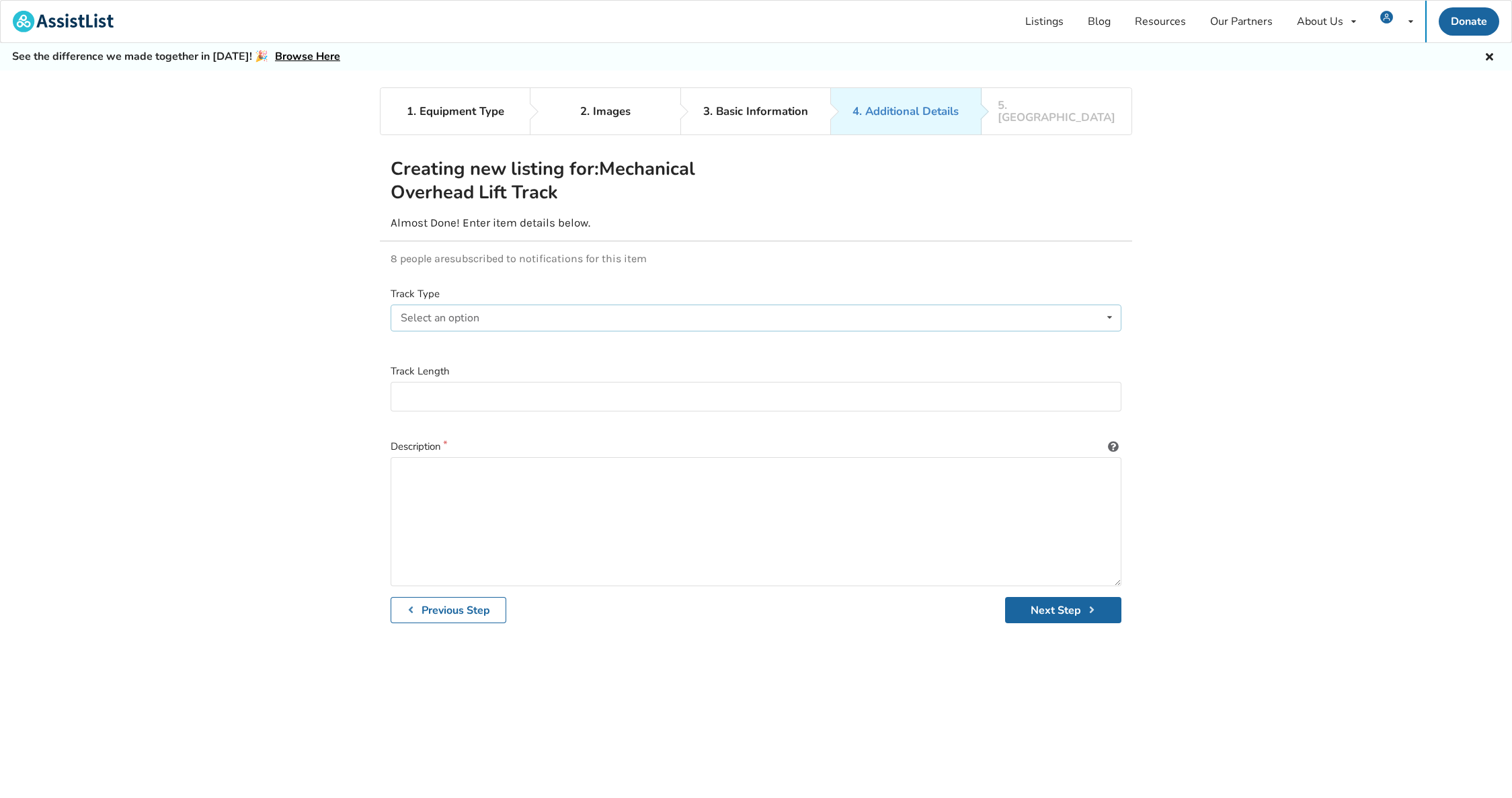
click at [601, 305] on div "Select an option Ceiling-installed straight track X-Y gantry system Free-standi…" at bounding box center [756, 317] width 731 height 27
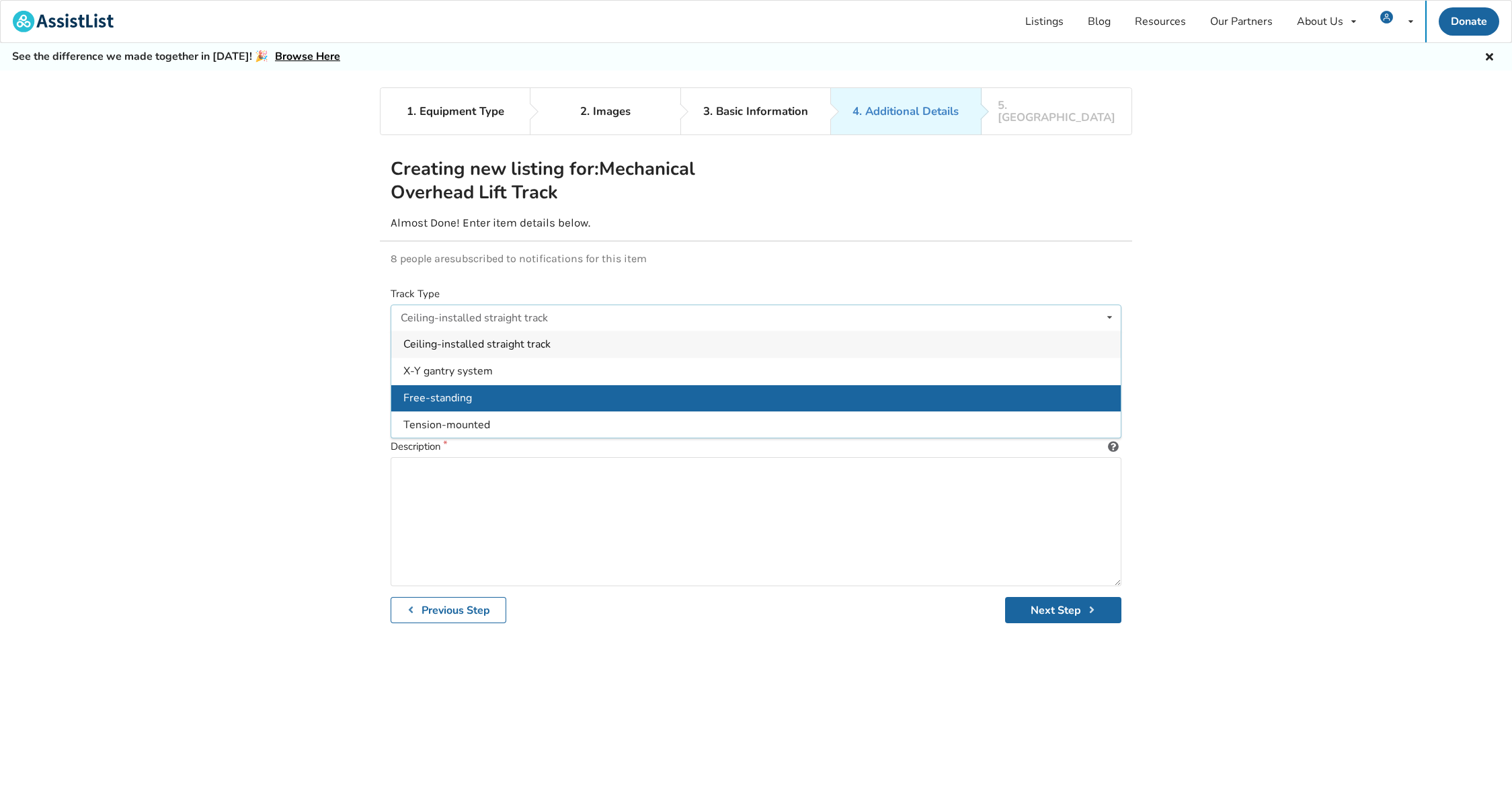
click at [483, 384] on div "Free-standing" at bounding box center [756, 397] width 730 height 27
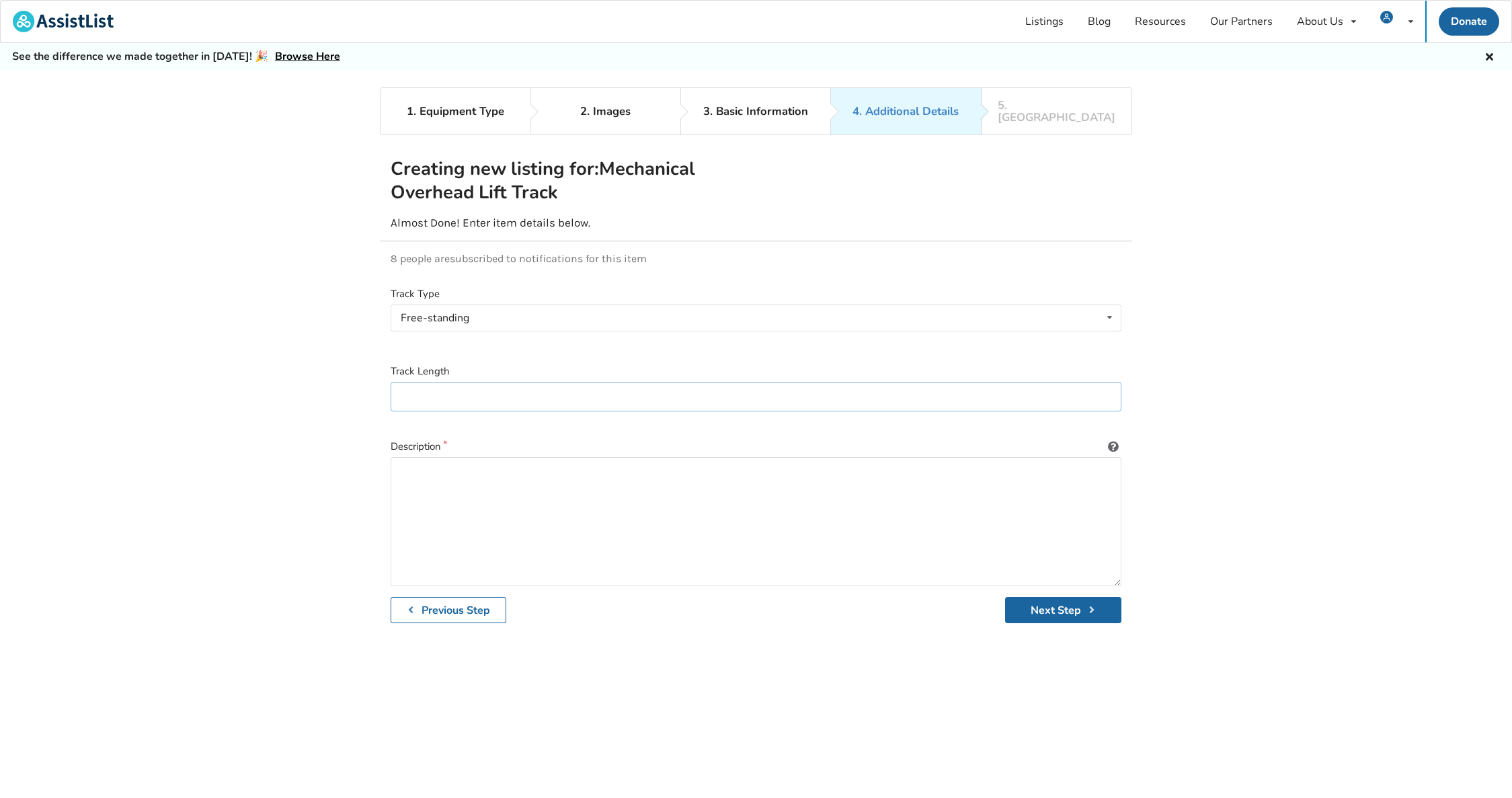
click at [484, 382] on input at bounding box center [756, 397] width 731 height 30
click at [485, 382] on input at bounding box center [756, 397] width 731 height 30
type input "10 Ft?"
click at [477, 482] on textarea at bounding box center [756, 522] width 731 height 129
type textarea "Free standing lift track"
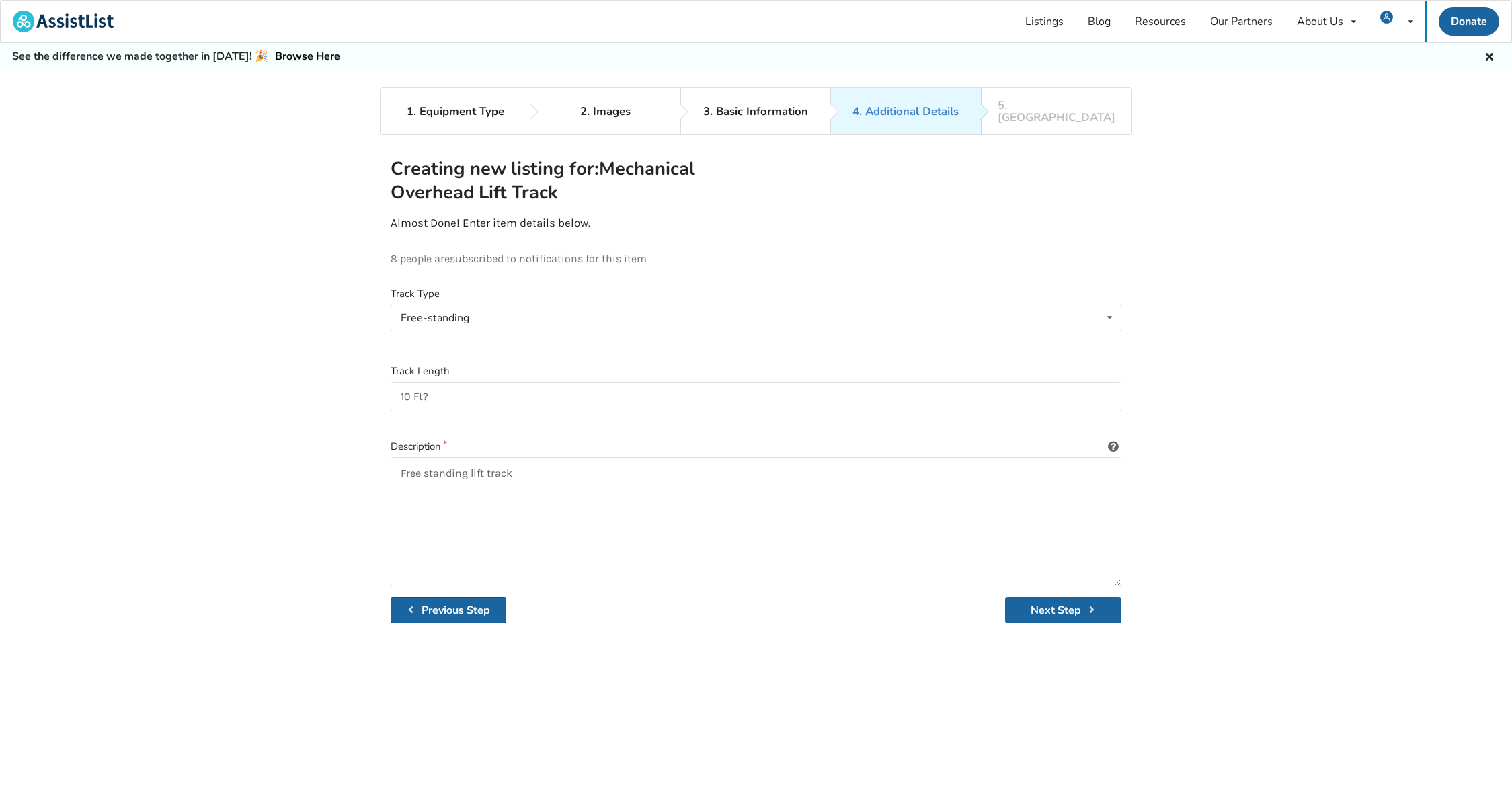
click at [455, 604] on b "Previous Step" at bounding box center [455, 610] width 69 height 15
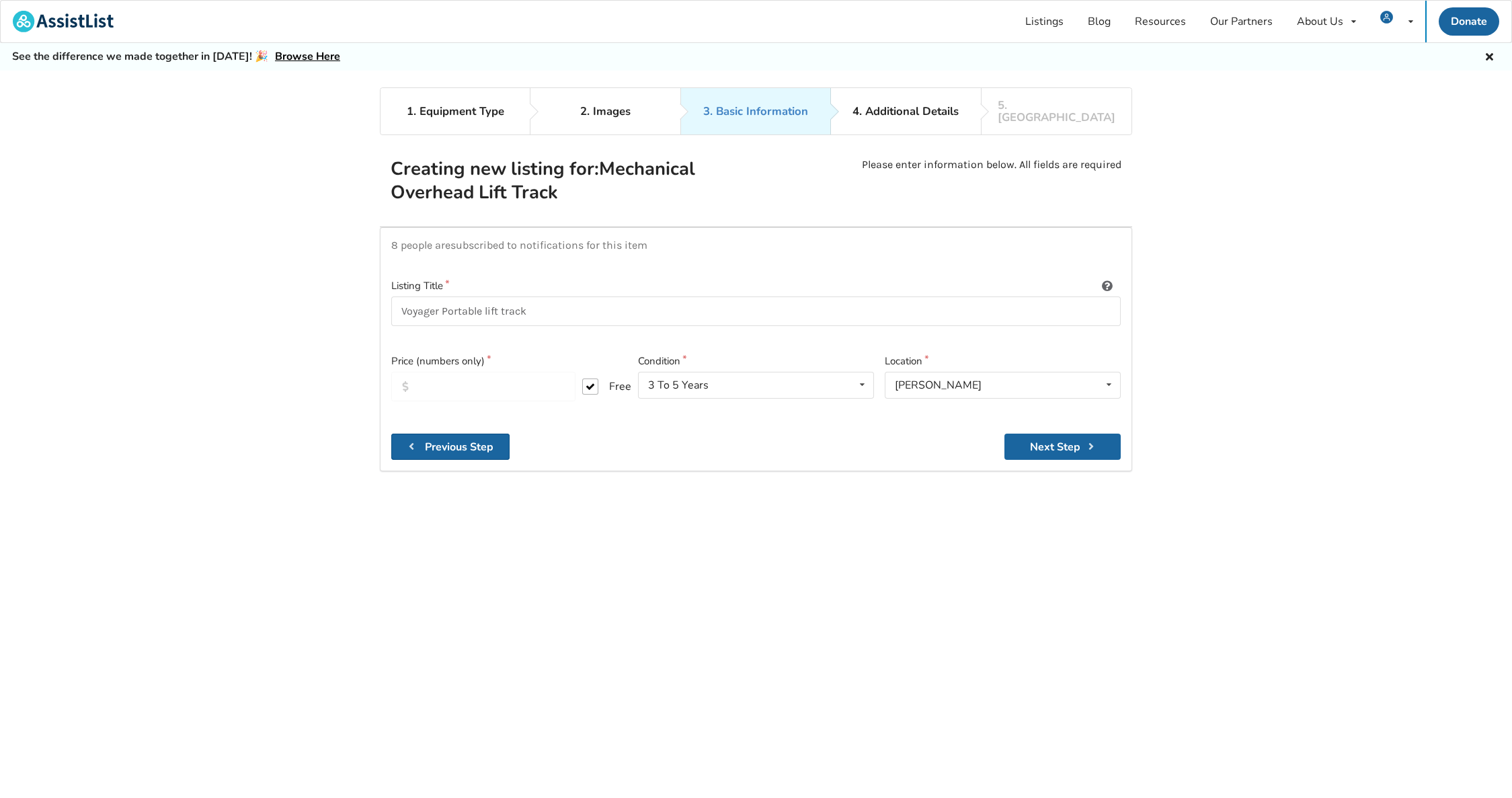
click at [473, 440] on b "Previous Step" at bounding box center [459, 447] width 69 height 15
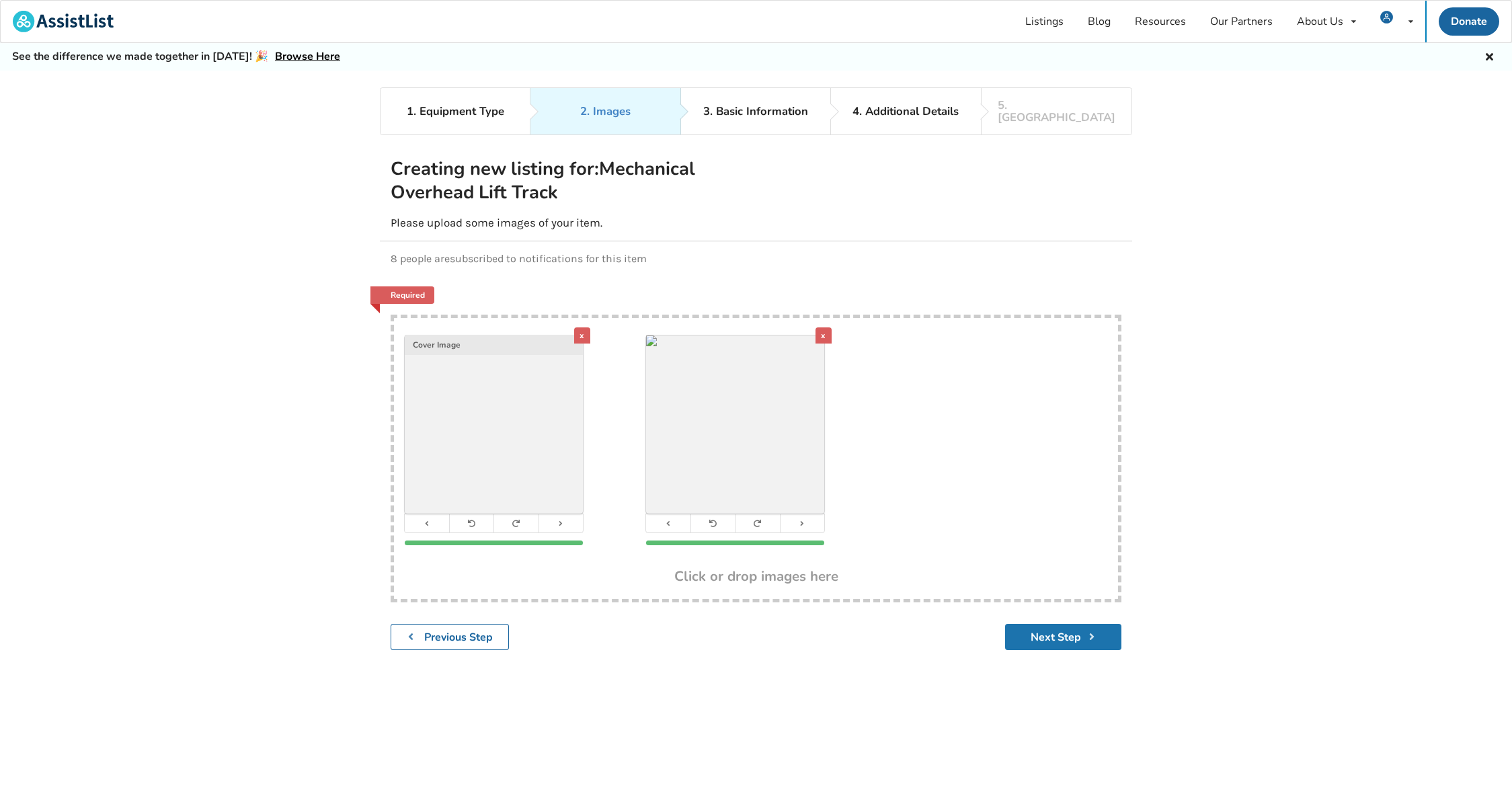
click at [1061, 624] on button "Next Step" at bounding box center [1063, 637] width 116 height 26
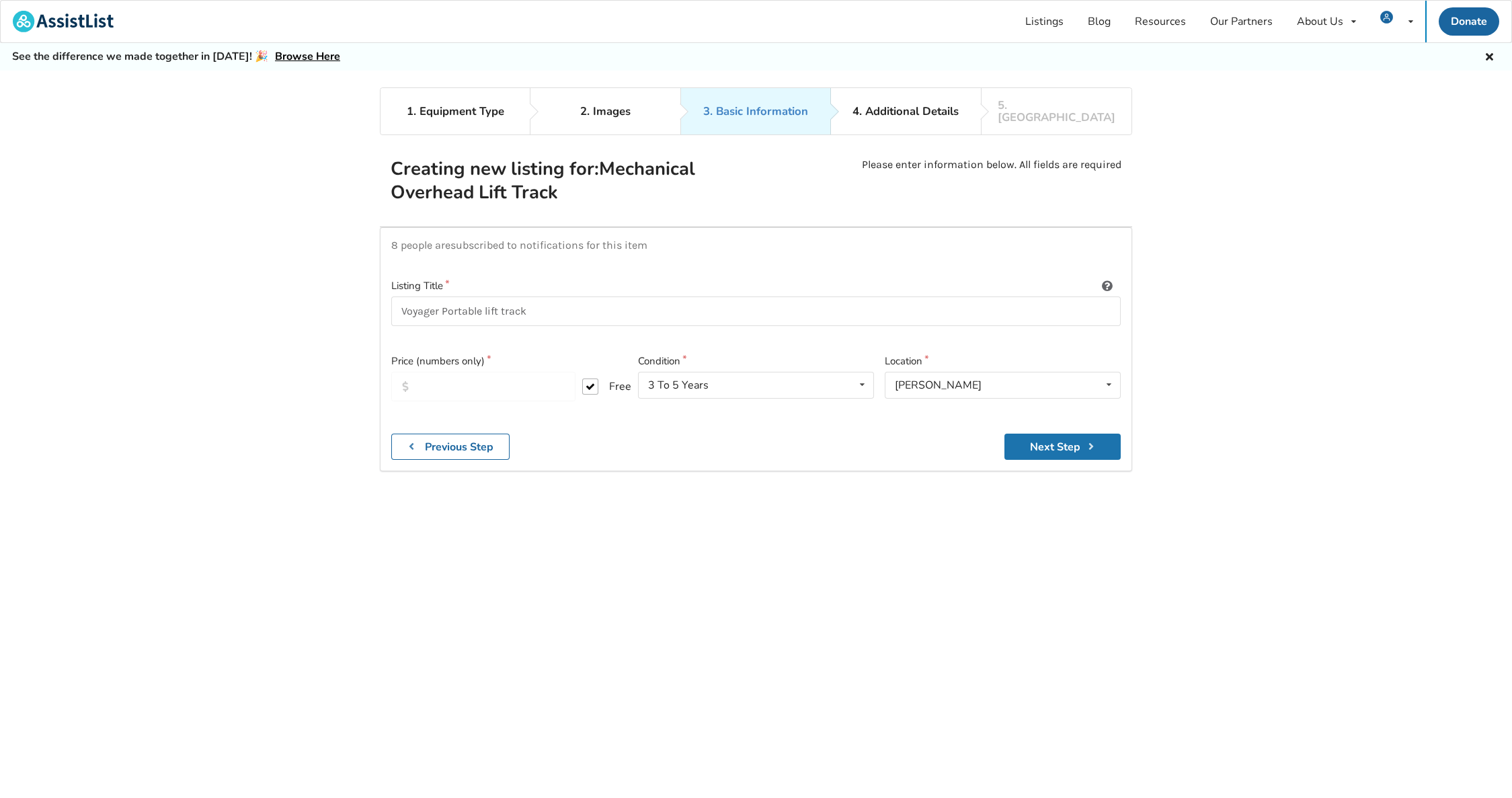
click at [1045, 434] on button "Next Step" at bounding box center [1063, 447] width 116 height 26
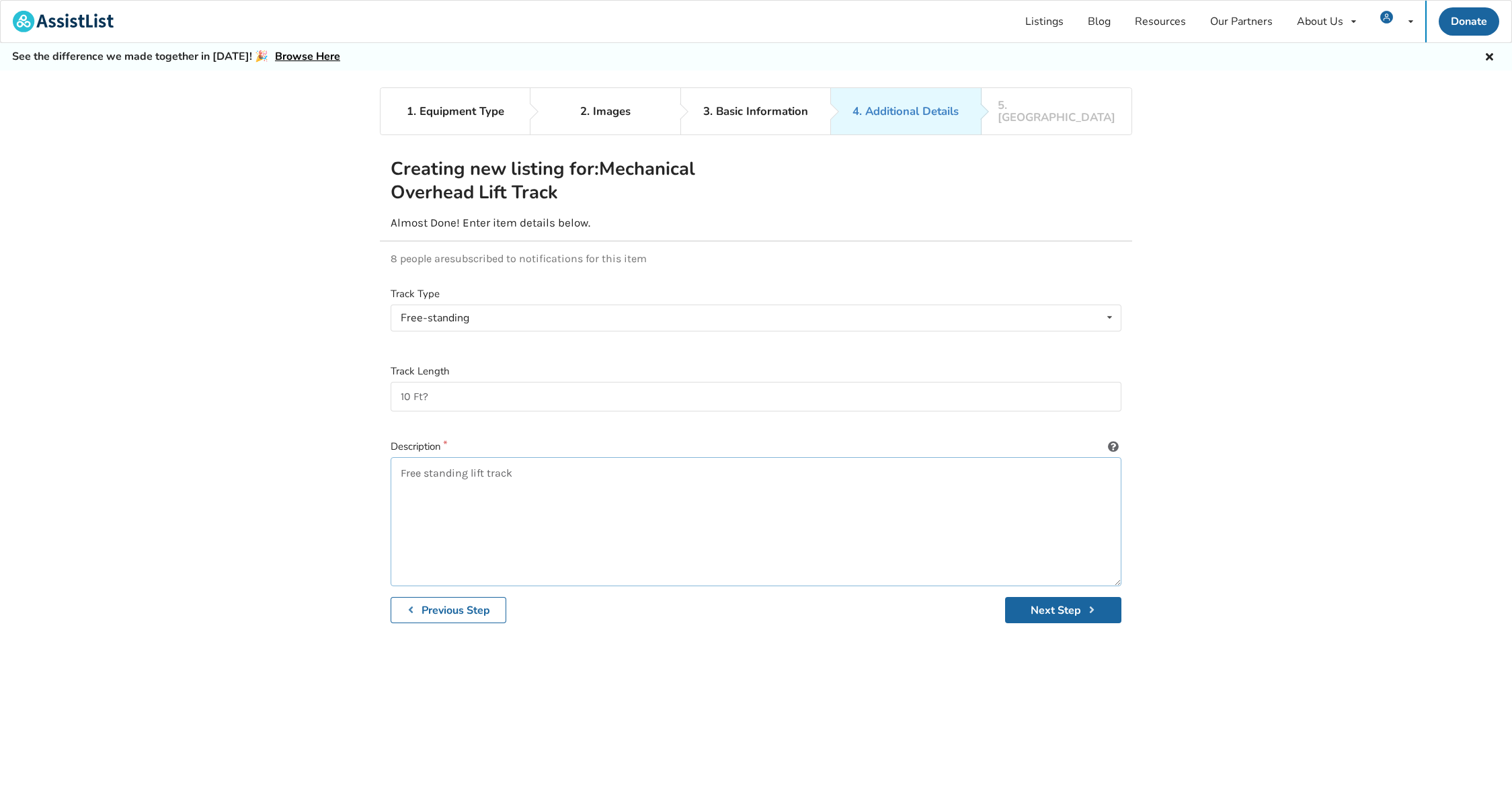
click at [542, 457] on textarea "Free standing lift track" at bounding box center [756, 522] width 731 height 129
type textarea "Free standing lift track - Voyager Portable"
click at [1069, 603] on button "Next Step" at bounding box center [1063, 610] width 116 height 26
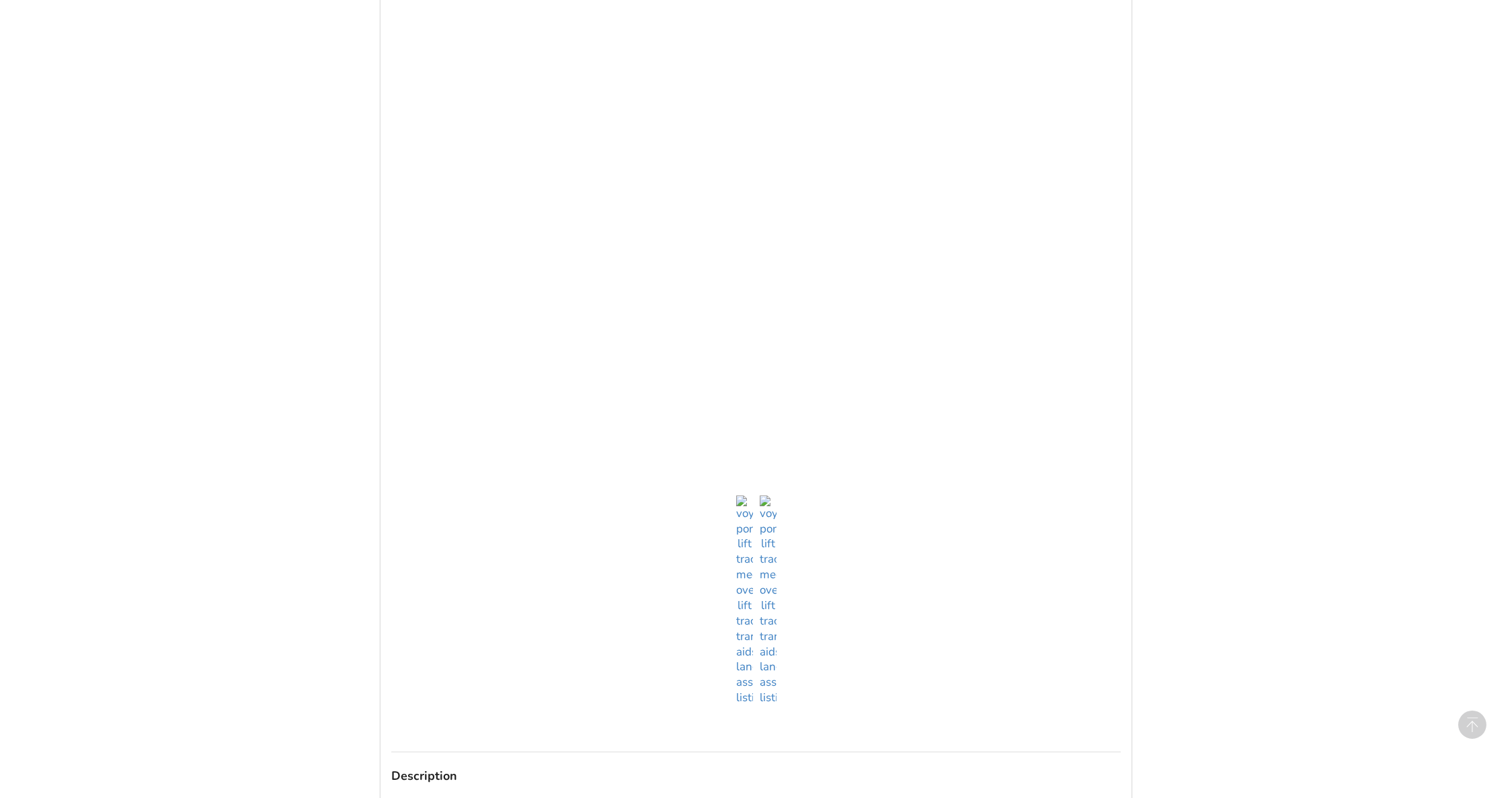
scroll to position [669, 0]
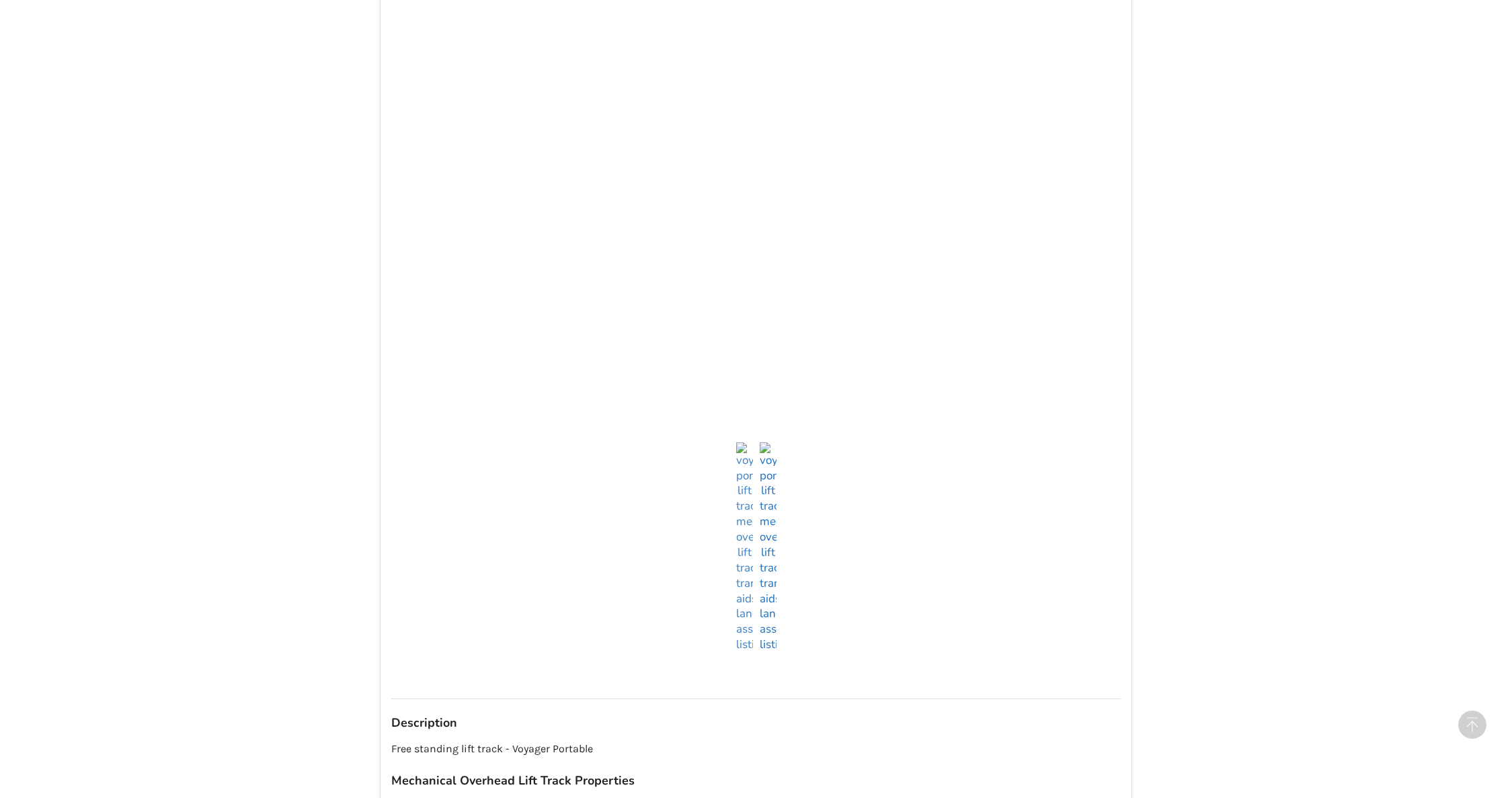
click at [764, 626] on img at bounding box center [768, 548] width 17 height 210
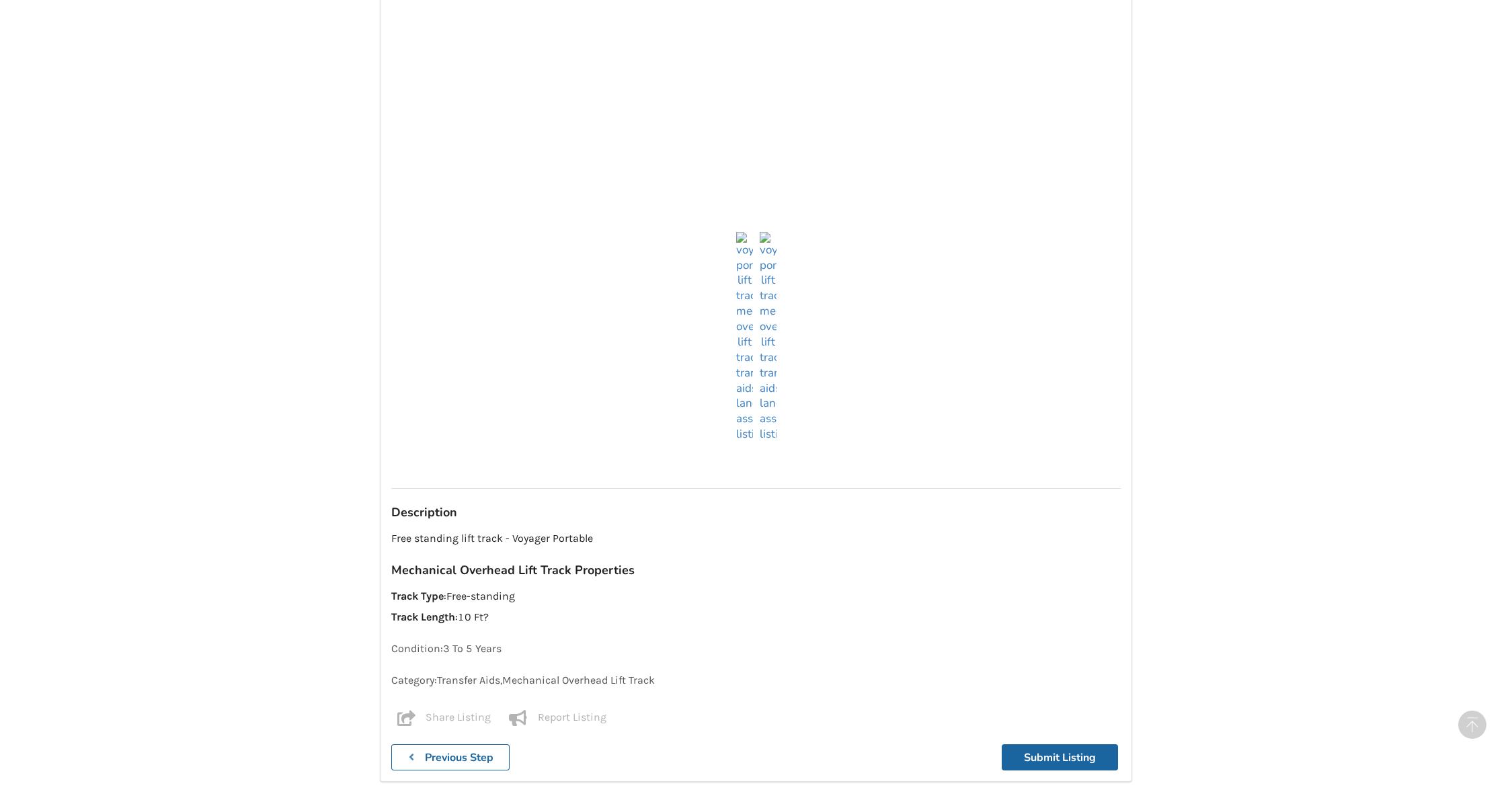
scroll to position [528, 0]
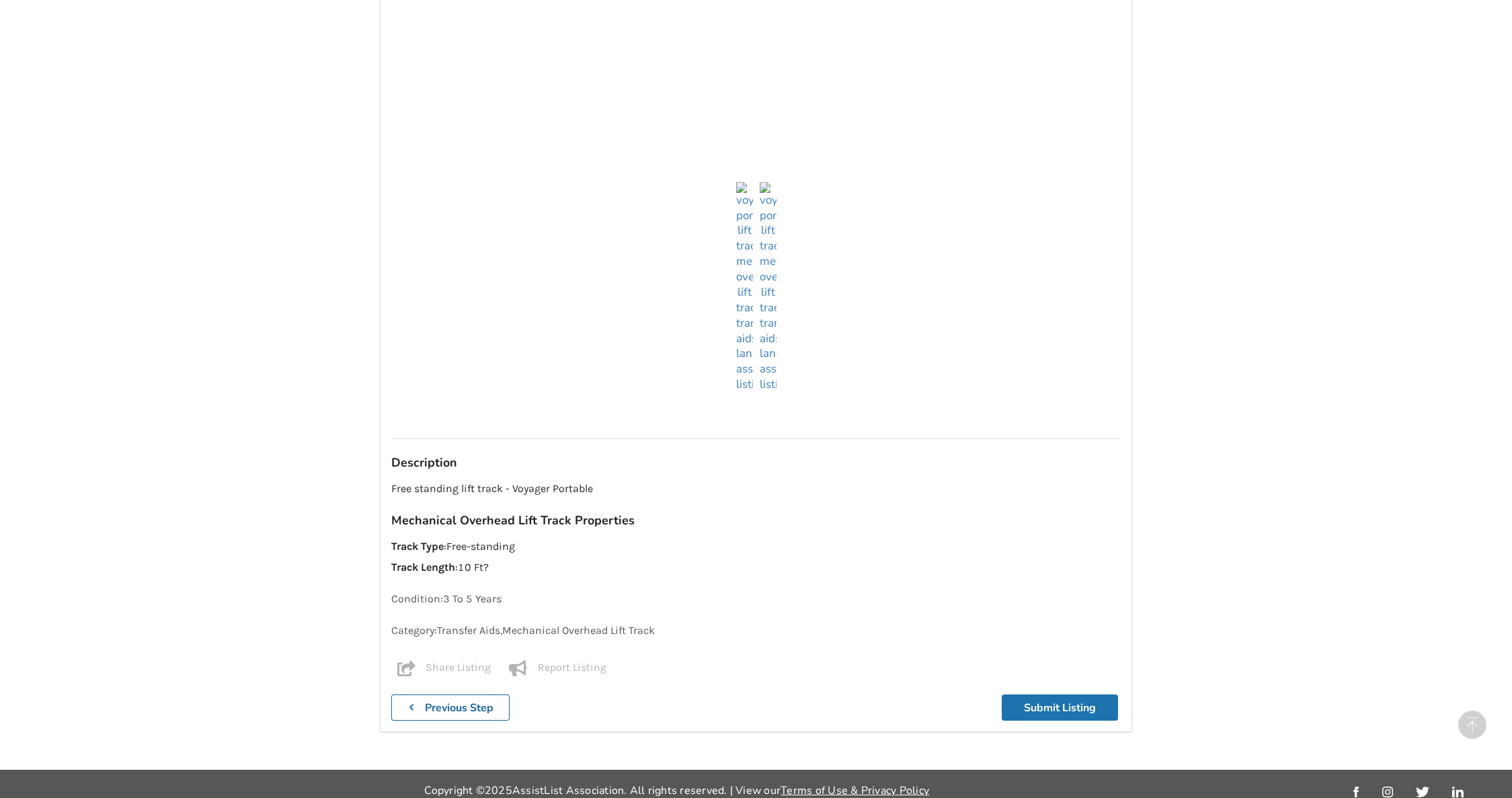
click at [1056, 699] on button "Submit Listing" at bounding box center [1060, 707] width 116 height 26
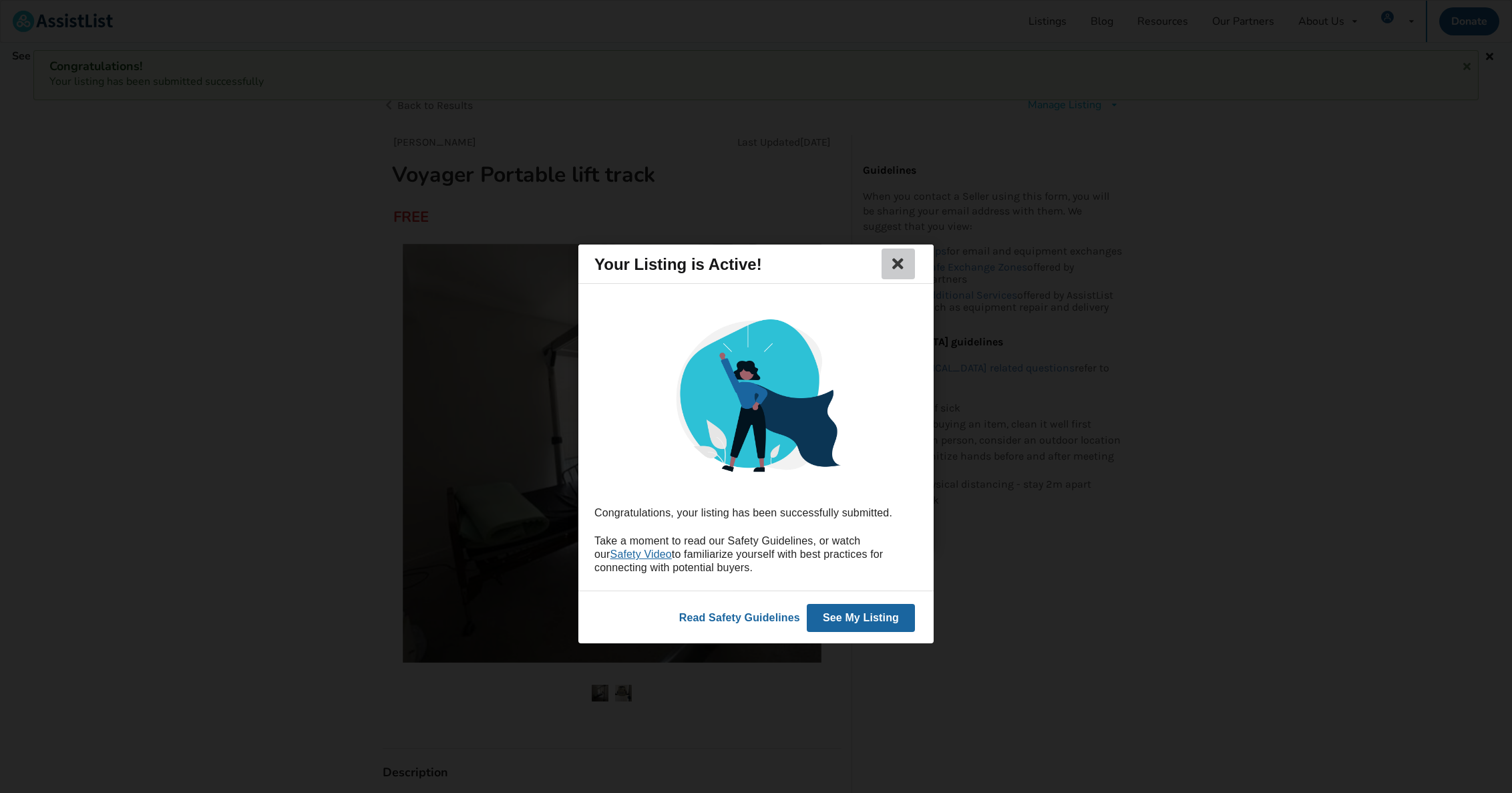
click at [896, 271] on icon at bounding box center [898, 264] width 18 height 16
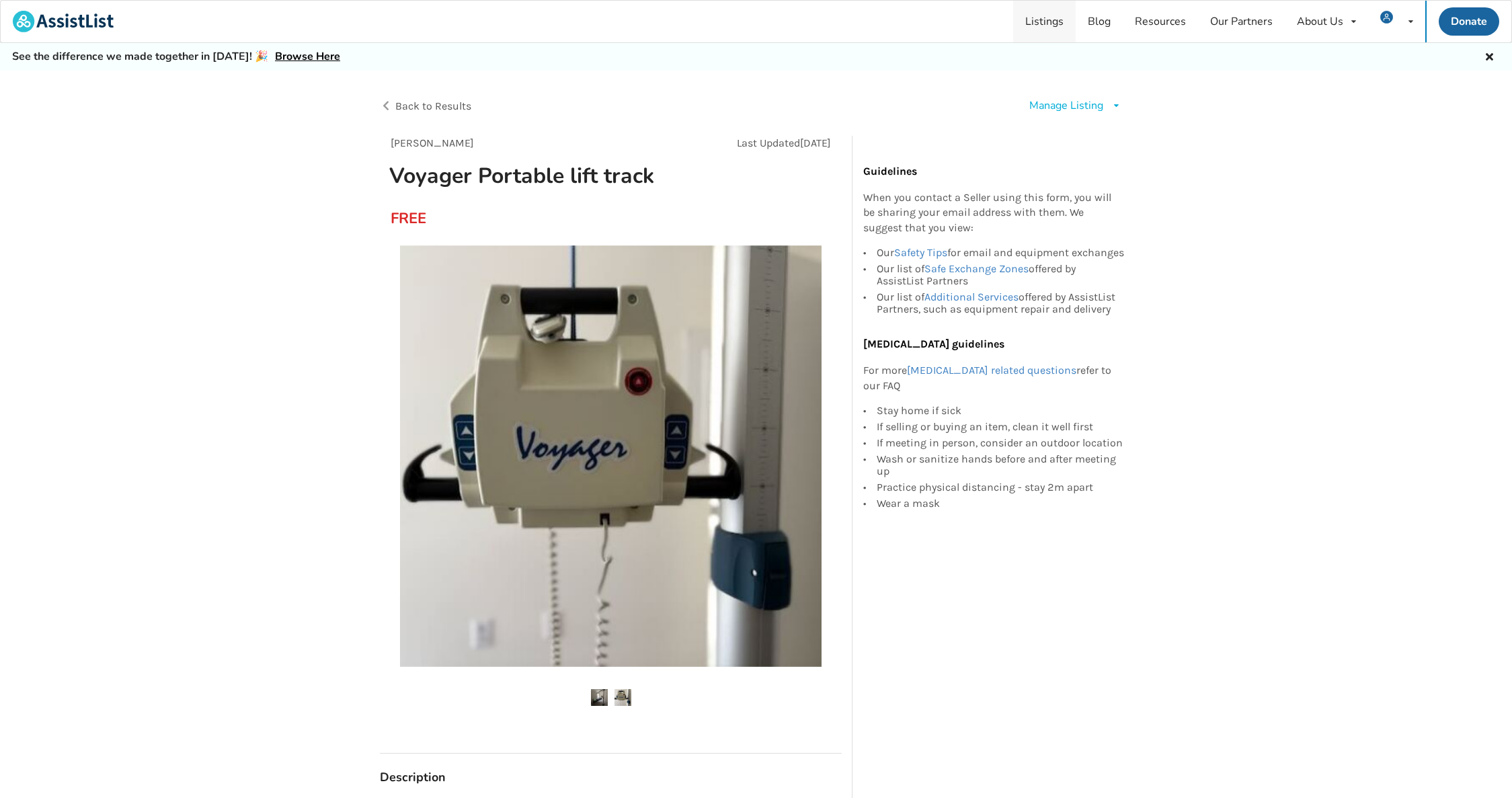
click at [1059, 25] on link "Listings" at bounding box center [1044, 22] width 62 height 42
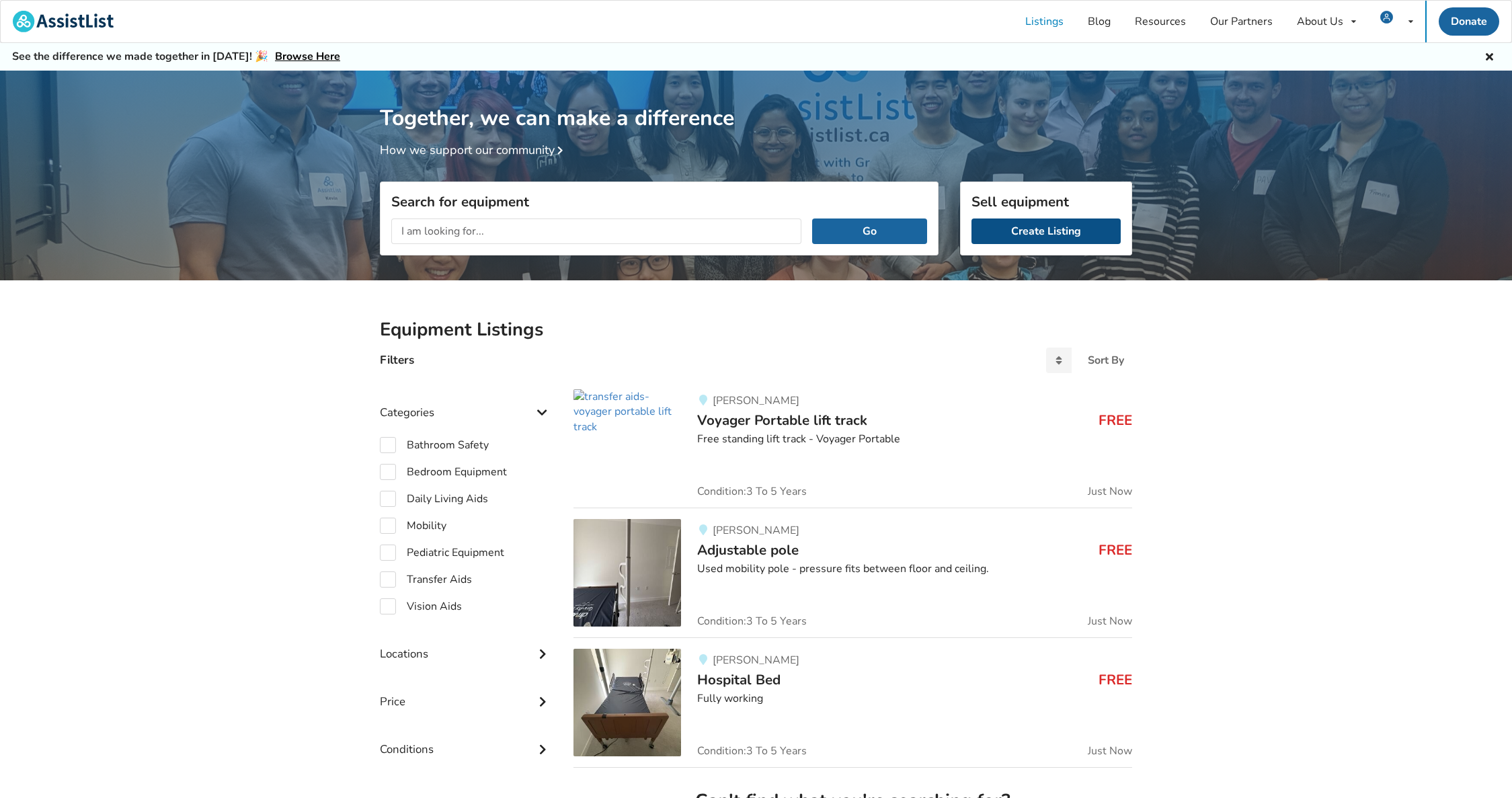
click at [1022, 225] on link "Create Listing" at bounding box center [1046, 231] width 149 height 26
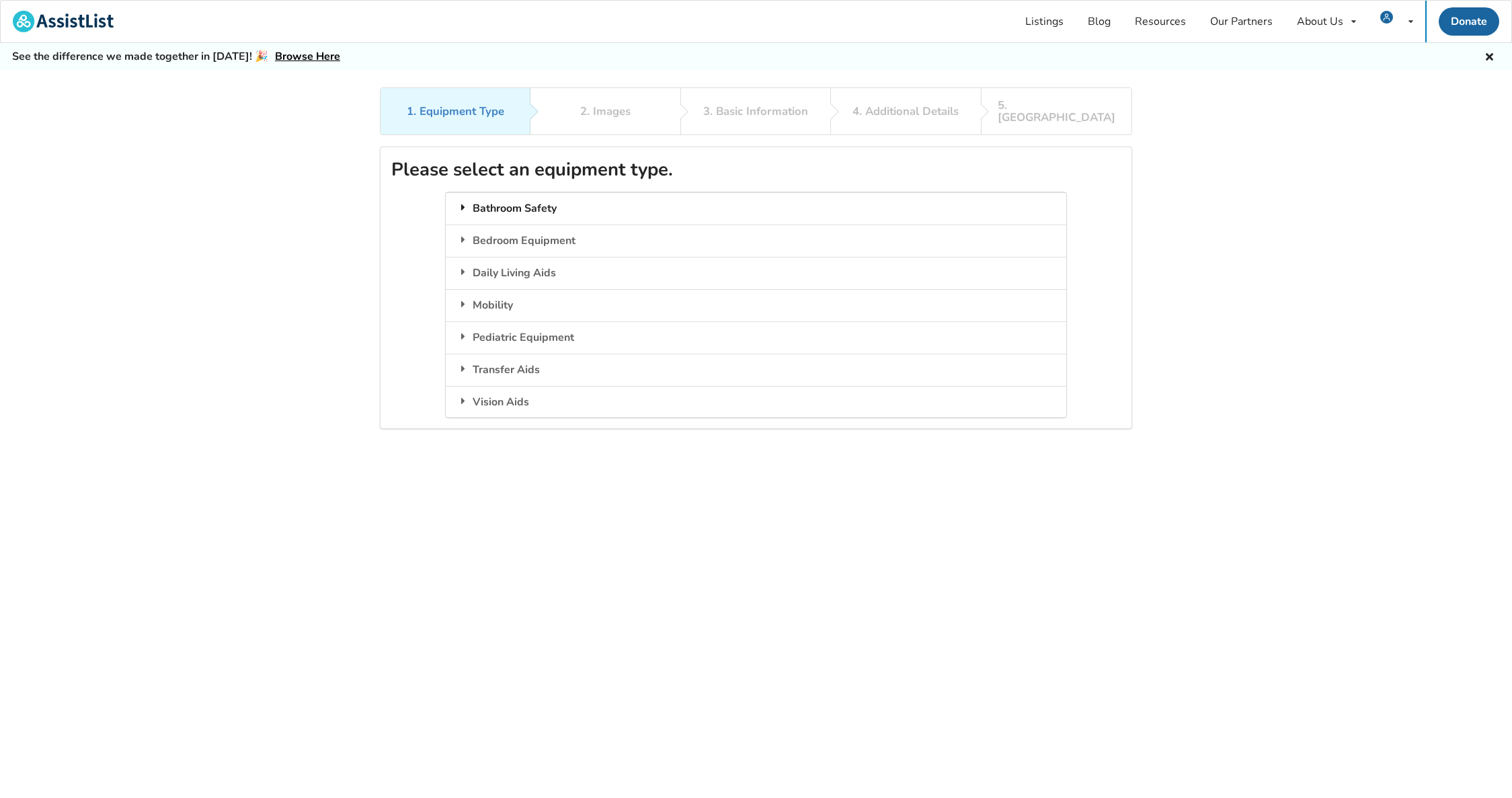
click at [499, 197] on div "Bathroom Safety" at bounding box center [756, 209] width 620 height 32
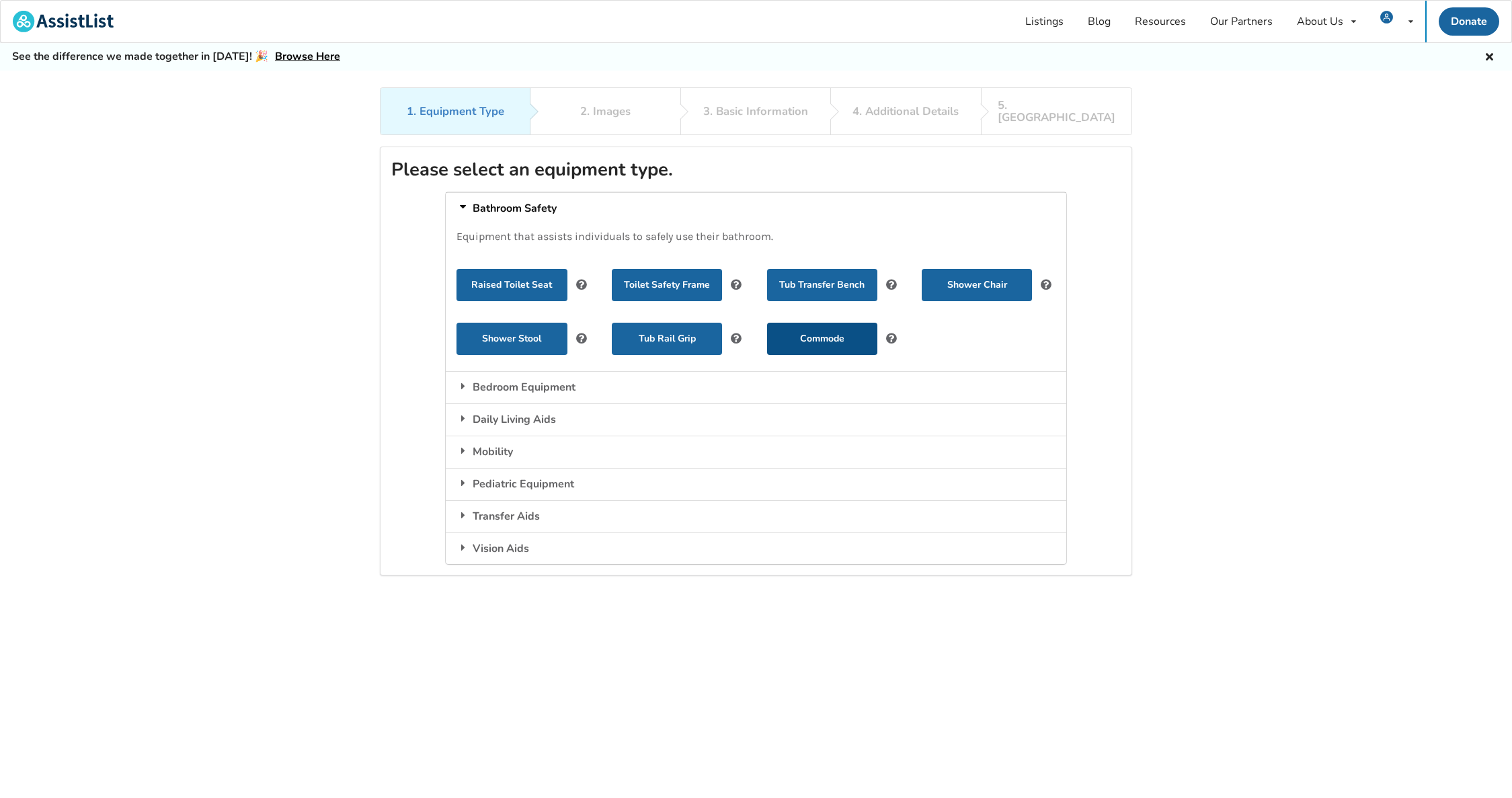
click at [861, 329] on button "Commode" at bounding box center [822, 339] width 110 height 32
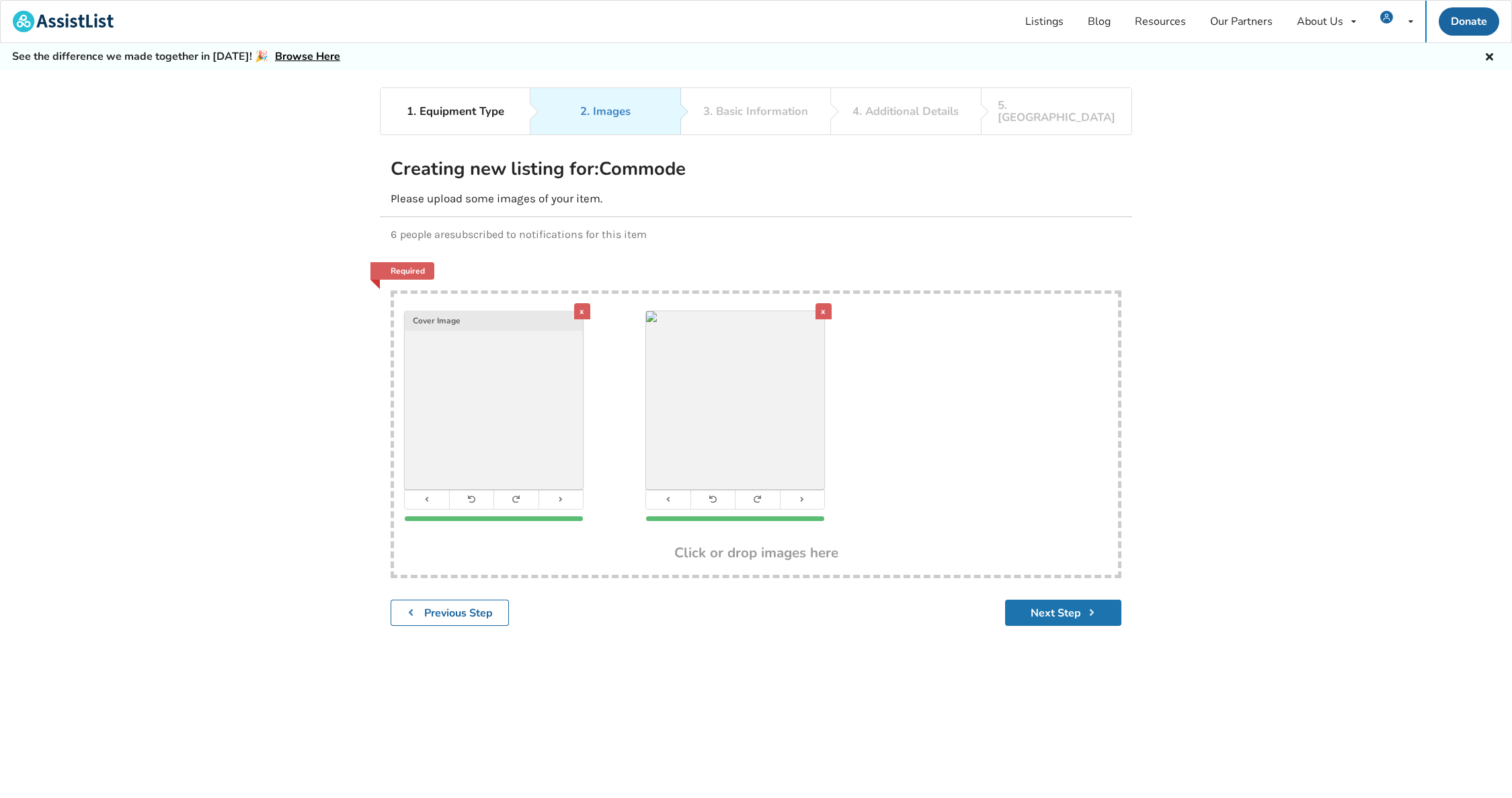
click at [1073, 603] on button "Next Step" at bounding box center [1063, 613] width 116 height 26
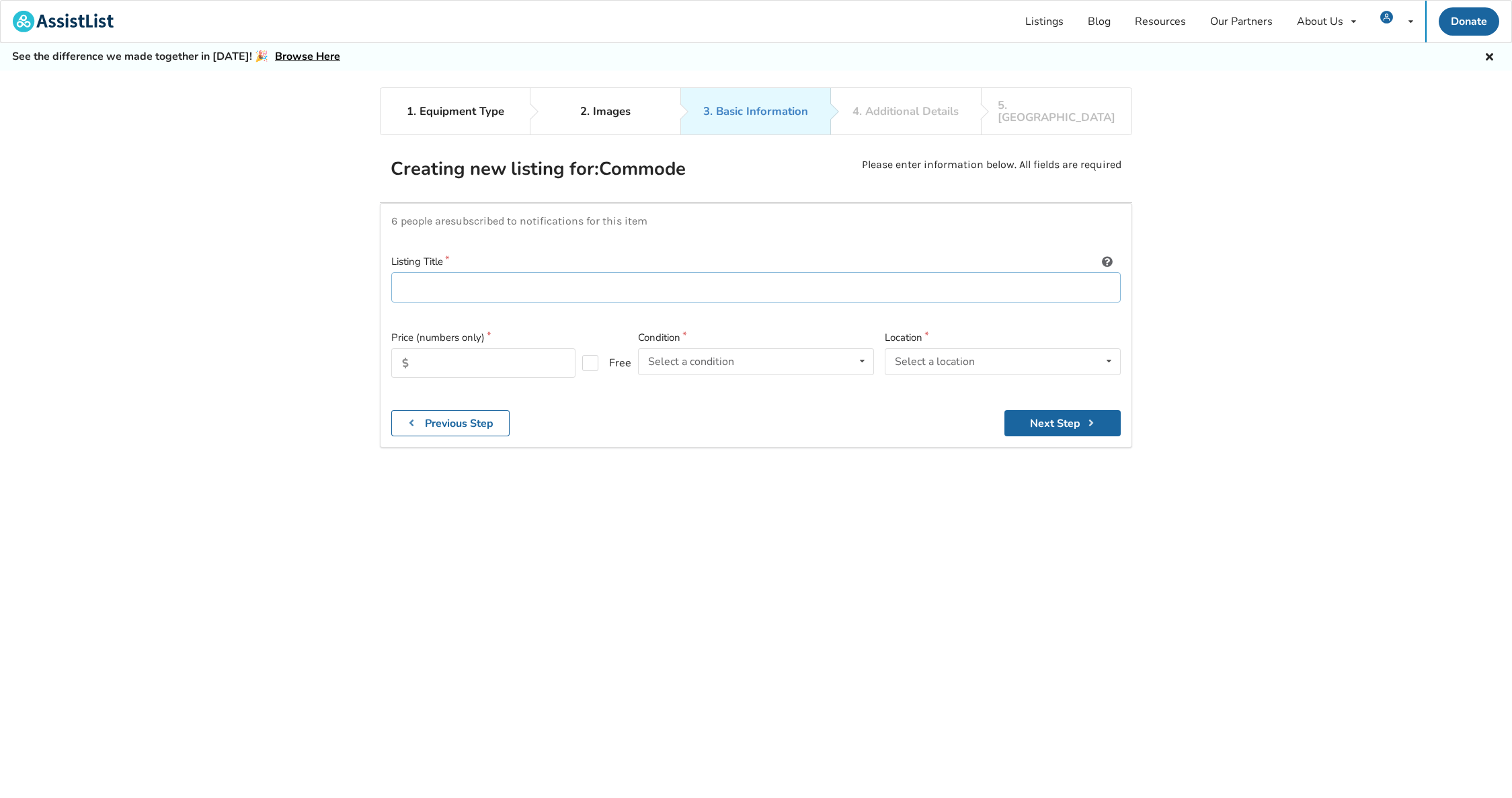
click at [520, 281] on input at bounding box center [756, 287] width 730 height 30
type input "Commode"
click at [592, 355] on label "Free" at bounding box center [601, 363] width 38 height 16
checkbox input "true"
click at [853, 349] on icon at bounding box center [862, 361] width 19 height 25
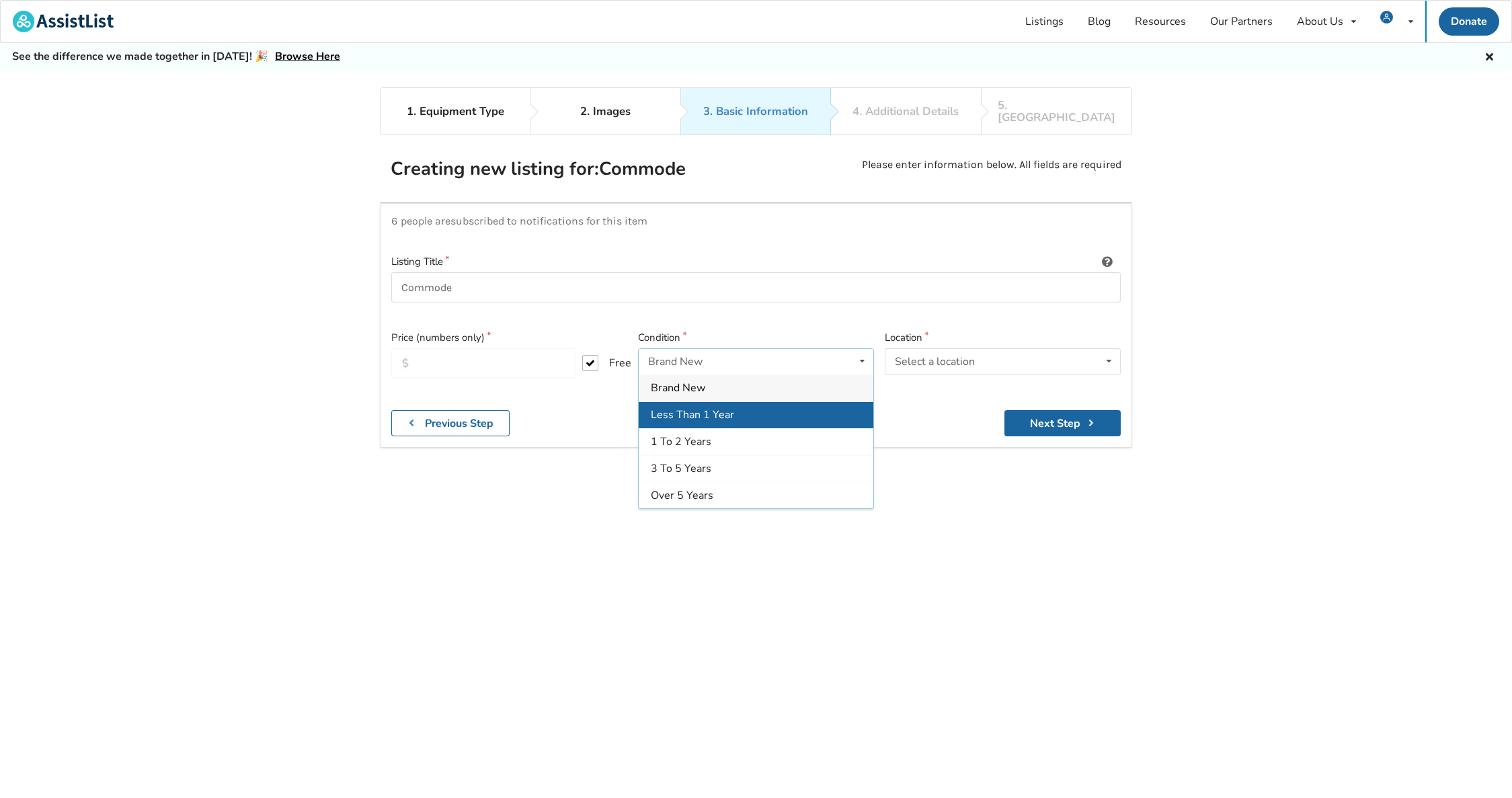
click at [746, 405] on div "Less Than 1 Year" at bounding box center [756, 414] width 235 height 27
click at [1005, 349] on div "Select a location [GEOGRAPHIC_DATA] [GEOGRAPHIC_DATA] [GEOGRAPHIC_DATA] [GEOGRA…" at bounding box center [1003, 361] width 236 height 27
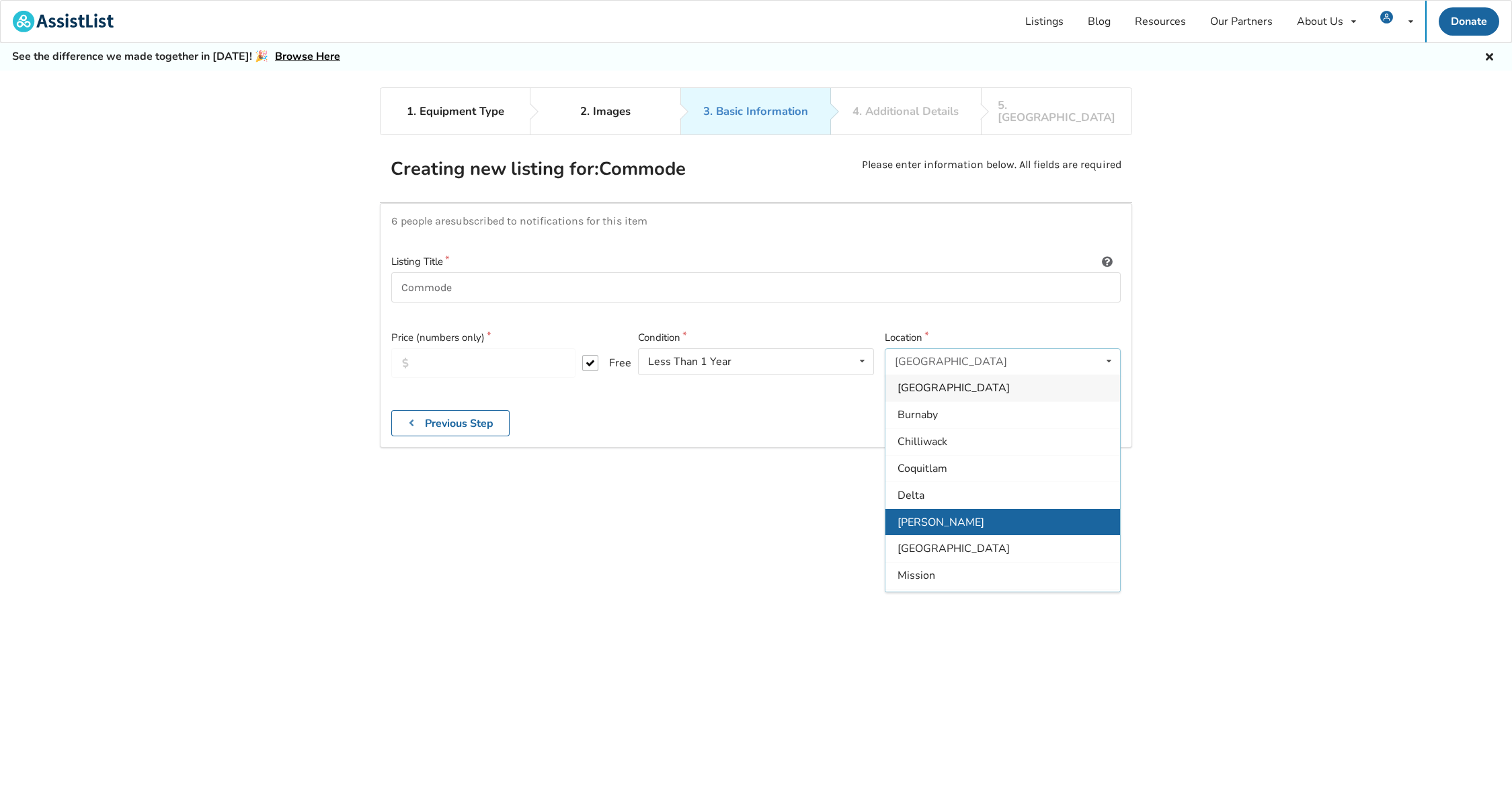
click at [948, 509] on div "[PERSON_NAME]" at bounding box center [1002, 521] width 235 height 27
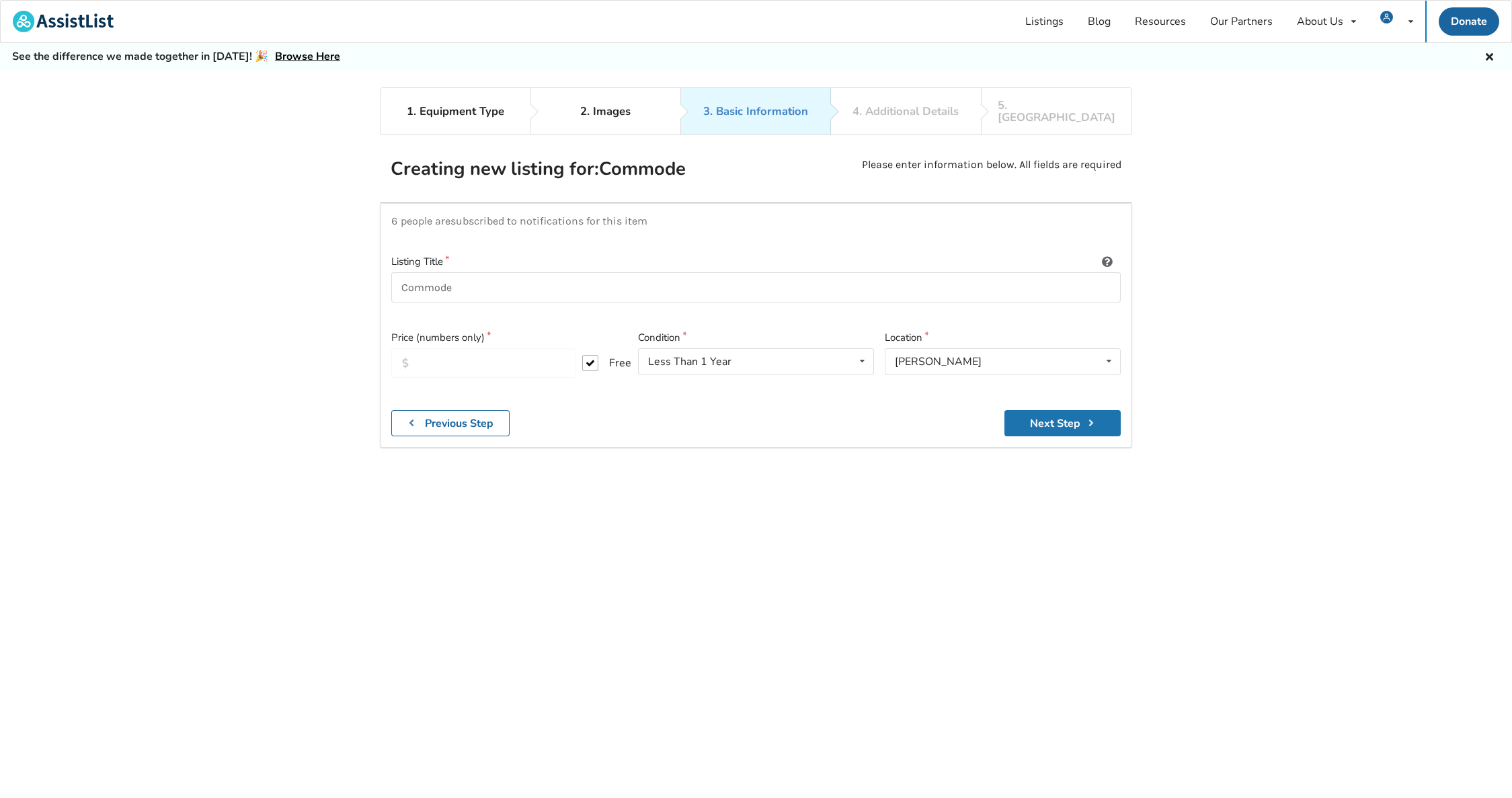
click at [1061, 414] on button "Next Step" at bounding box center [1063, 423] width 116 height 26
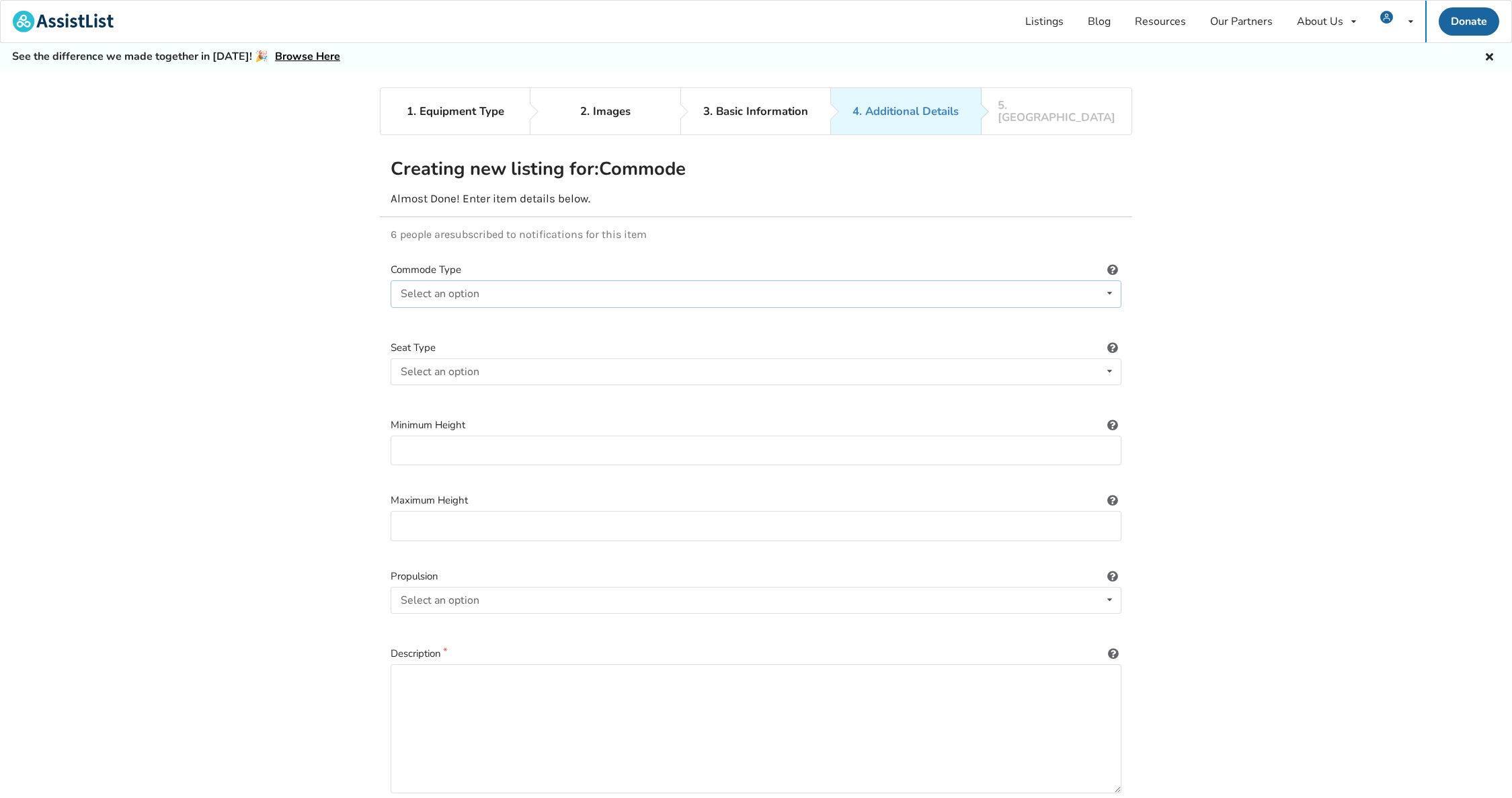
click at [667, 286] on div "Select an option Stationary Wheeled" at bounding box center [756, 294] width 731 height 27
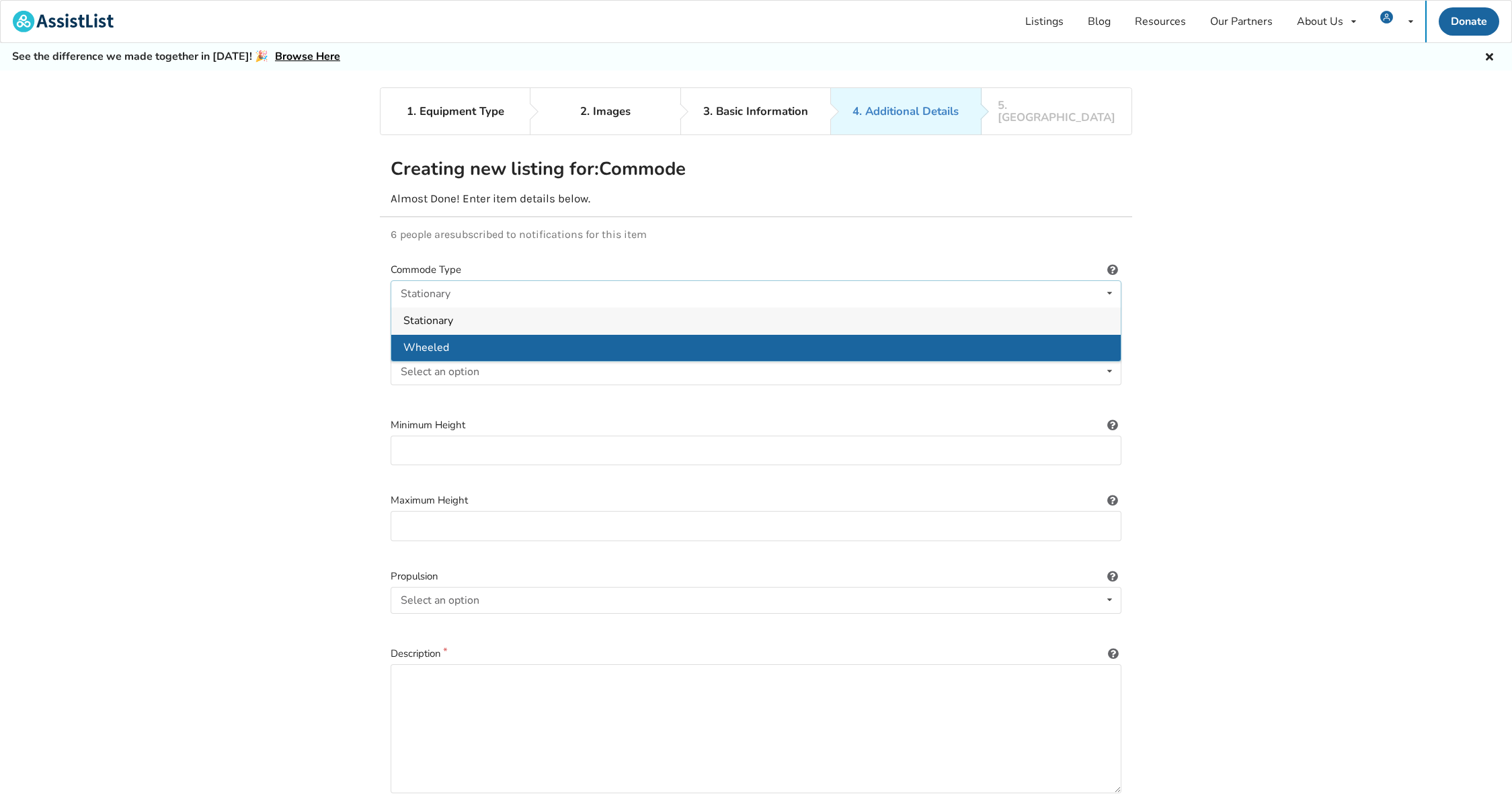
click at [487, 334] on div "Wheeled" at bounding box center [756, 347] width 730 height 27
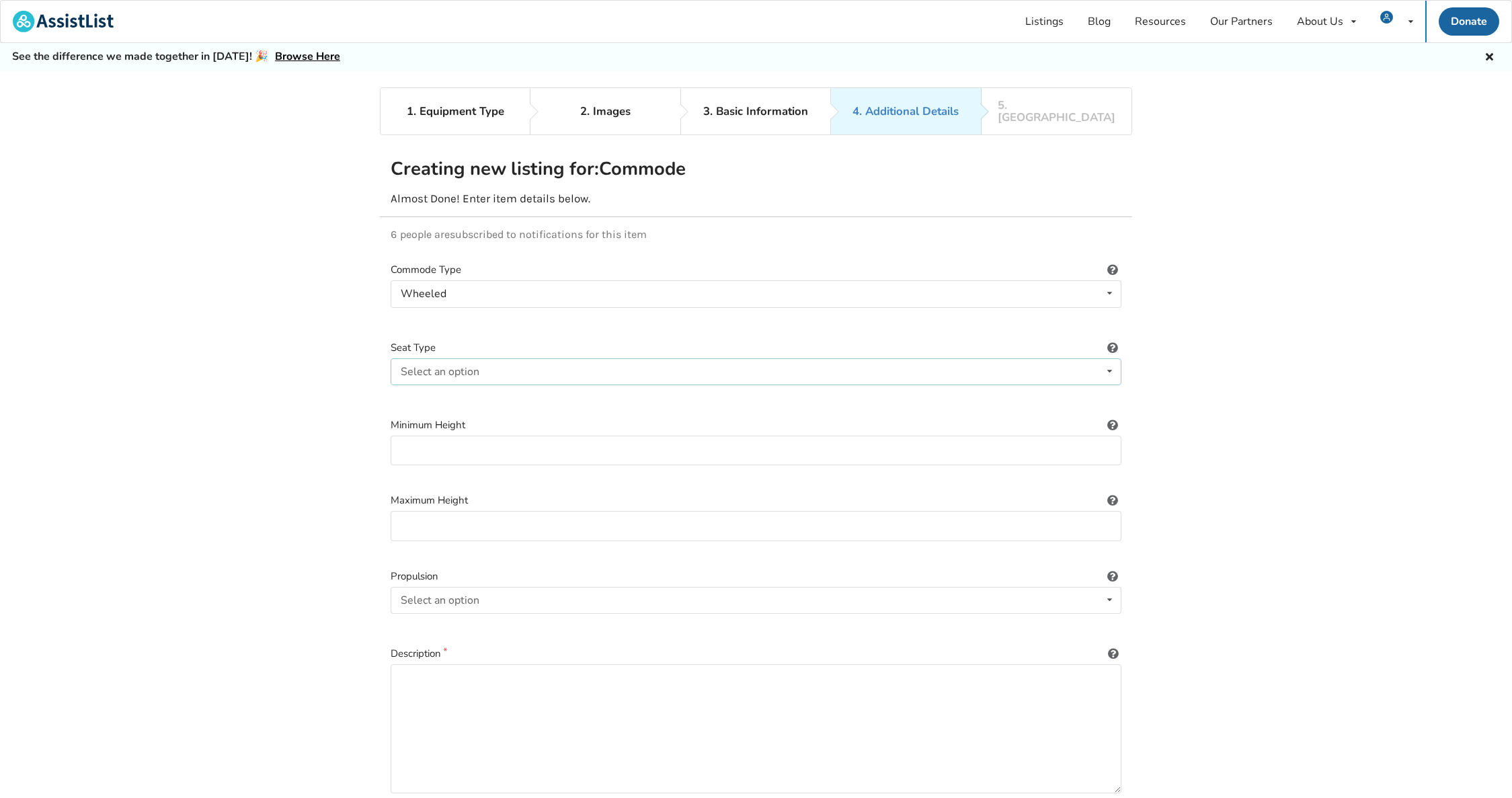
click at [506, 363] on div "Select an option Plastic Padded" at bounding box center [756, 371] width 731 height 27
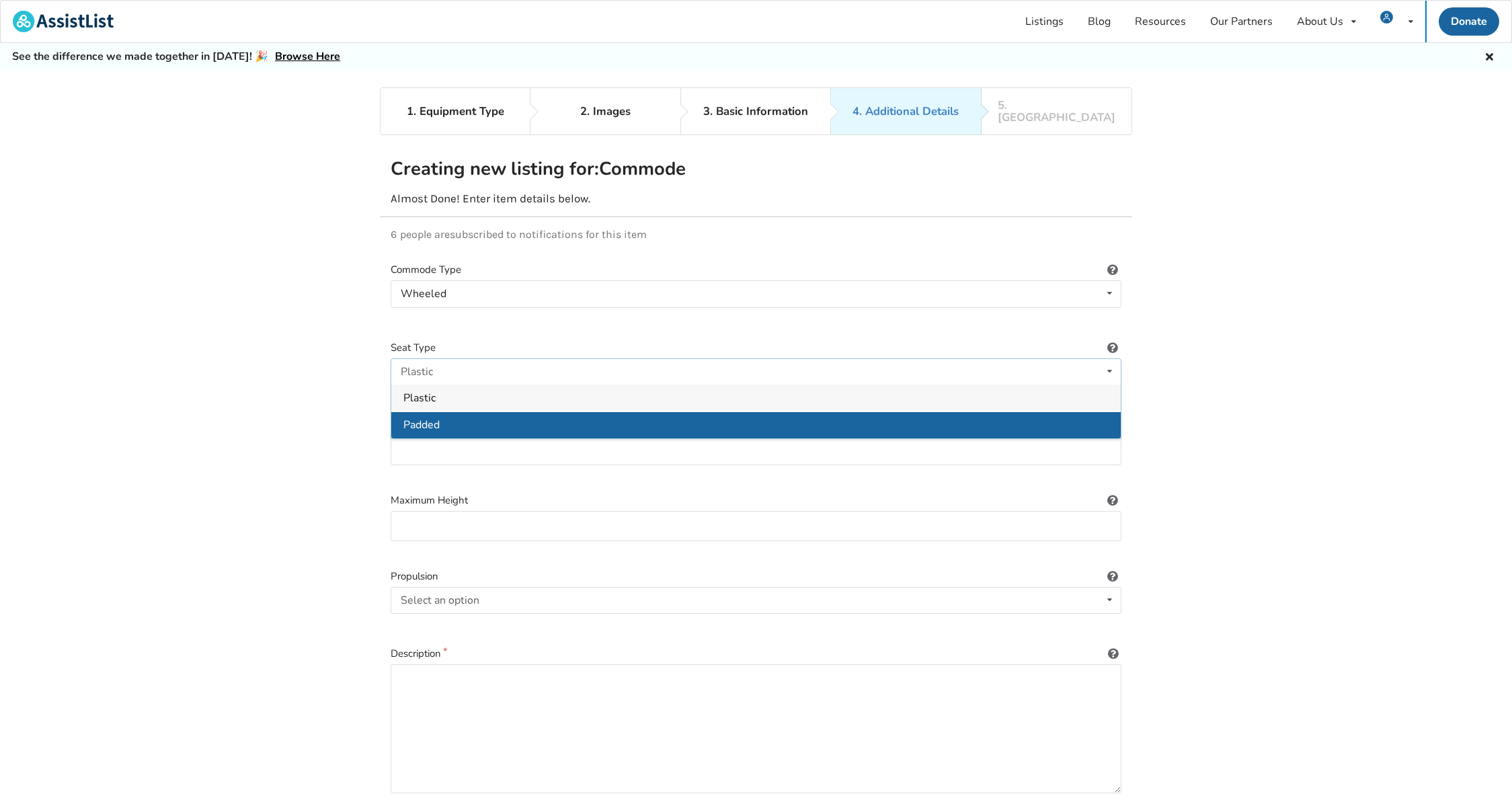
click at [441, 414] on div "Padded" at bounding box center [756, 425] width 730 height 27
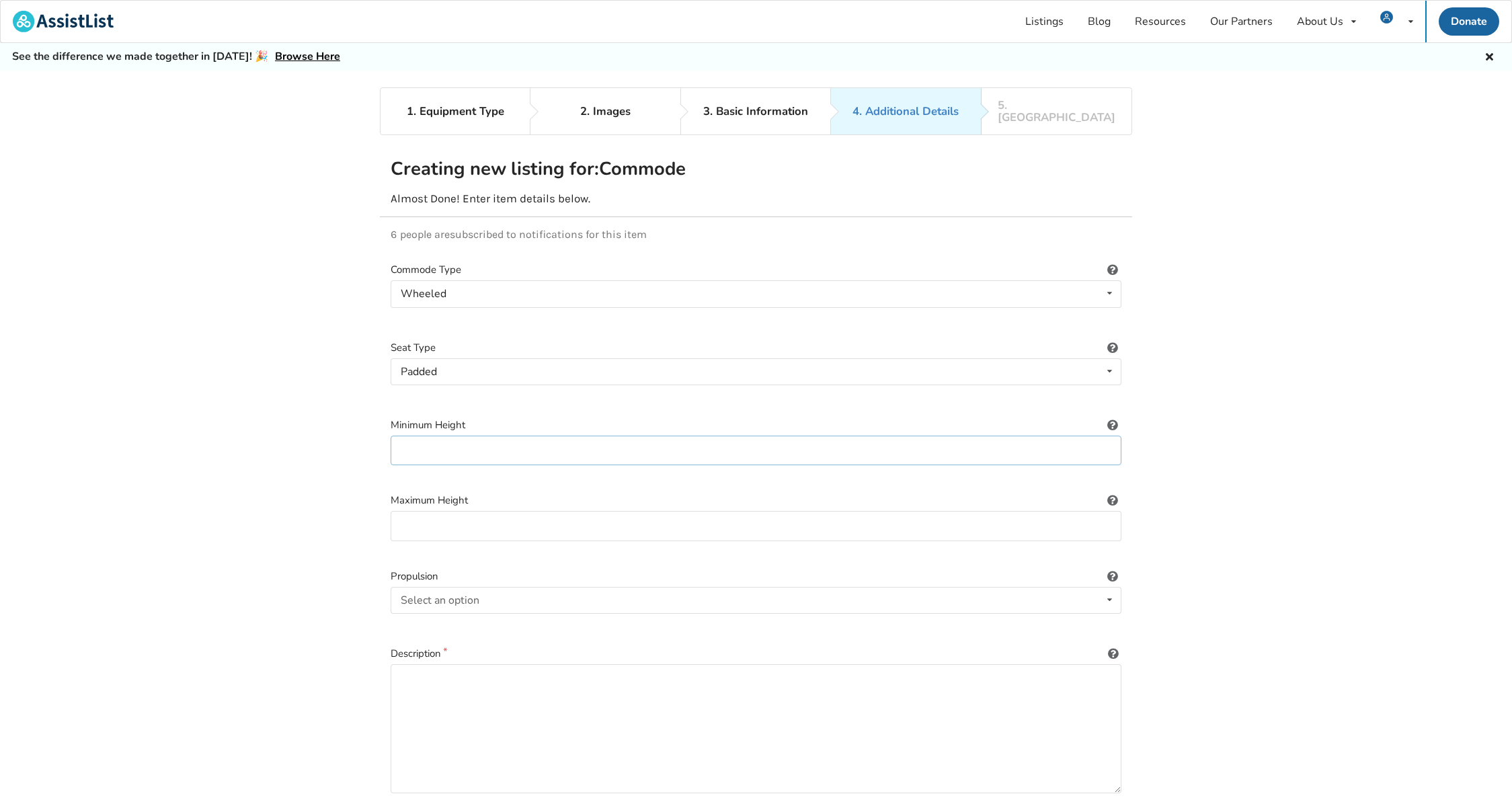
click at [524, 439] on input at bounding box center [756, 451] width 731 height 30
click at [520, 511] on input at bounding box center [756, 526] width 731 height 30
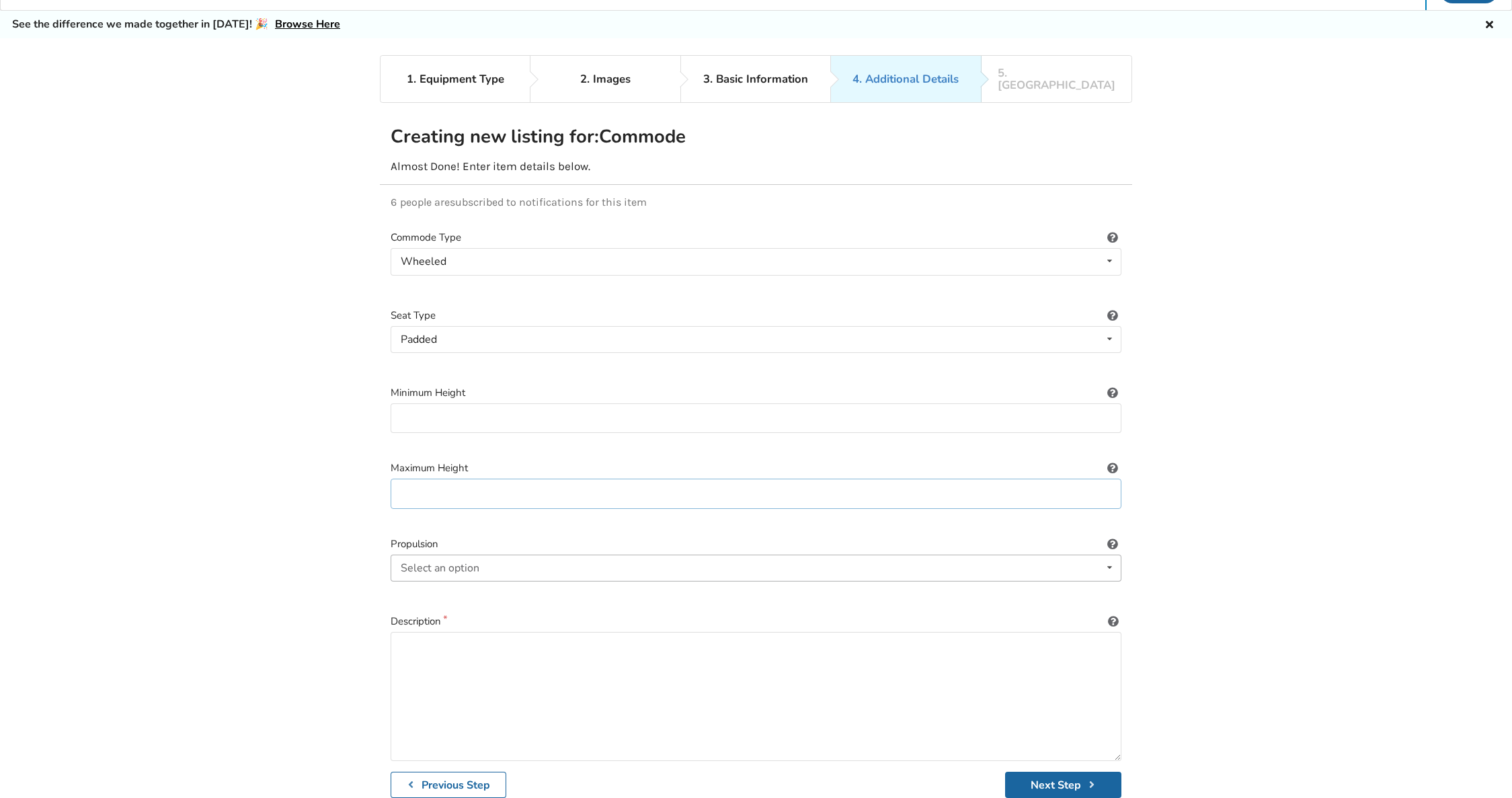
scroll to position [87, 0]
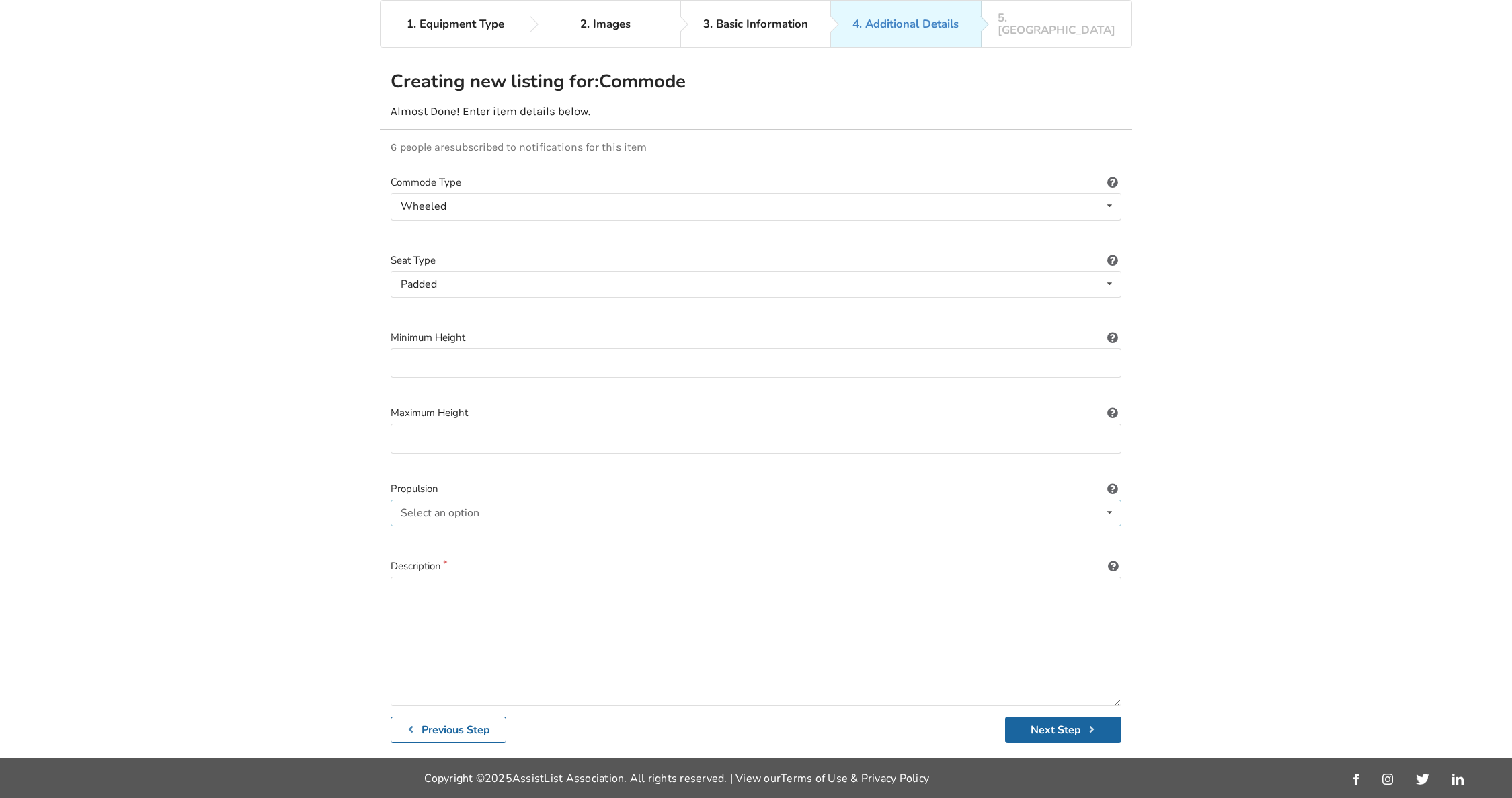
click at [523, 499] on div "Select an option Not applicable Self-propelled Attendant-propelled" at bounding box center [756, 512] width 731 height 27
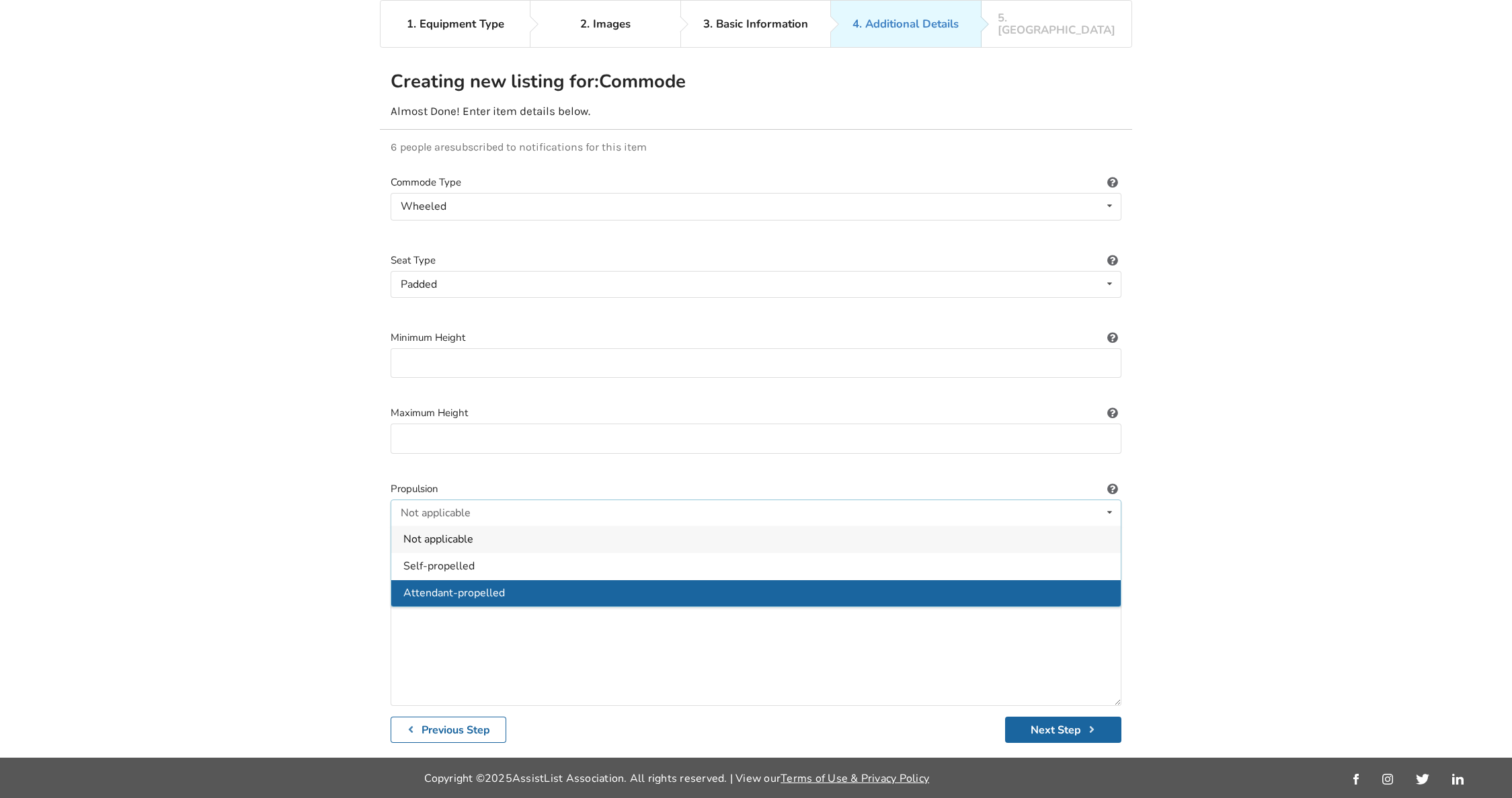
click at [487, 579] on div "Attendant-propelled" at bounding box center [756, 592] width 730 height 27
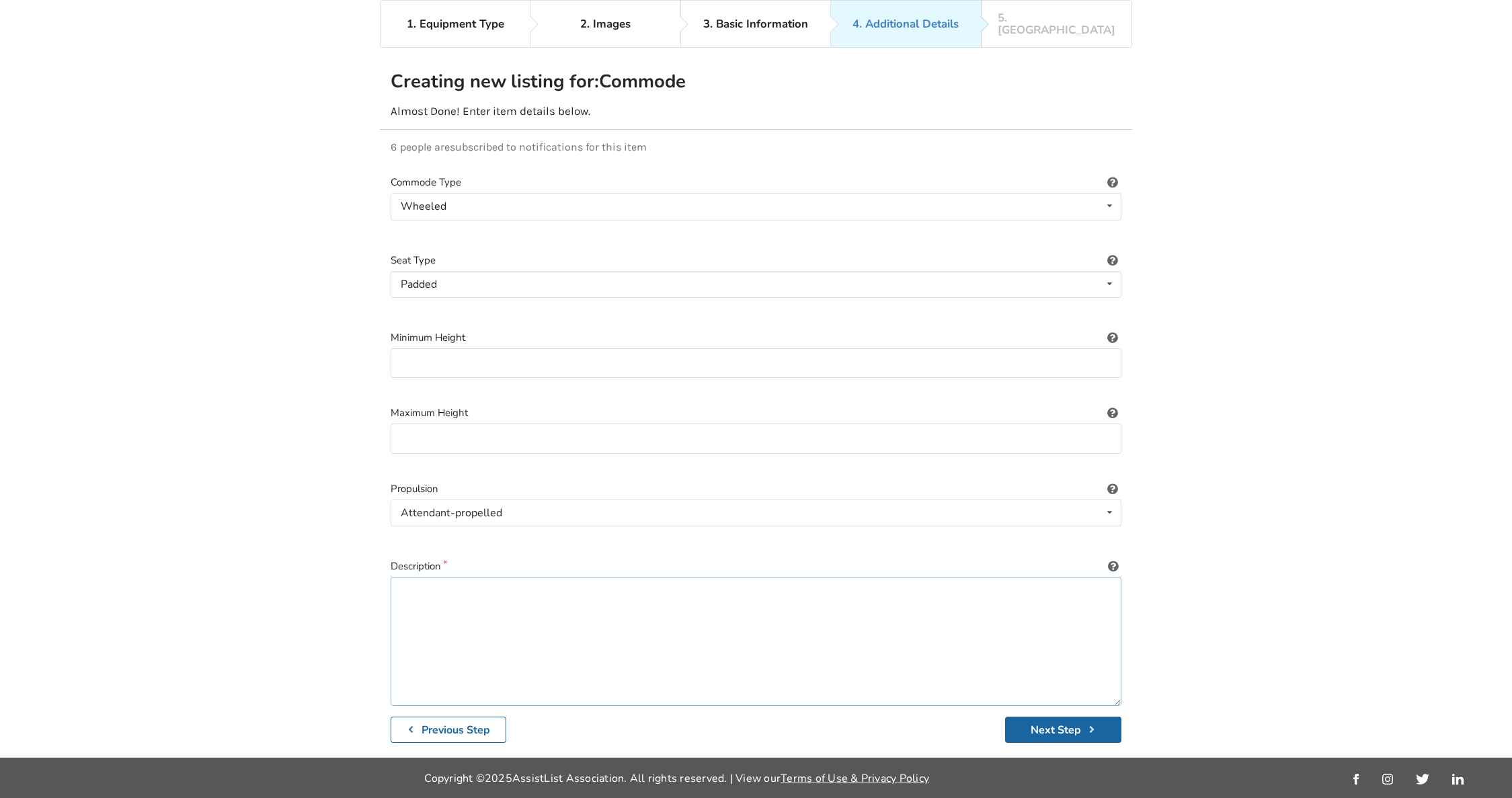
click at [545, 600] on textarea at bounding box center [756, 642] width 731 height 129
type textarea "B"
type textarea "U"
type textarea "Bought new - little to no use."
click at [1057, 719] on button "Next Step" at bounding box center [1063, 730] width 116 height 26
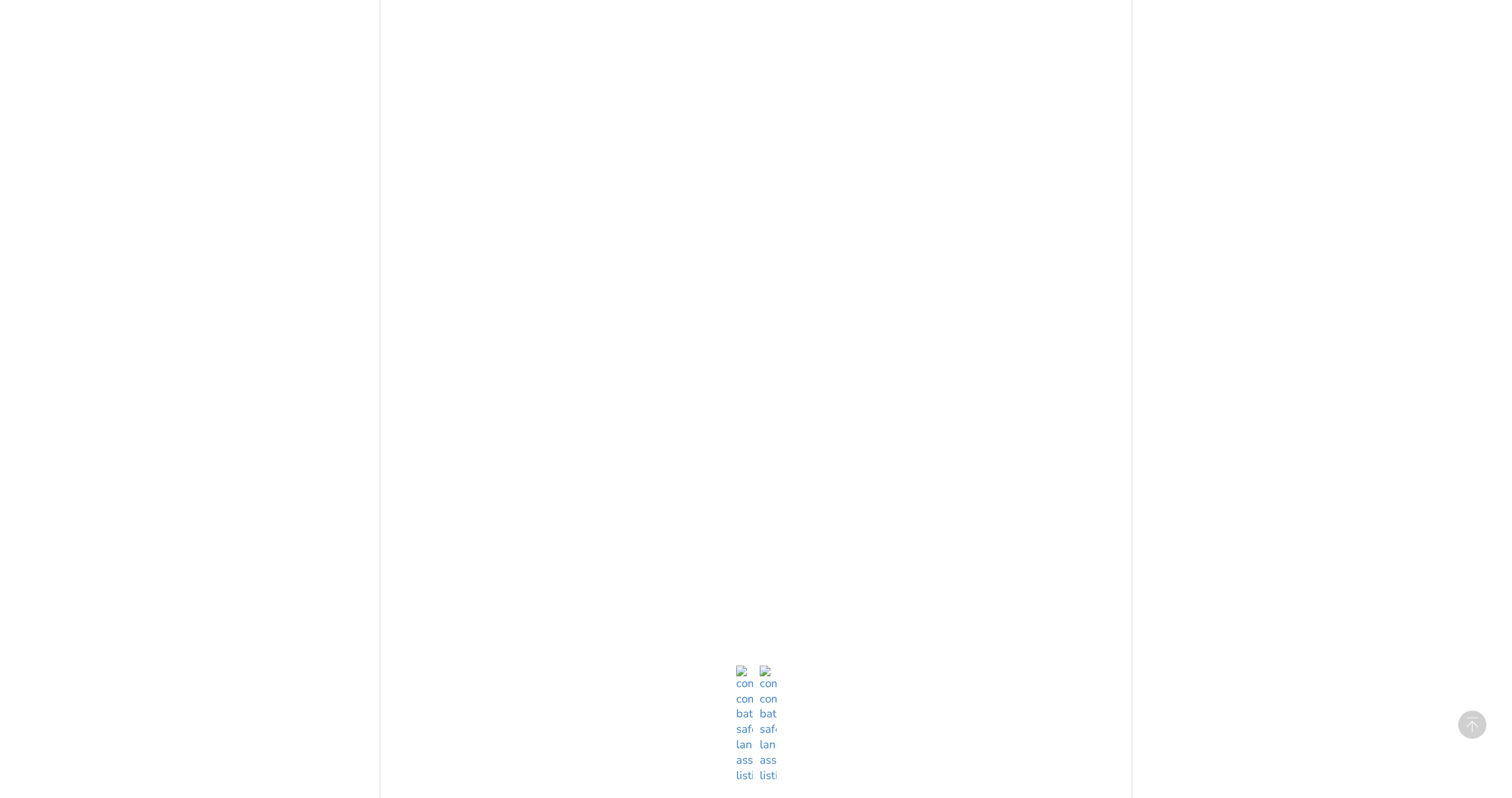
scroll to position [623, 0]
click at [774, 661] on img at bounding box center [768, 616] width 17 height 118
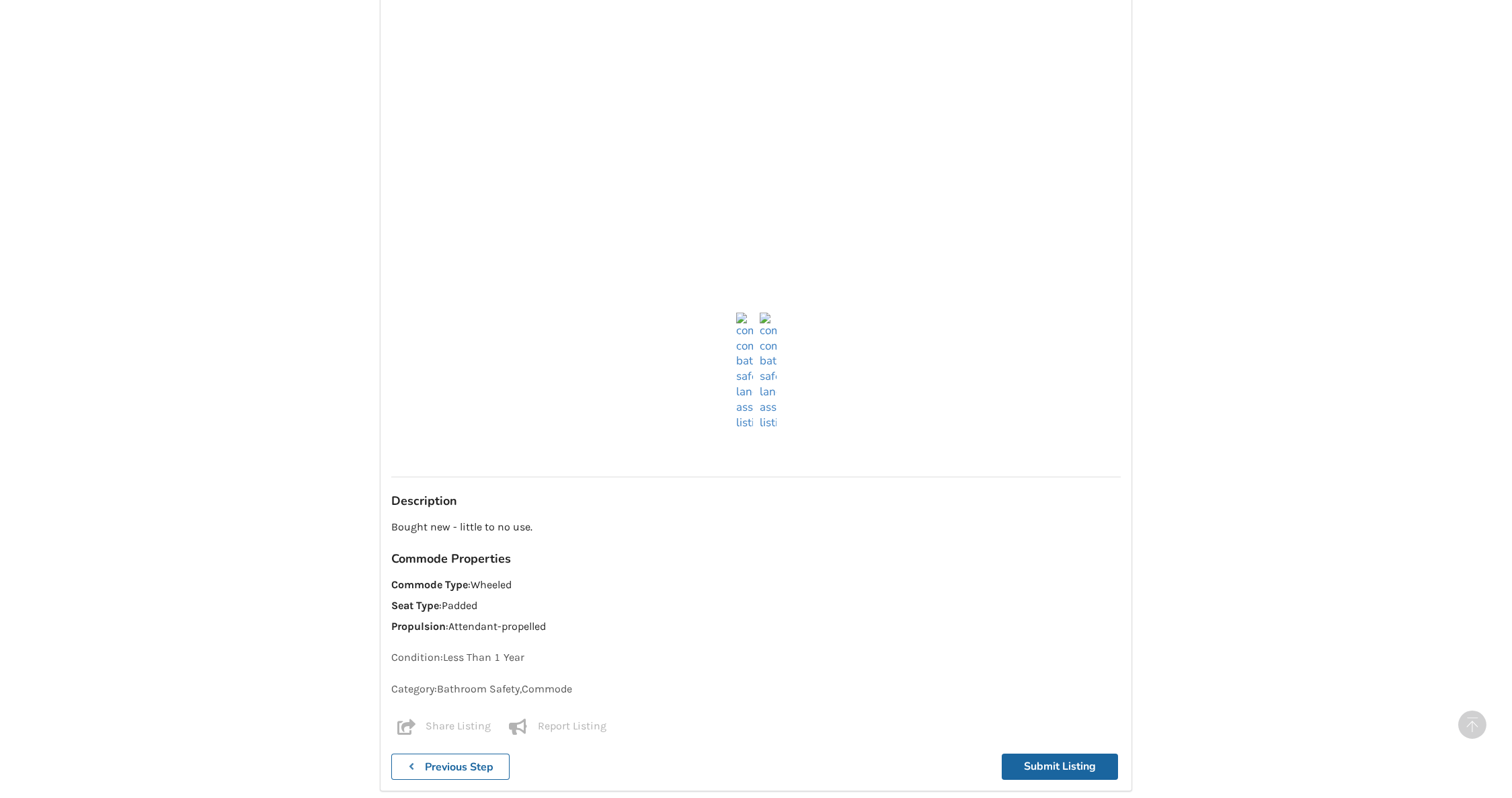
scroll to position [927, 0]
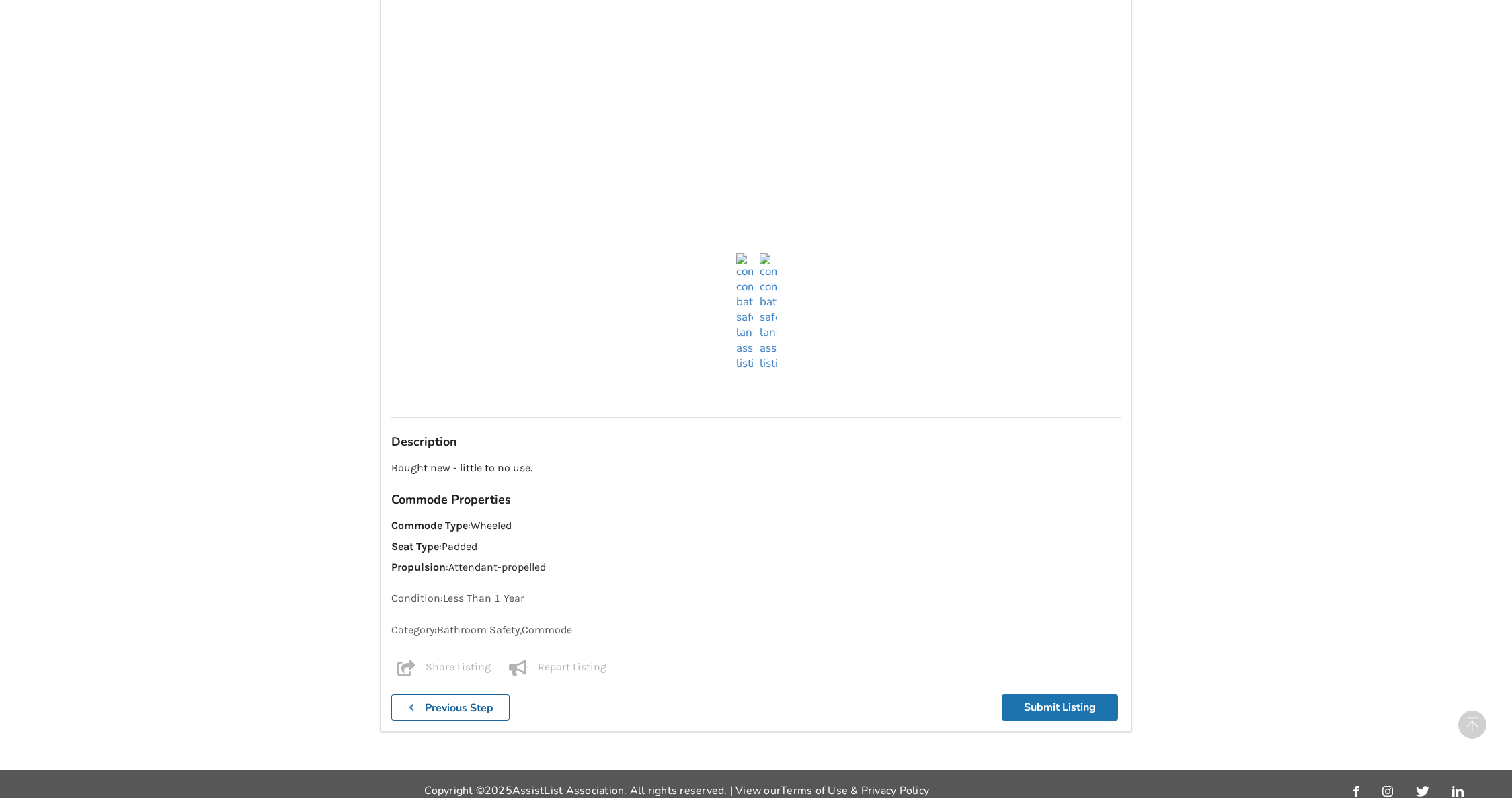
click at [1036, 694] on button "Submit Listing" at bounding box center [1060, 707] width 116 height 26
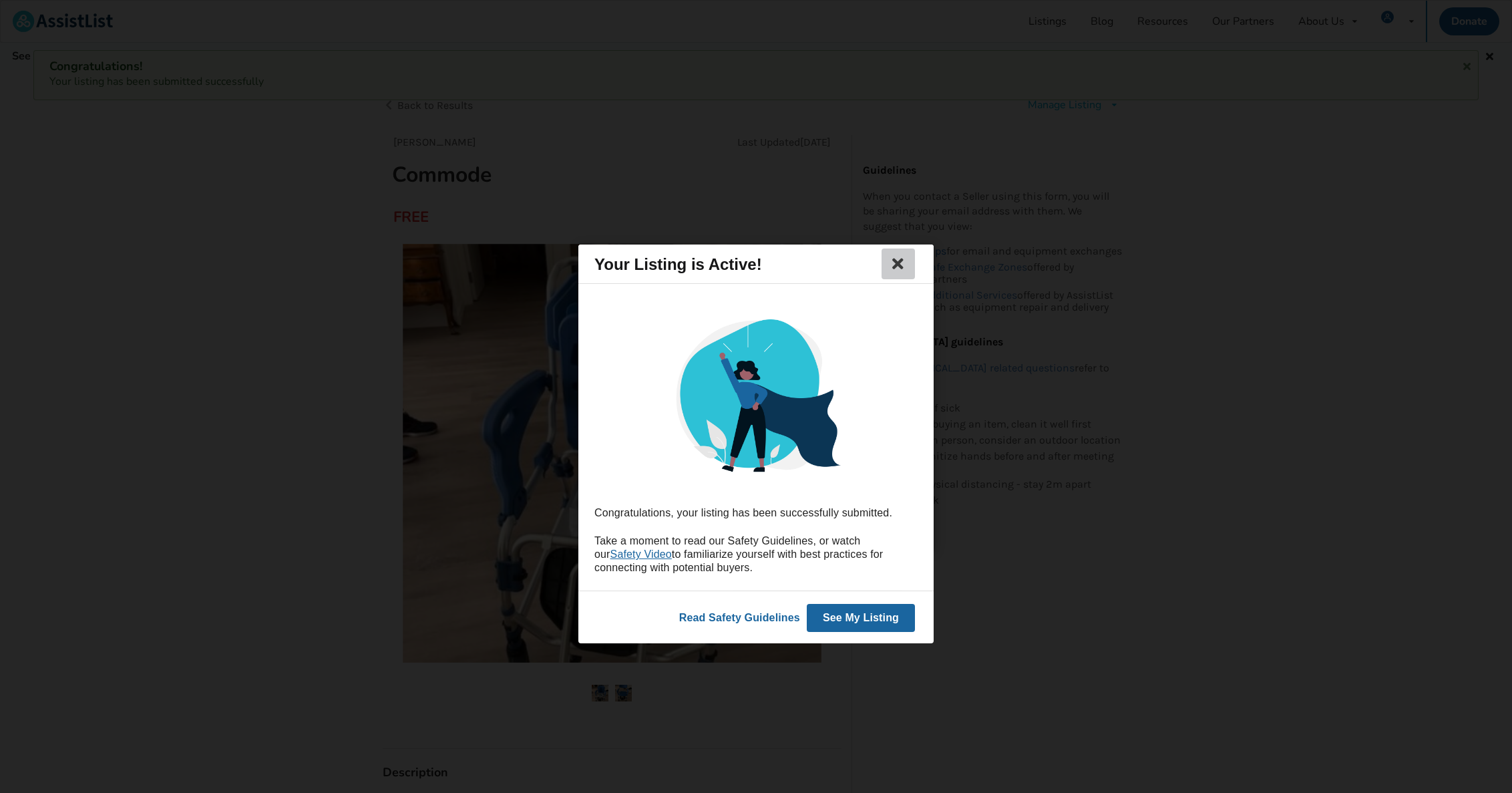
click at [895, 254] on button at bounding box center [899, 264] width 34 height 31
